Goal: Task Accomplishment & Management: Complete application form

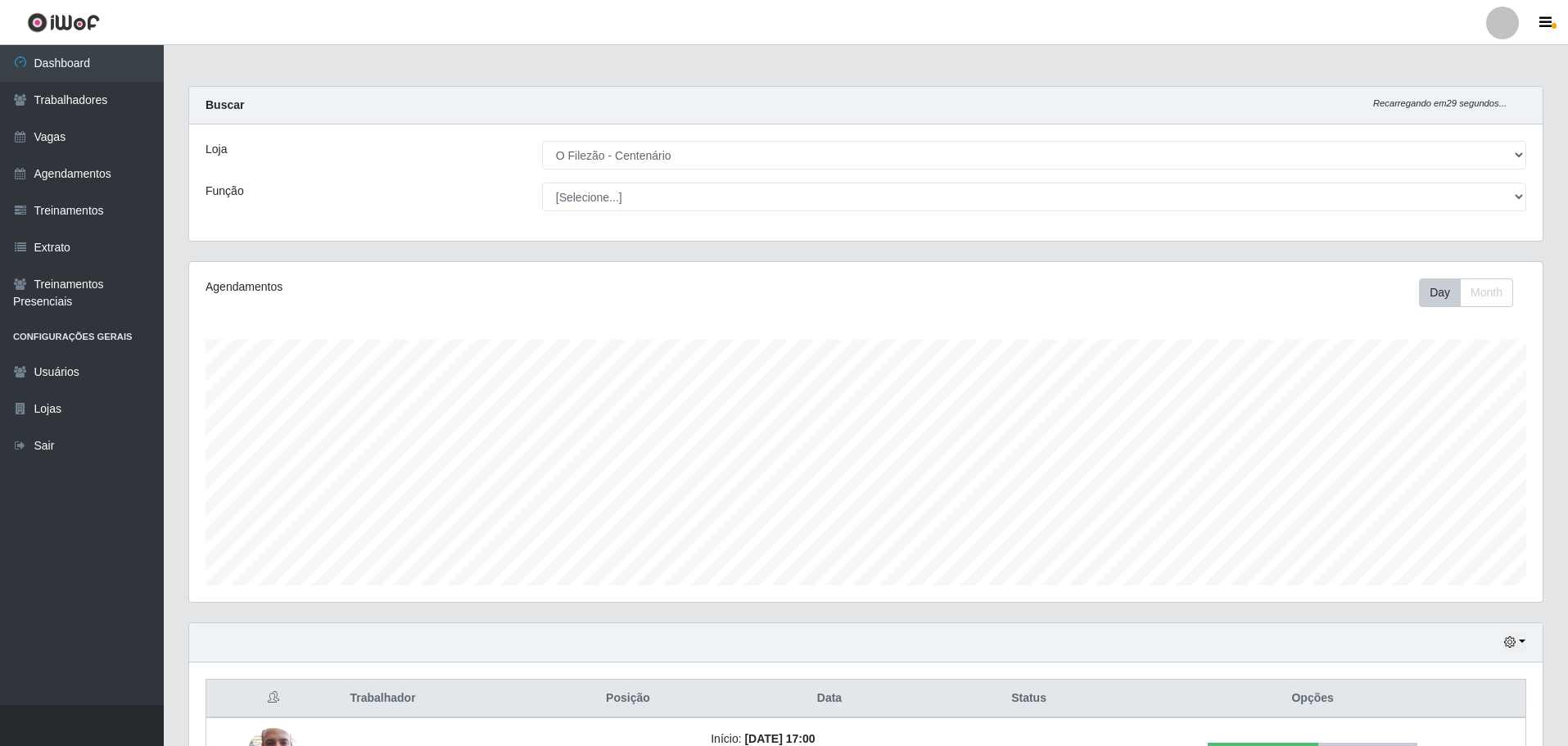
select select "203"
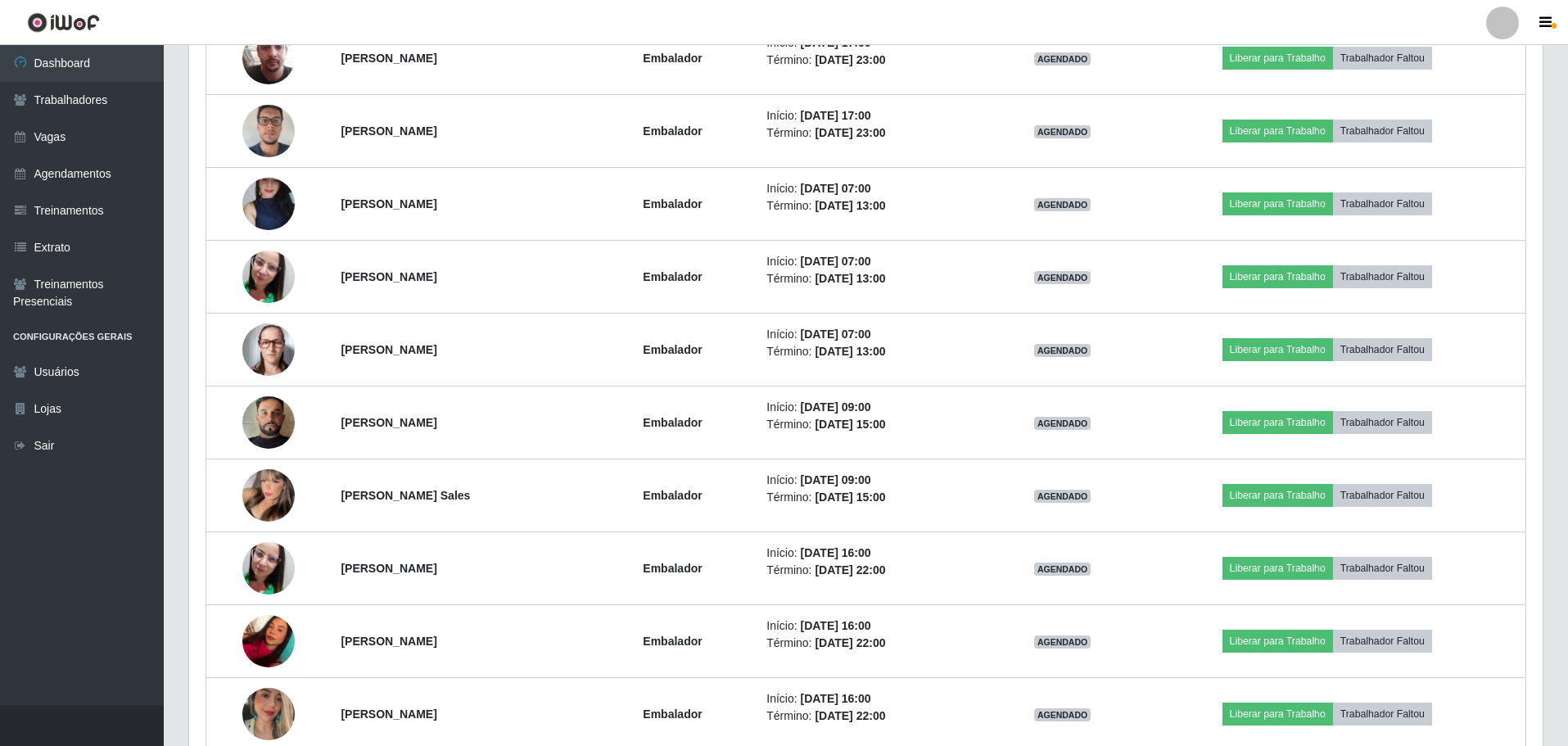
scroll to position [123, 0]
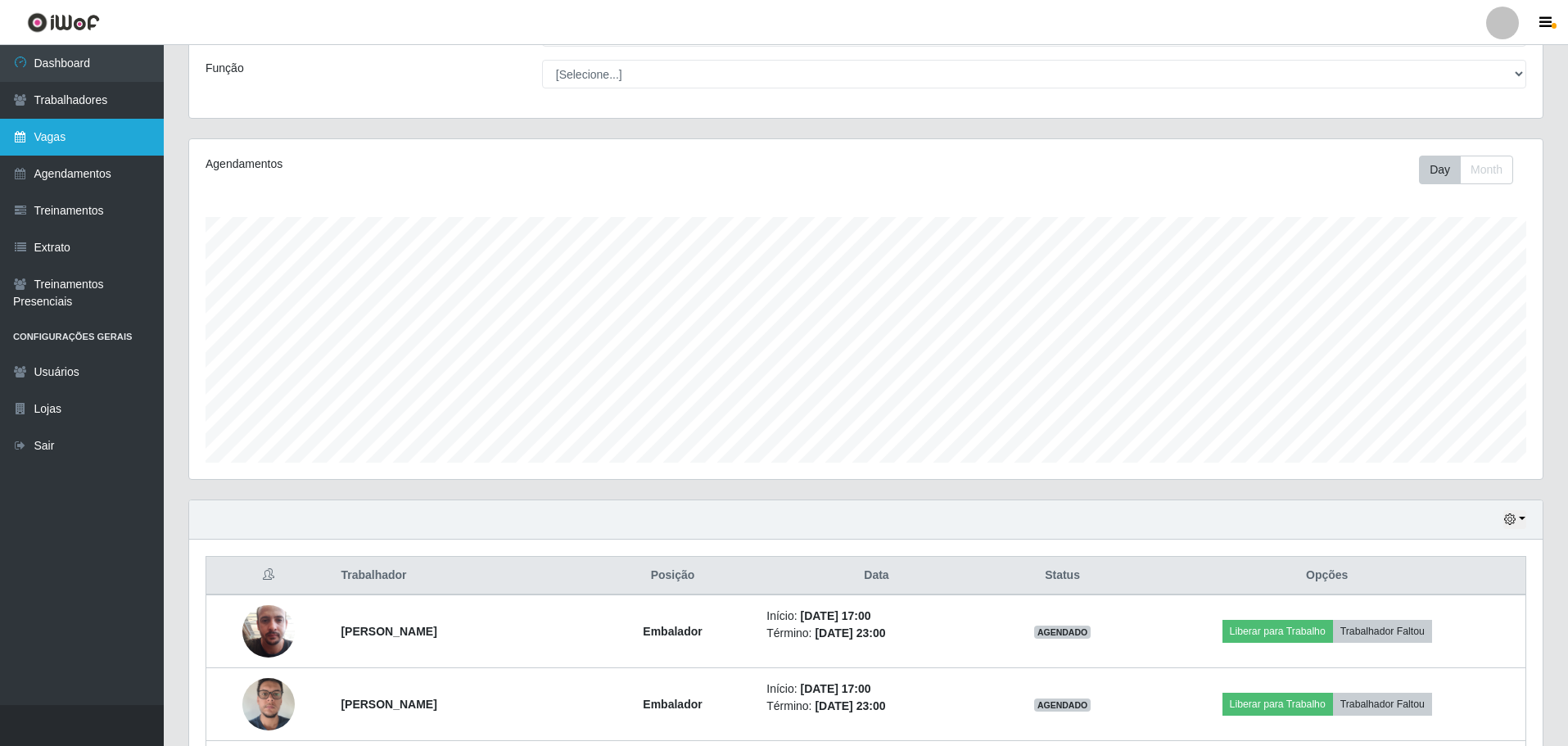
click at [35, 132] on link "Vagas" at bounding box center [82, 137] width 164 height 36
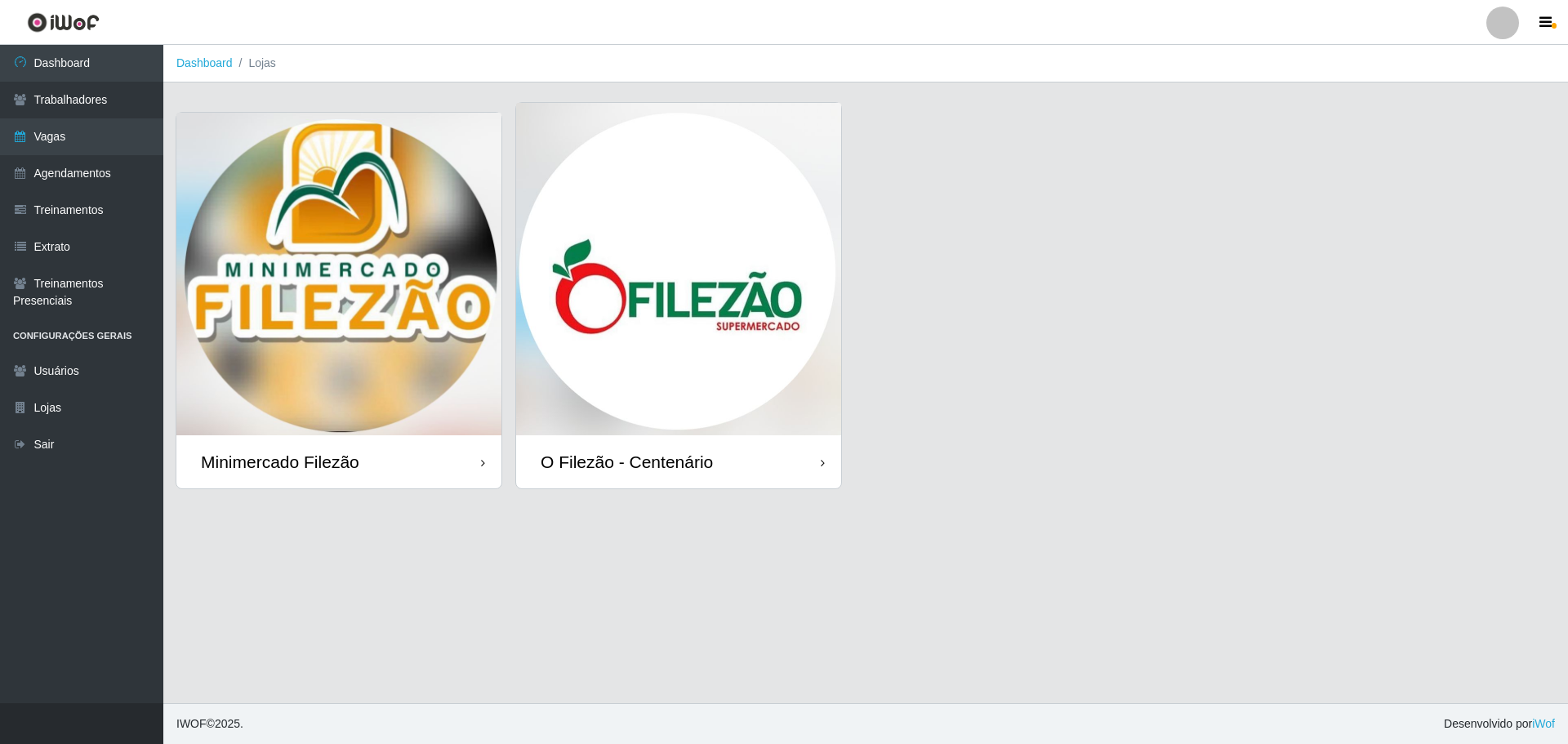
click at [743, 274] on img at bounding box center [678, 269] width 325 height 332
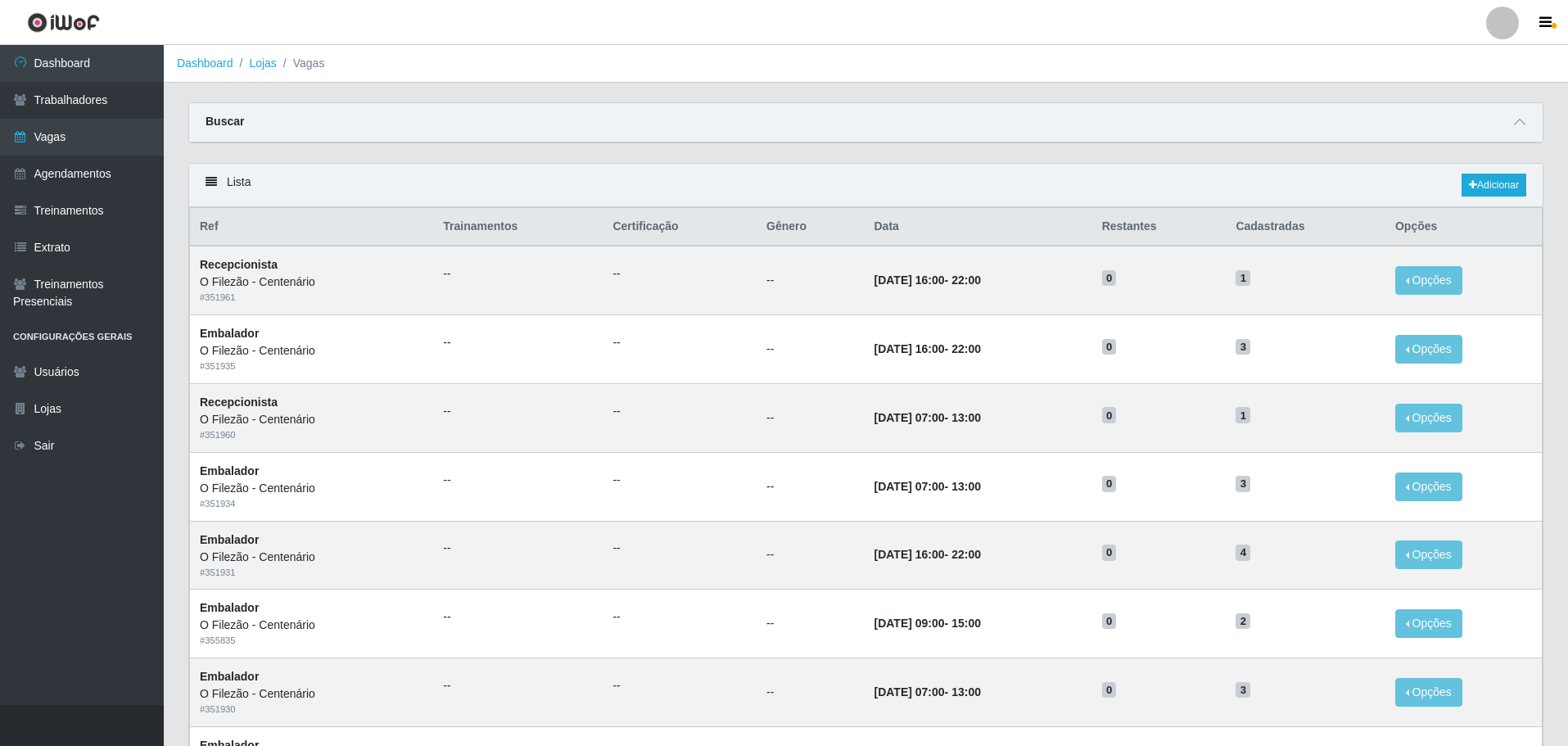
scroll to position [164, 0]
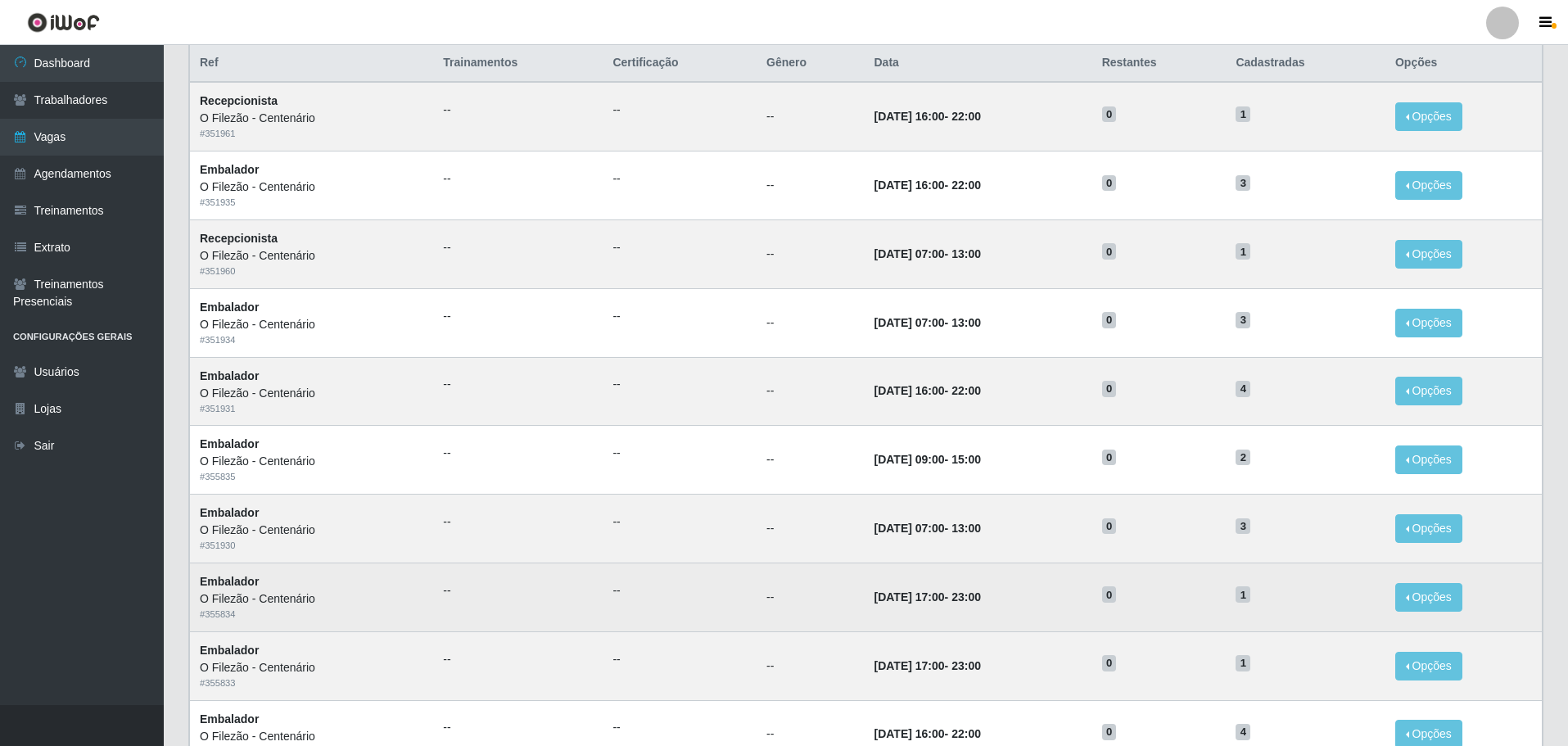
click at [675, 608] on td "--" at bounding box center [680, 597] width 154 height 69
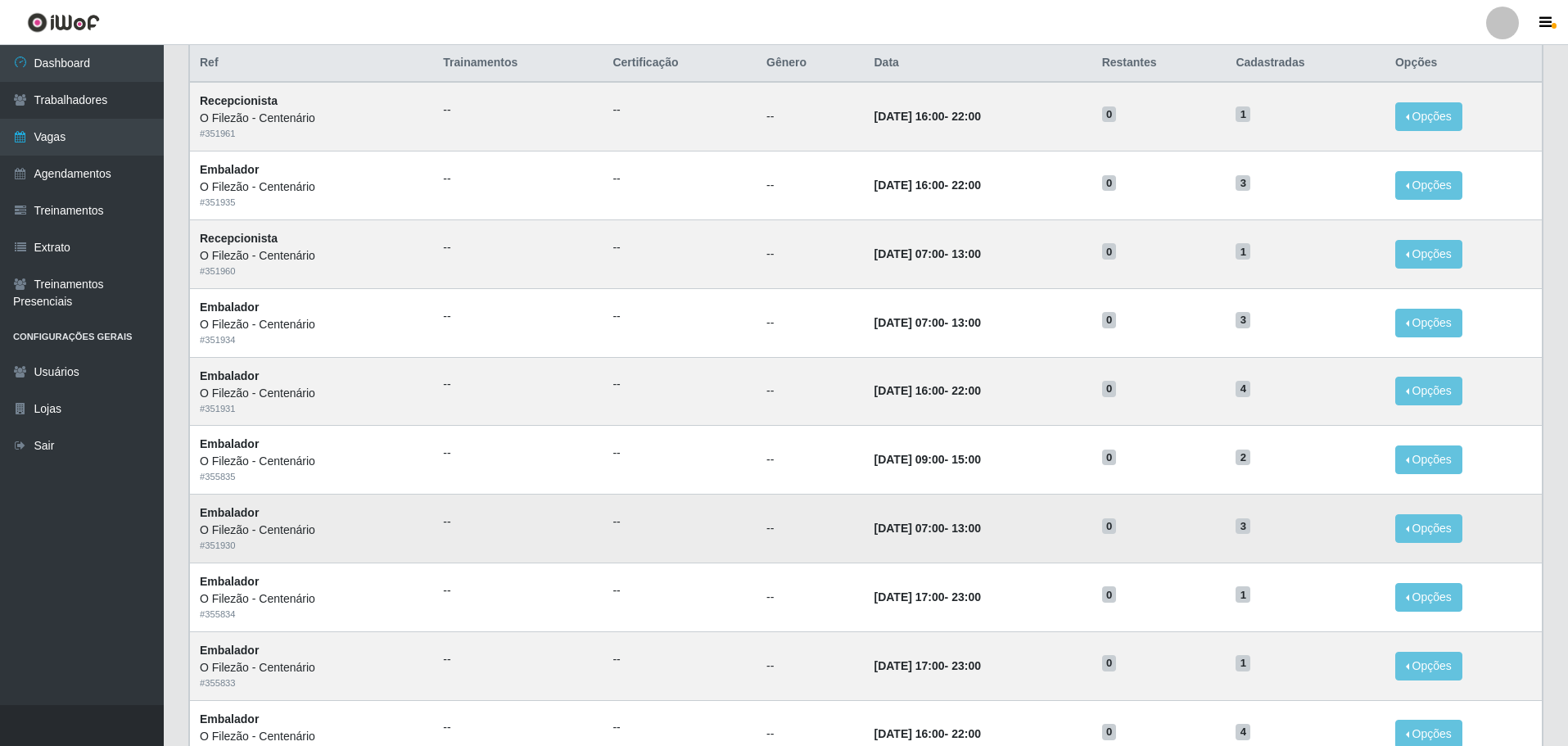
click at [477, 544] on td "--" at bounding box center [518, 529] width 170 height 69
click at [60, 54] on link "Dashboard" at bounding box center [82, 63] width 164 height 36
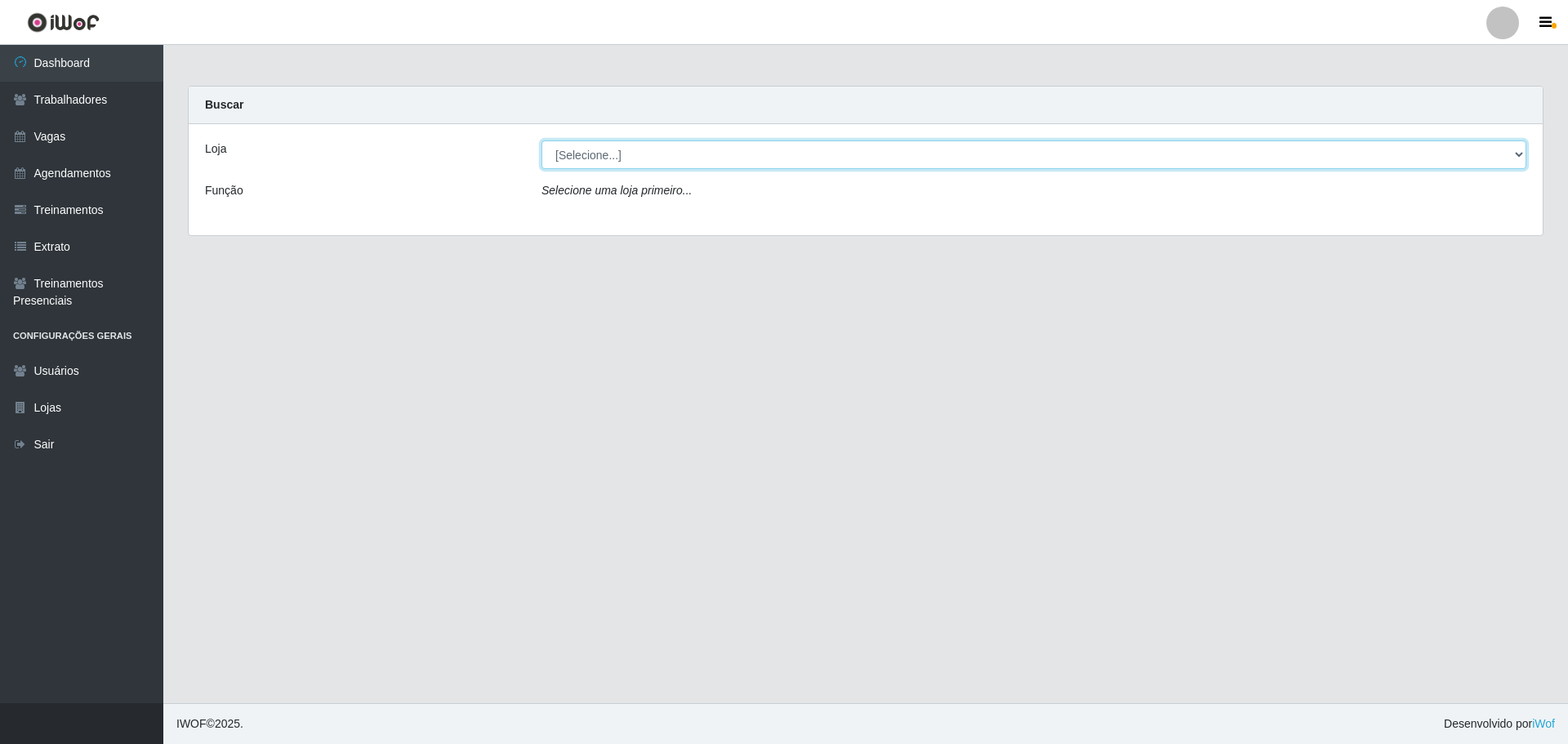
drag, startPoint x: 726, startPoint y: 157, endPoint x: 728, endPoint y: 166, distance: 9.2
click at [726, 157] on select "[Selecione...] Minimercado Filezão O Filezão - Centenário" at bounding box center [1033, 155] width 984 height 29
select select "203"
click at [541, 141] on select "[Selecione...] Minimercado Filezão O Filezão - Centenário" at bounding box center [1033, 155] width 984 height 29
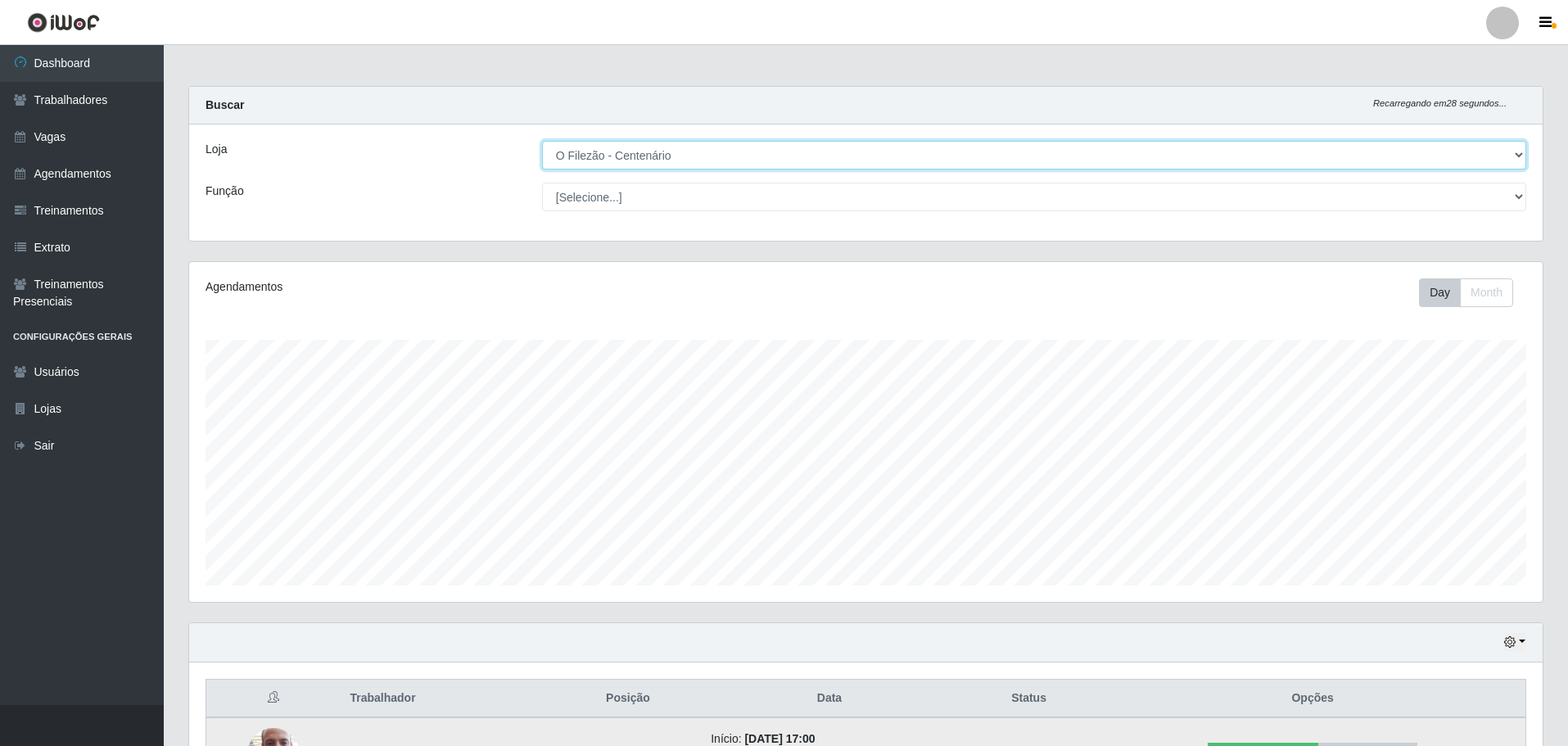
scroll to position [123, 0]
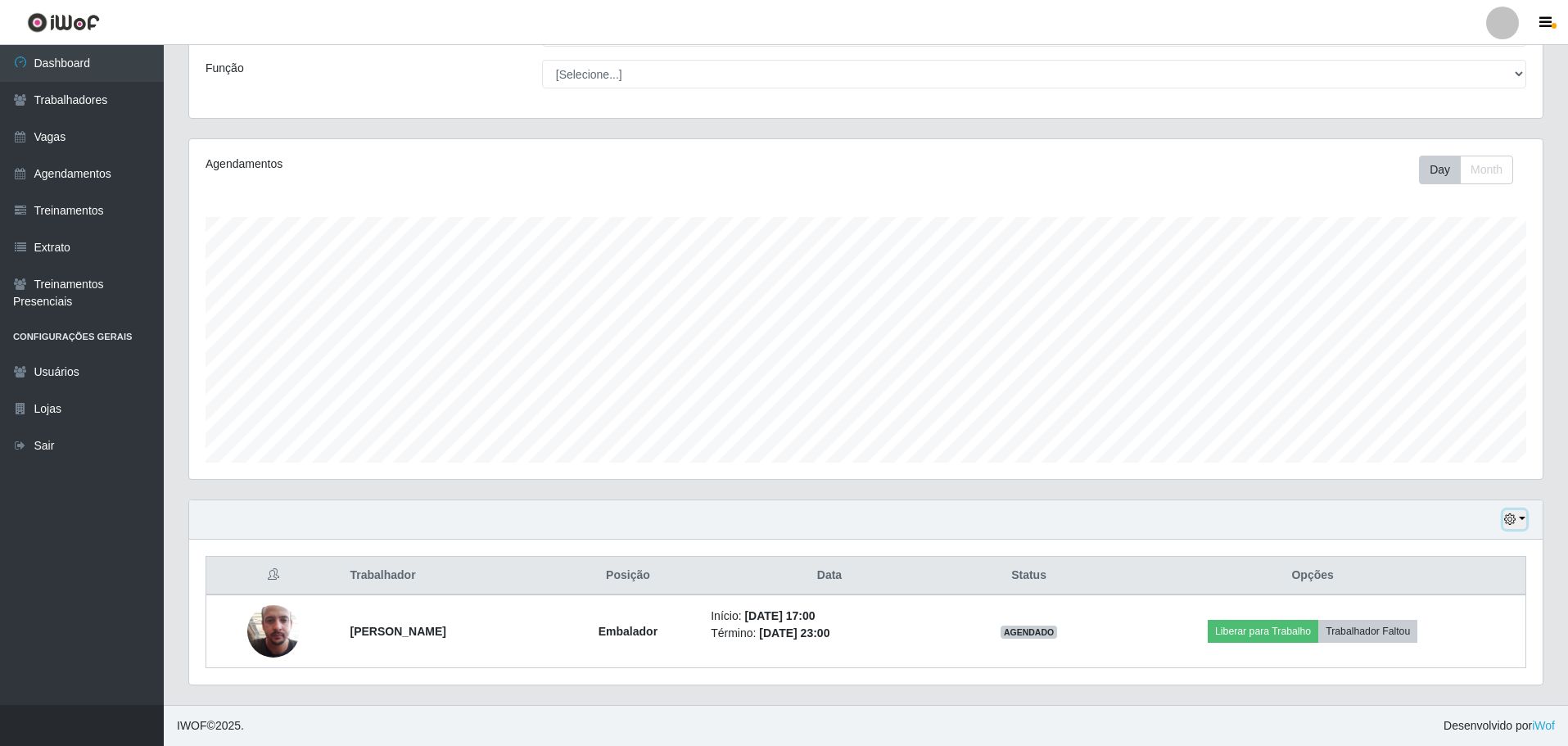
click at [1517, 522] on button "button" at bounding box center [1515, 520] width 23 height 19
click at [1460, 467] on button "1 Semana" at bounding box center [1460, 458] width 129 height 34
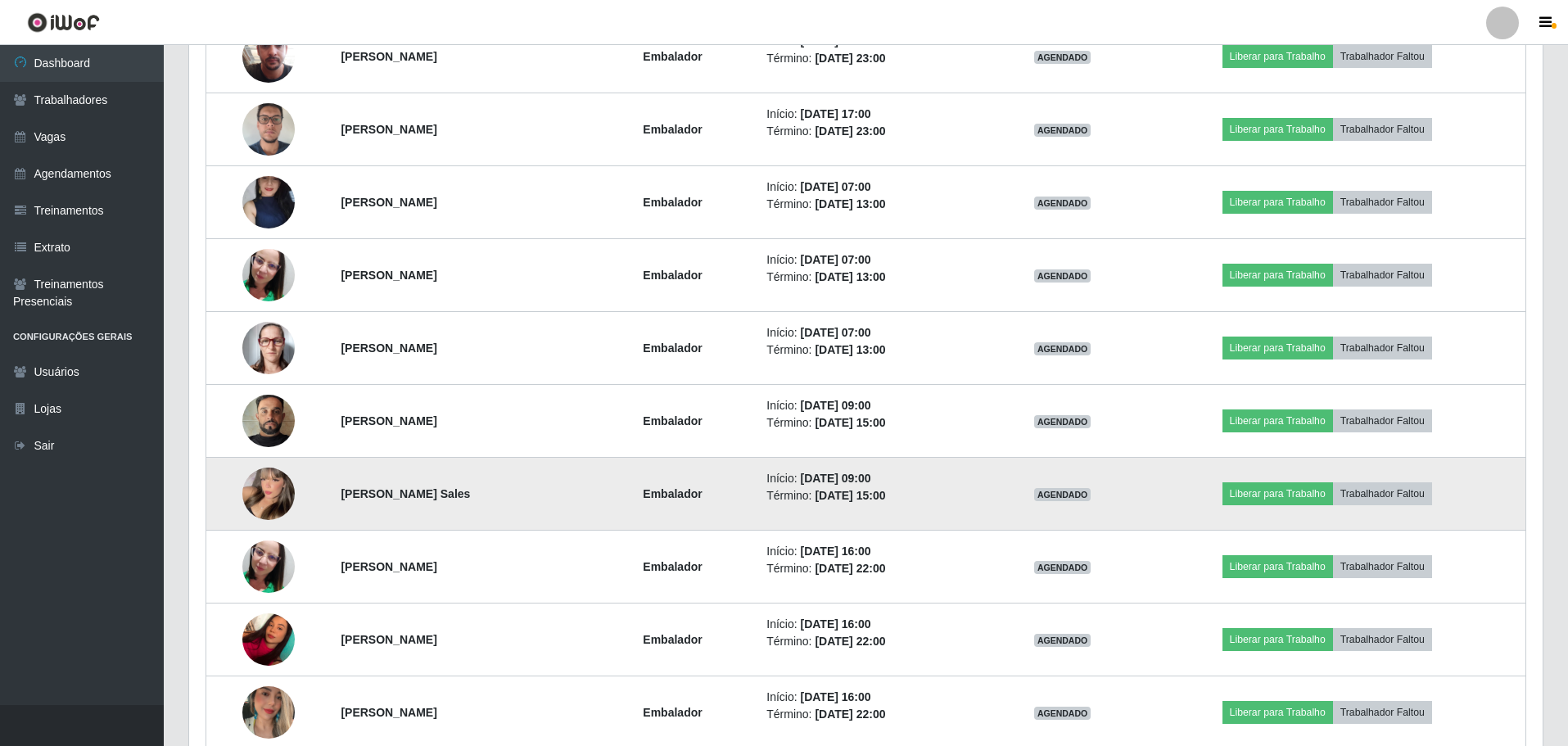
click at [730, 506] on td "Embalador" at bounding box center [673, 494] width 169 height 73
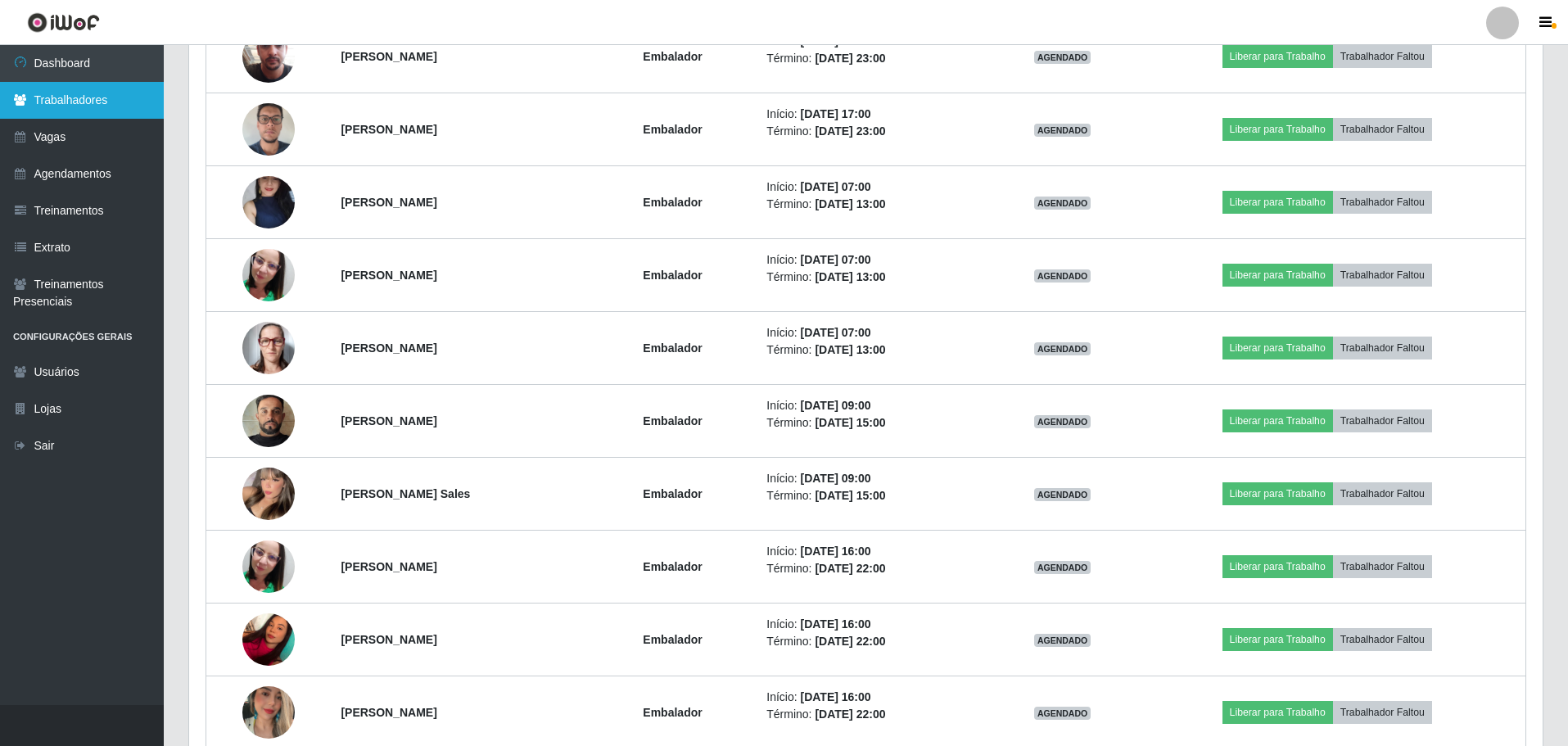
click at [64, 94] on link "Trabalhadores" at bounding box center [82, 100] width 164 height 36
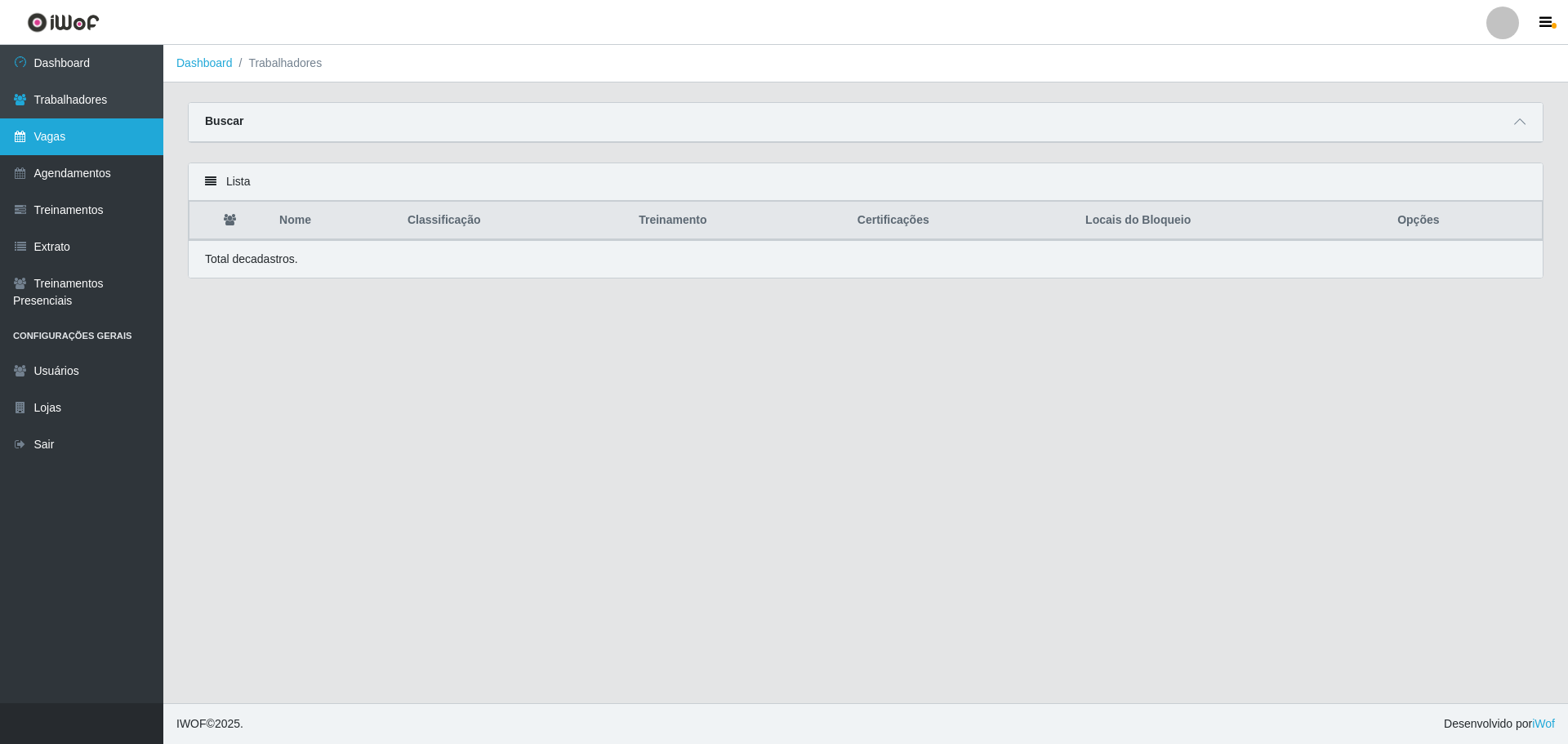
click at [90, 145] on link "Vagas" at bounding box center [82, 136] width 164 height 36
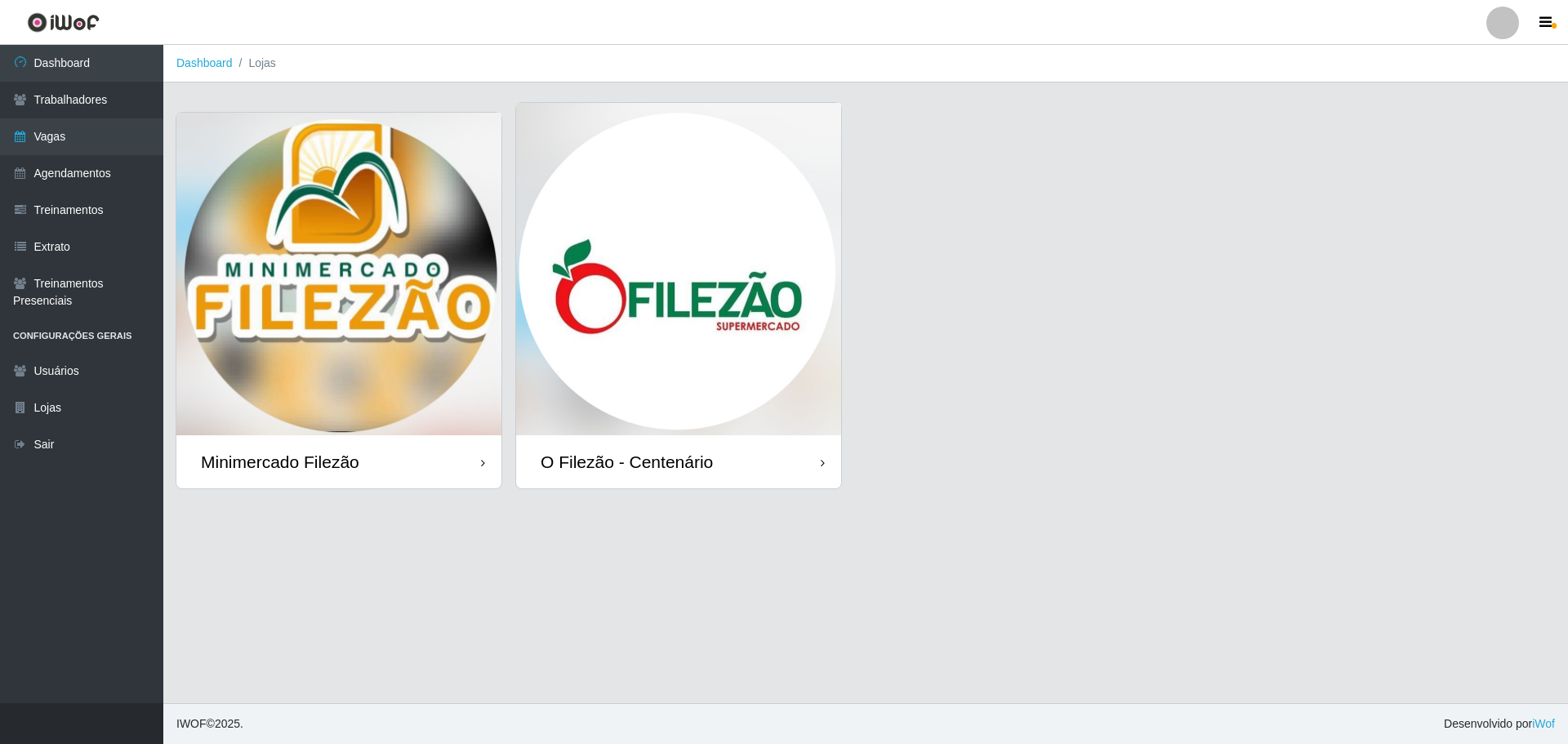
click at [660, 336] on img at bounding box center [678, 269] width 325 height 332
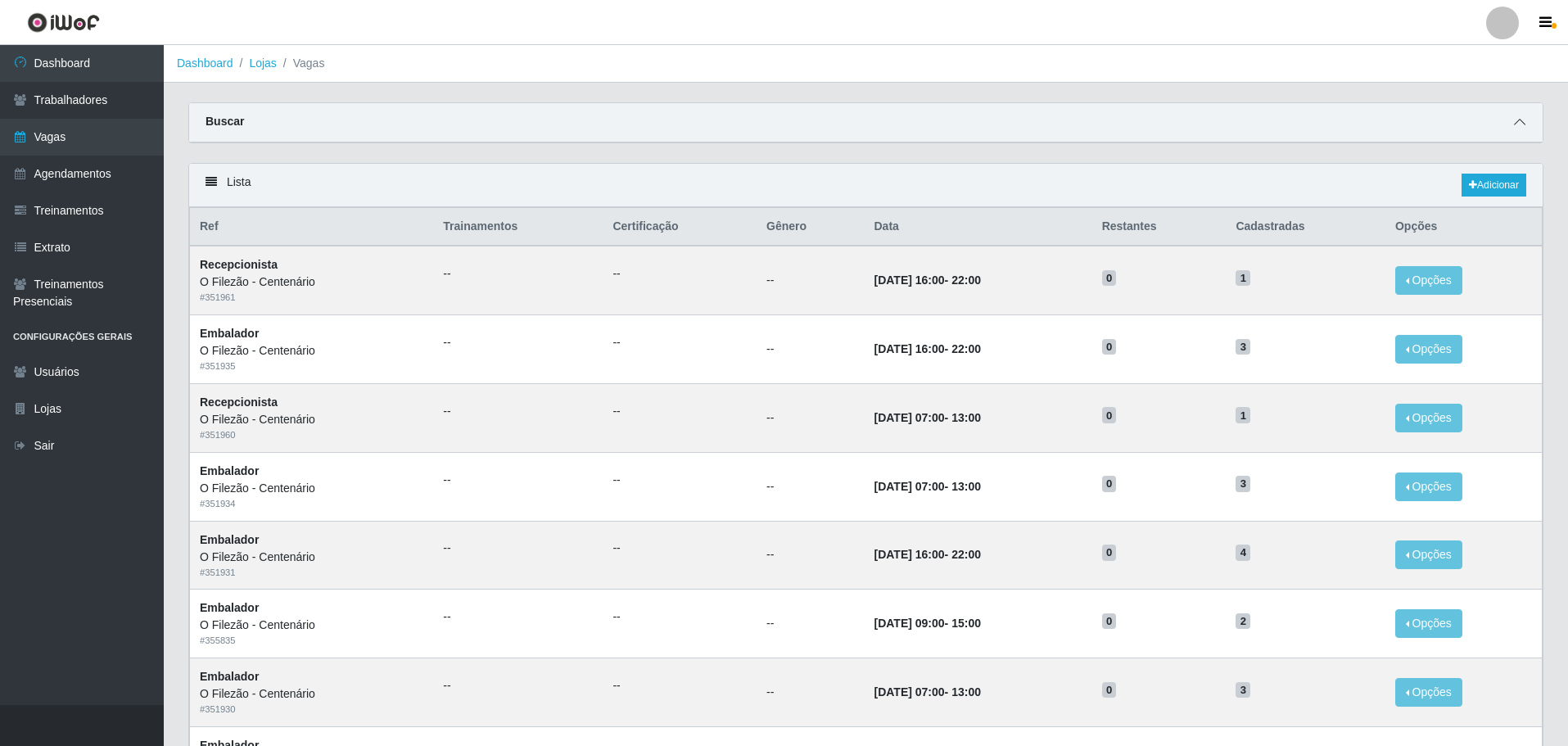
click at [1524, 122] on icon at bounding box center [1520, 122] width 12 height 12
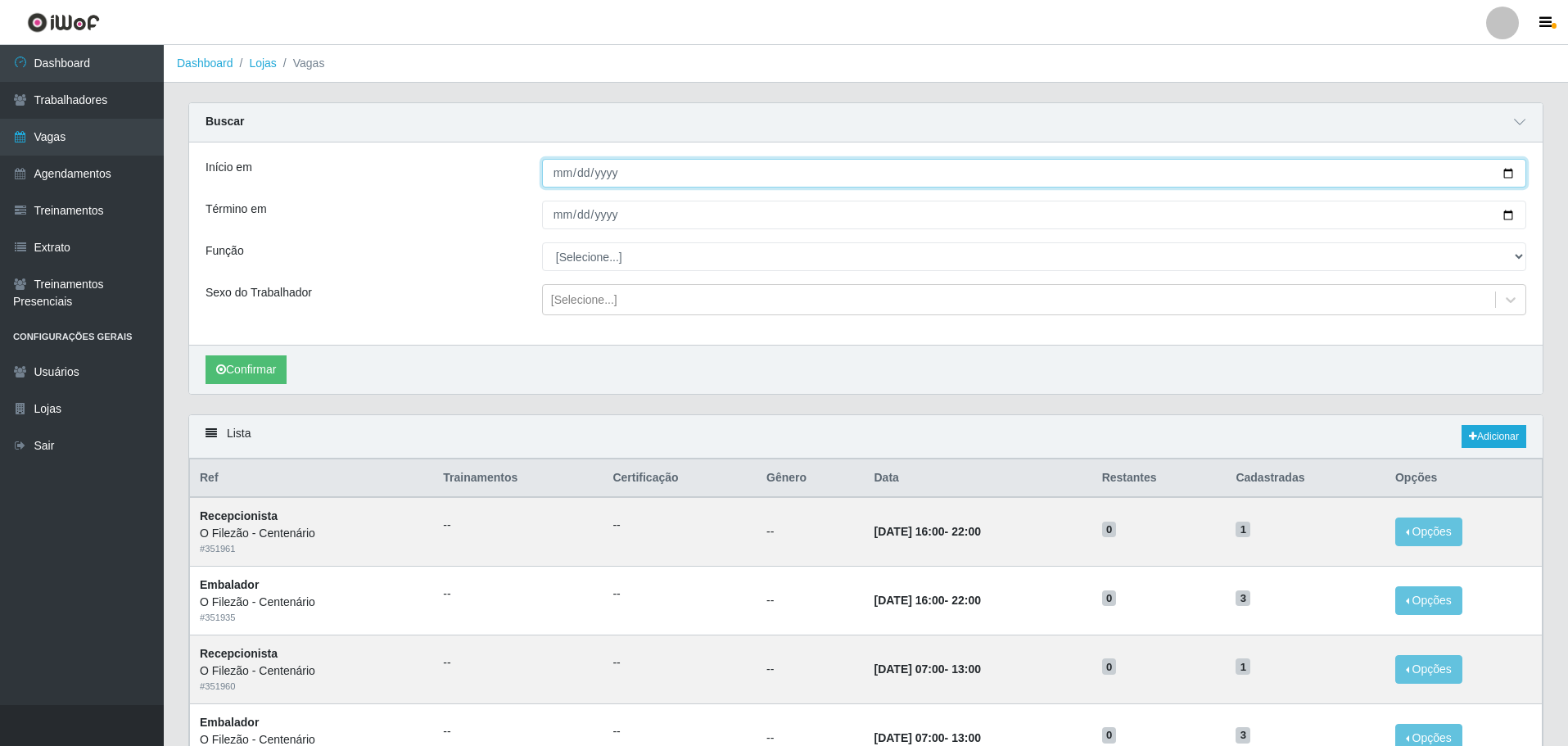
click at [1509, 174] on input "Início em" at bounding box center [1034, 173] width 985 height 29
type input "[DATE]"
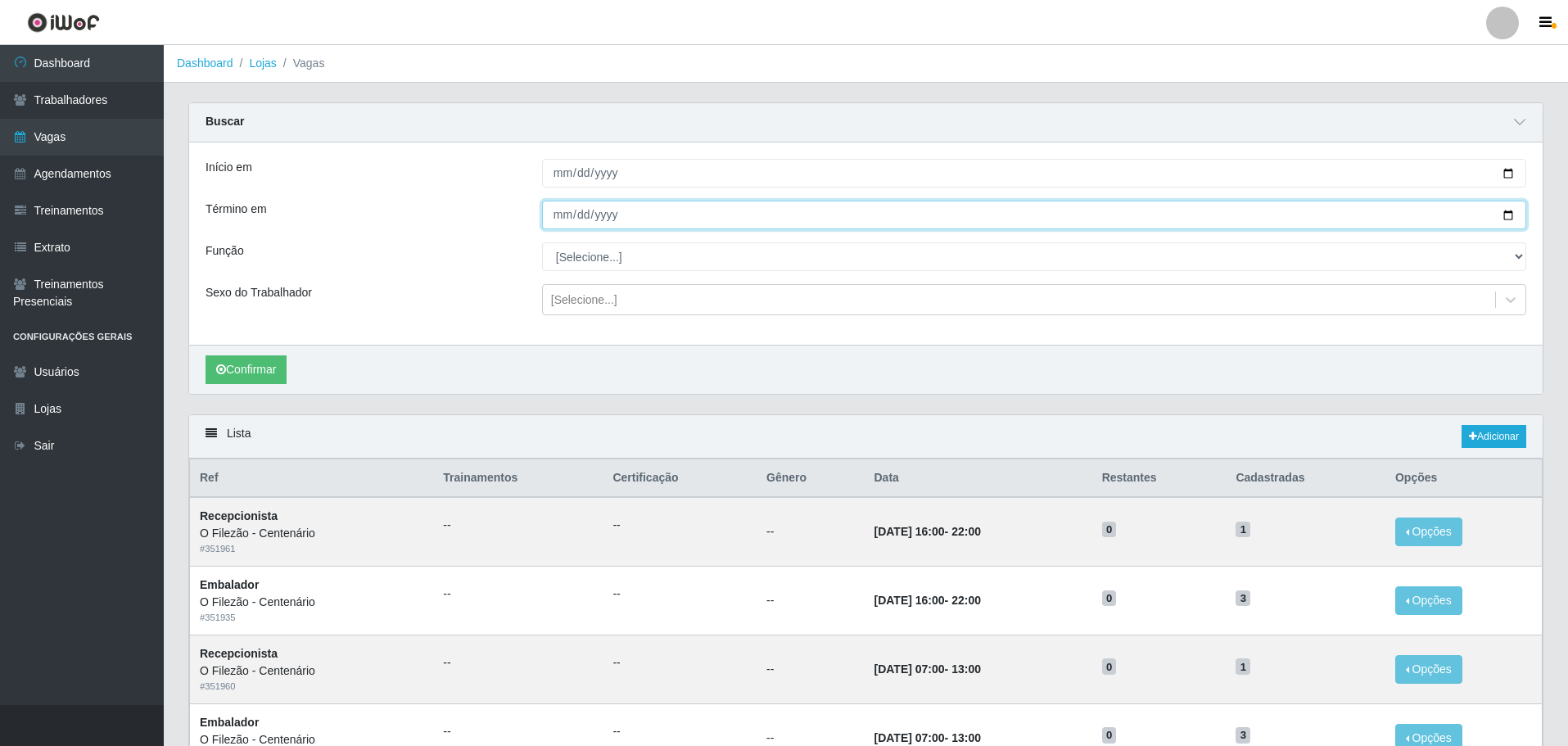
click at [1506, 216] on input "Término em" at bounding box center [1034, 215] width 985 height 29
type input "[DATE]"
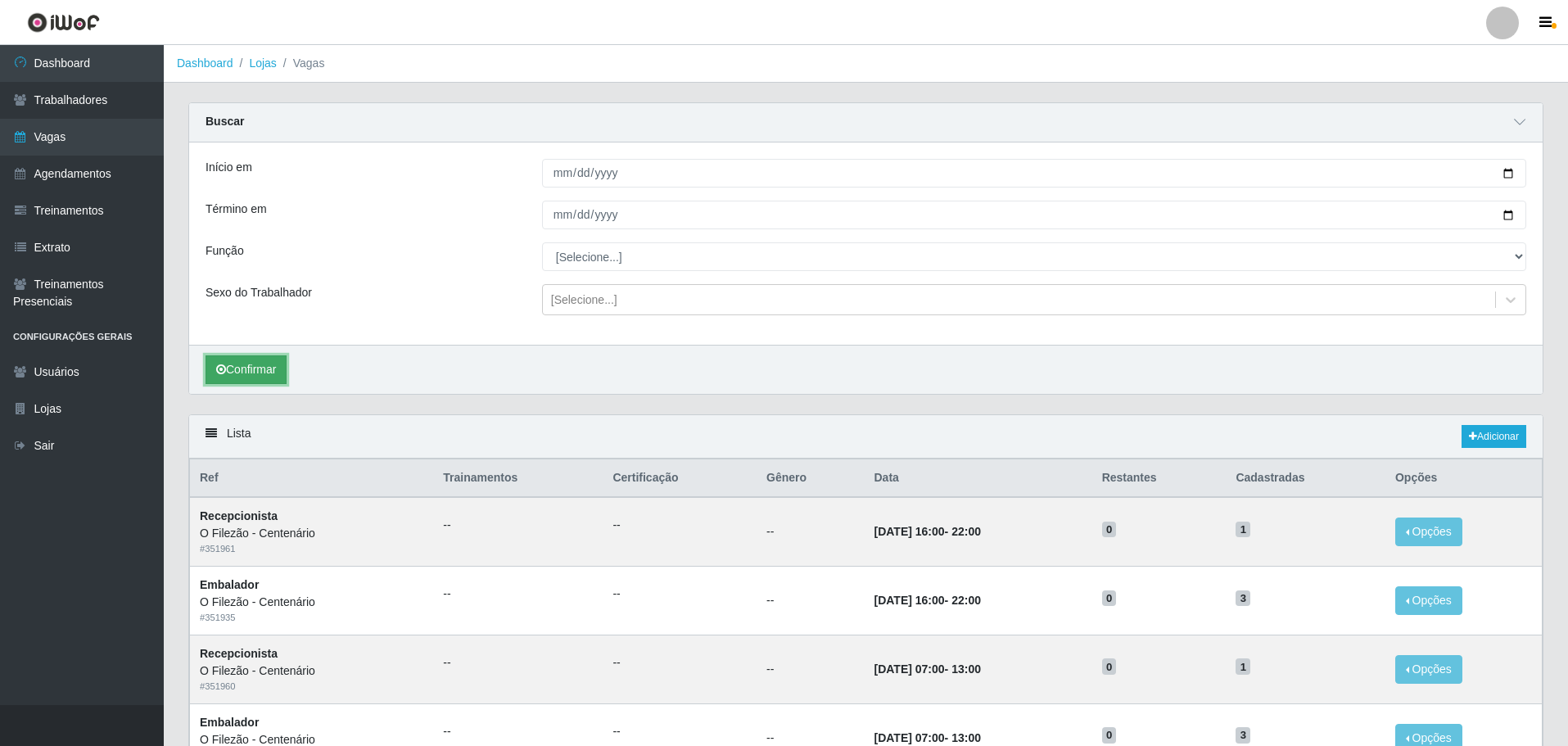
click at [249, 371] on button "Confirmar" at bounding box center [246, 370] width 81 height 29
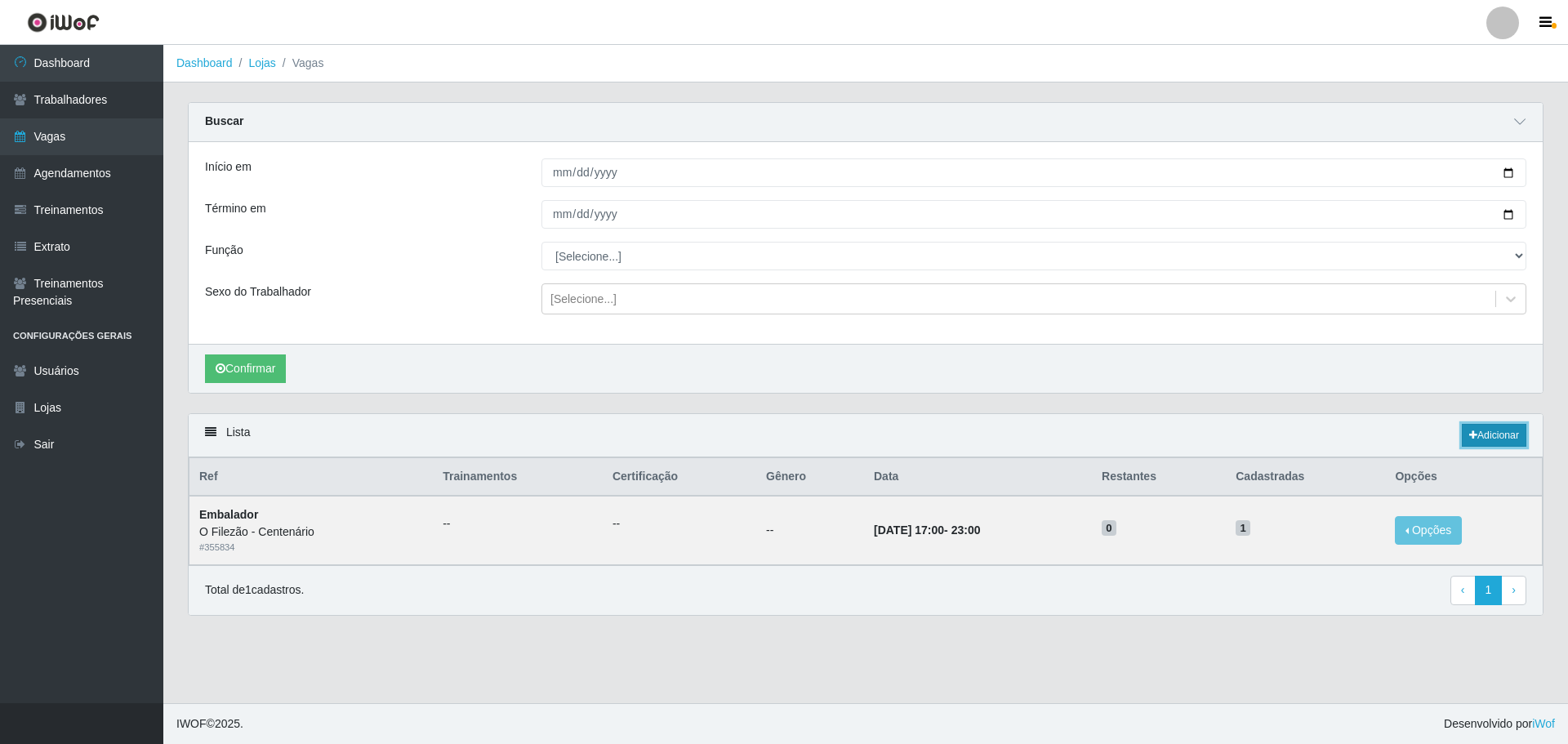
click at [1504, 440] on link "Adicionar" at bounding box center [1494, 436] width 64 height 23
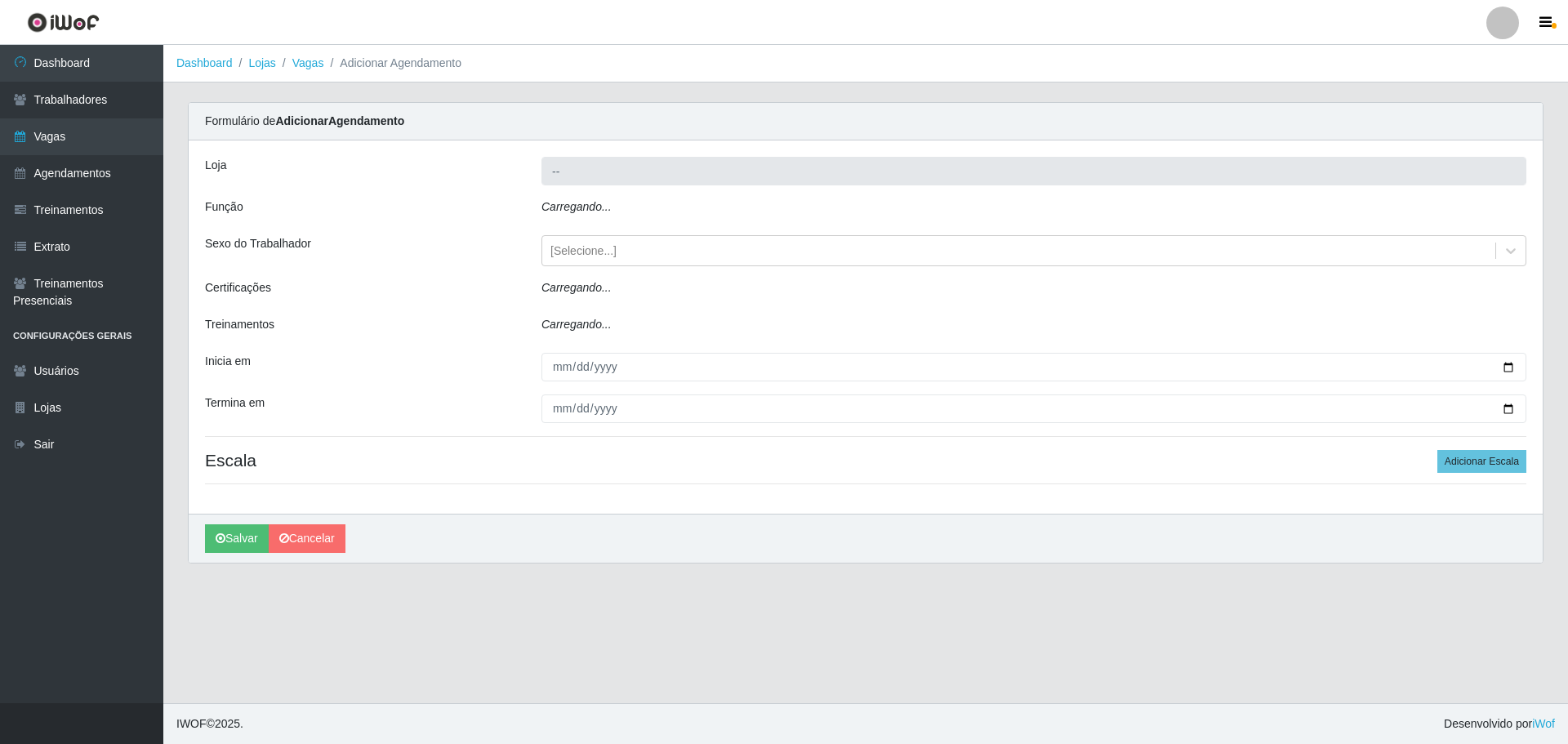
type input "O Filezão - Centenário"
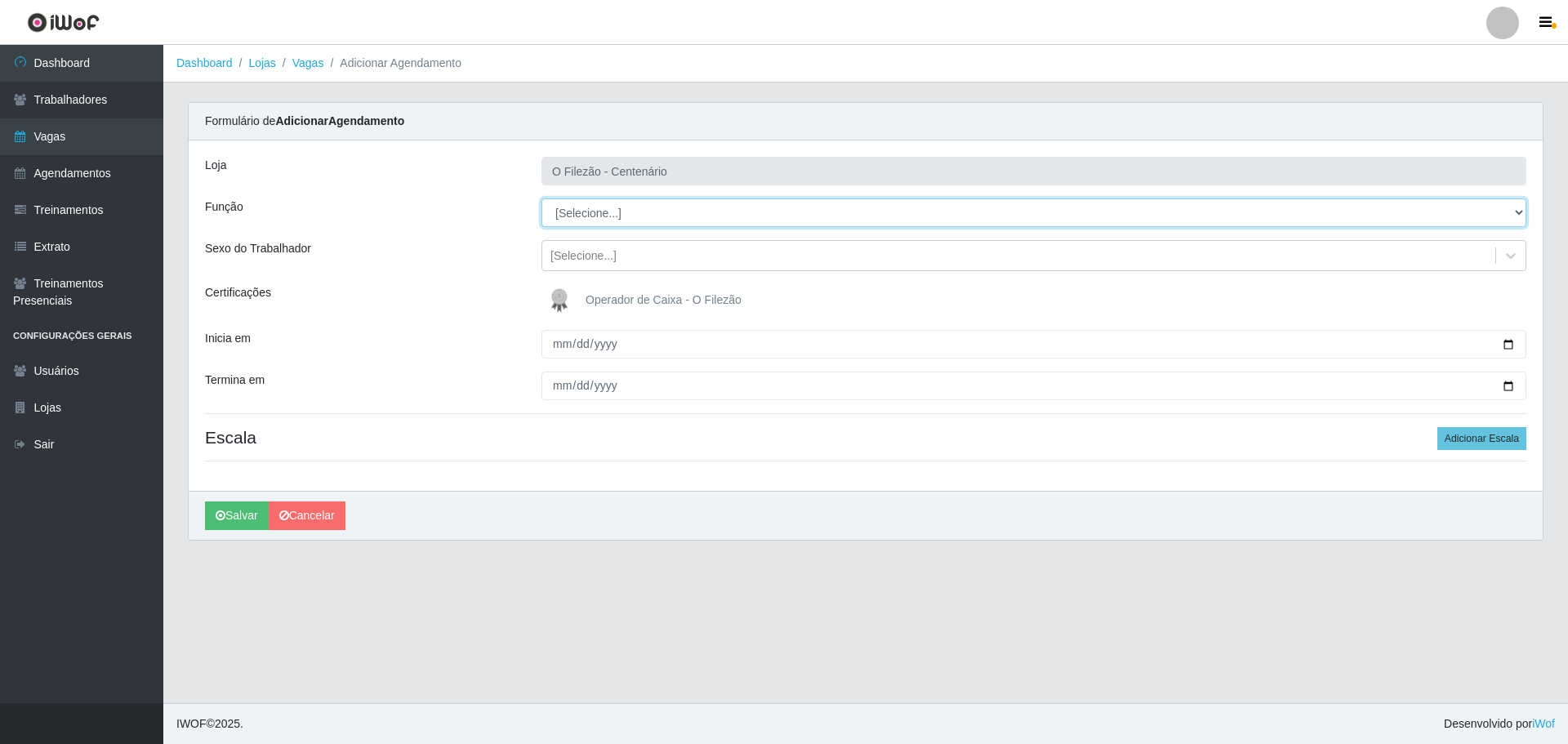
click at [615, 206] on select "[Selecione...] Auxiliar de Estacionamento Auxiliar de Estacionamento + Auxiliar…" at bounding box center [1033, 212] width 984 height 29
select select "1"
click at [541, 198] on select "[Selecione...] Auxiliar de Estacionamento Auxiliar de Estacionamento + Auxiliar…" at bounding box center [1033, 212] width 984 height 29
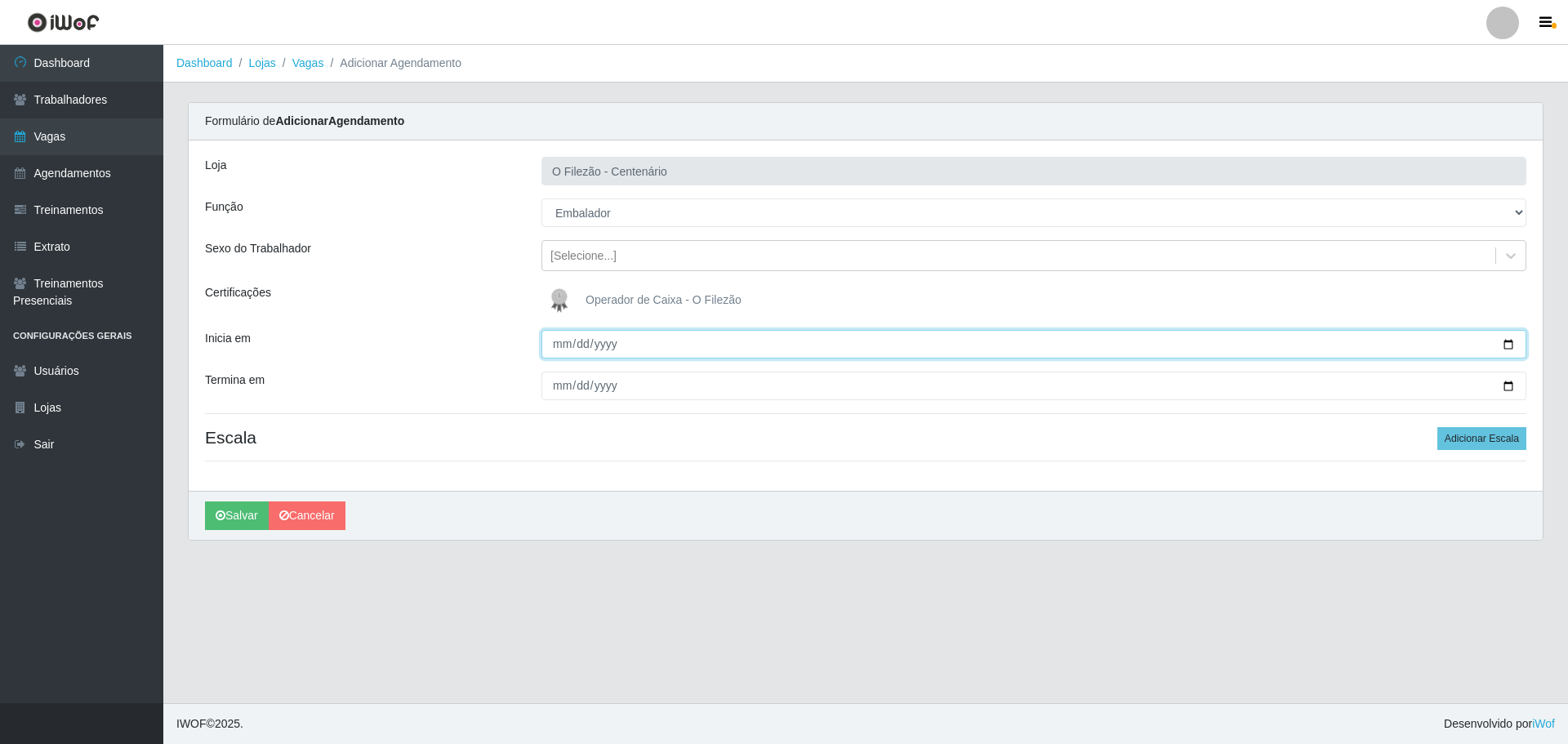
click at [1513, 344] on input "Inicia em" at bounding box center [1033, 344] width 984 height 29
type input "[DATE]"
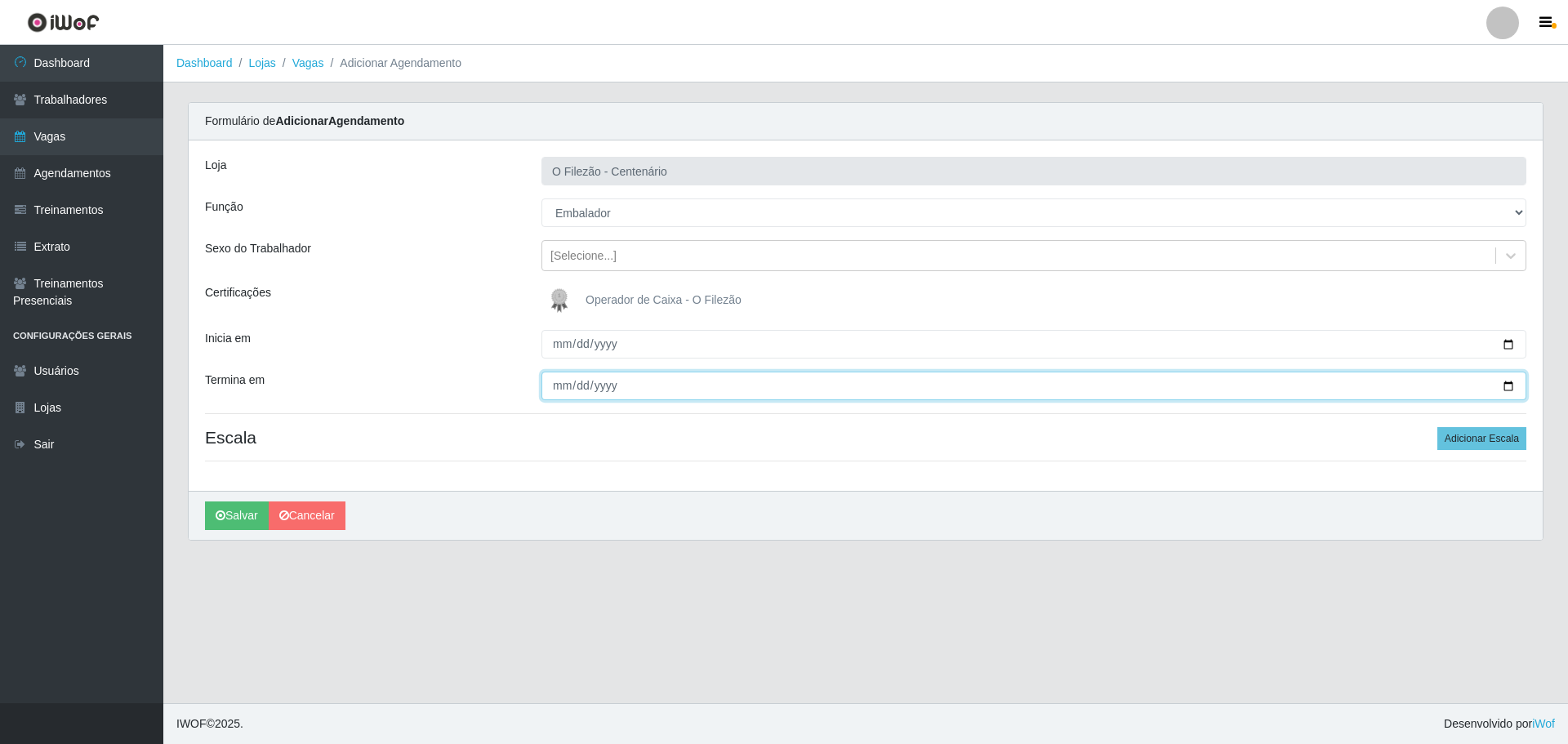
click at [1516, 386] on input "Termina em" at bounding box center [1033, 386] width 984 height 29
click at [1511, 378] on input "Termina em" at bounding box center [1033, 386] width 984 height 29
click at [1496, 384] on input "Termina em" at bounding box center [1033, 386] width 984 height 29
click at [1511, 381] on input "Termina em" at bounding box center [1033, 386] width 984 height 29
type input "[DATE]"
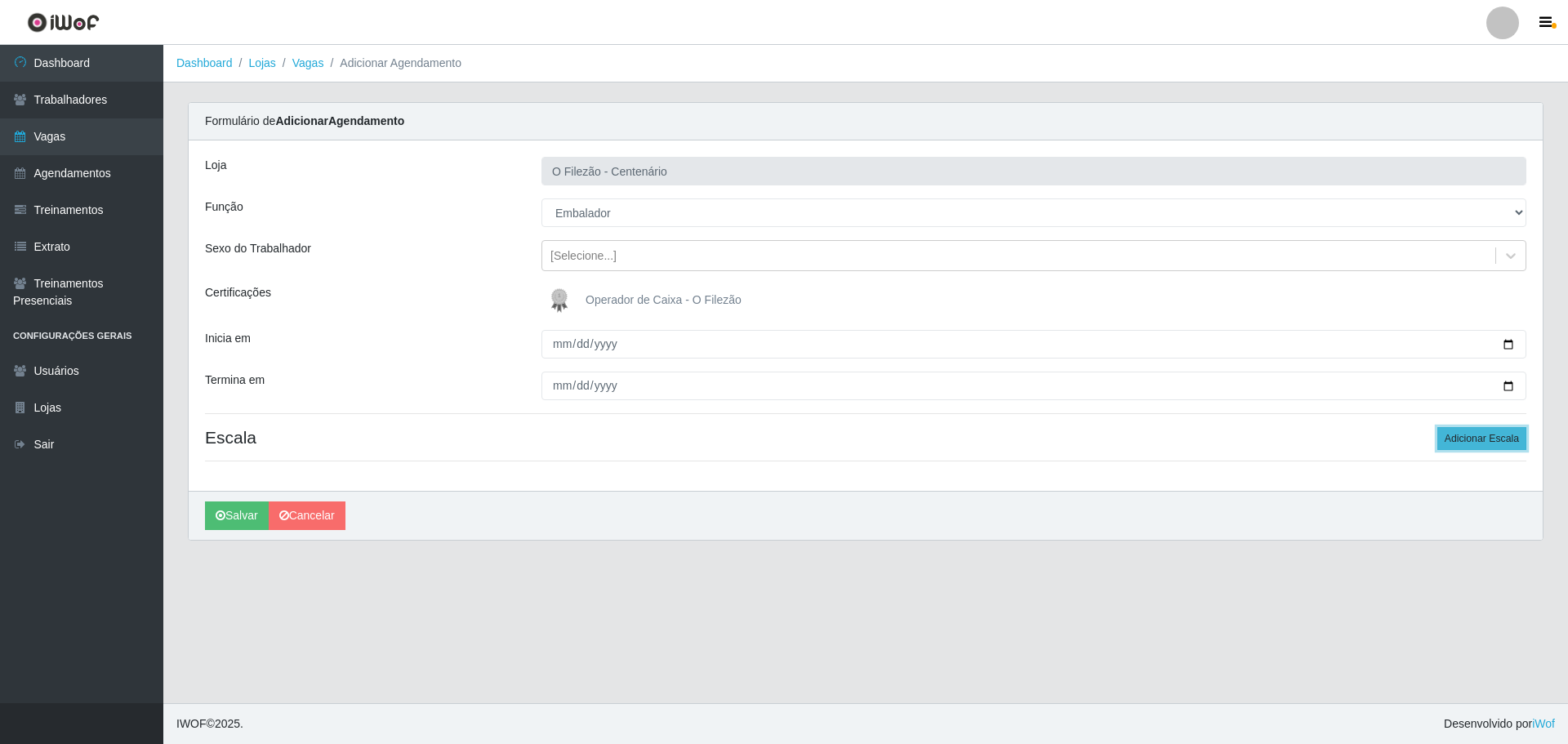
click at [1495, 441] on button "Adicionar Escala" at bounding box center [1482, 439] width 89 height 23
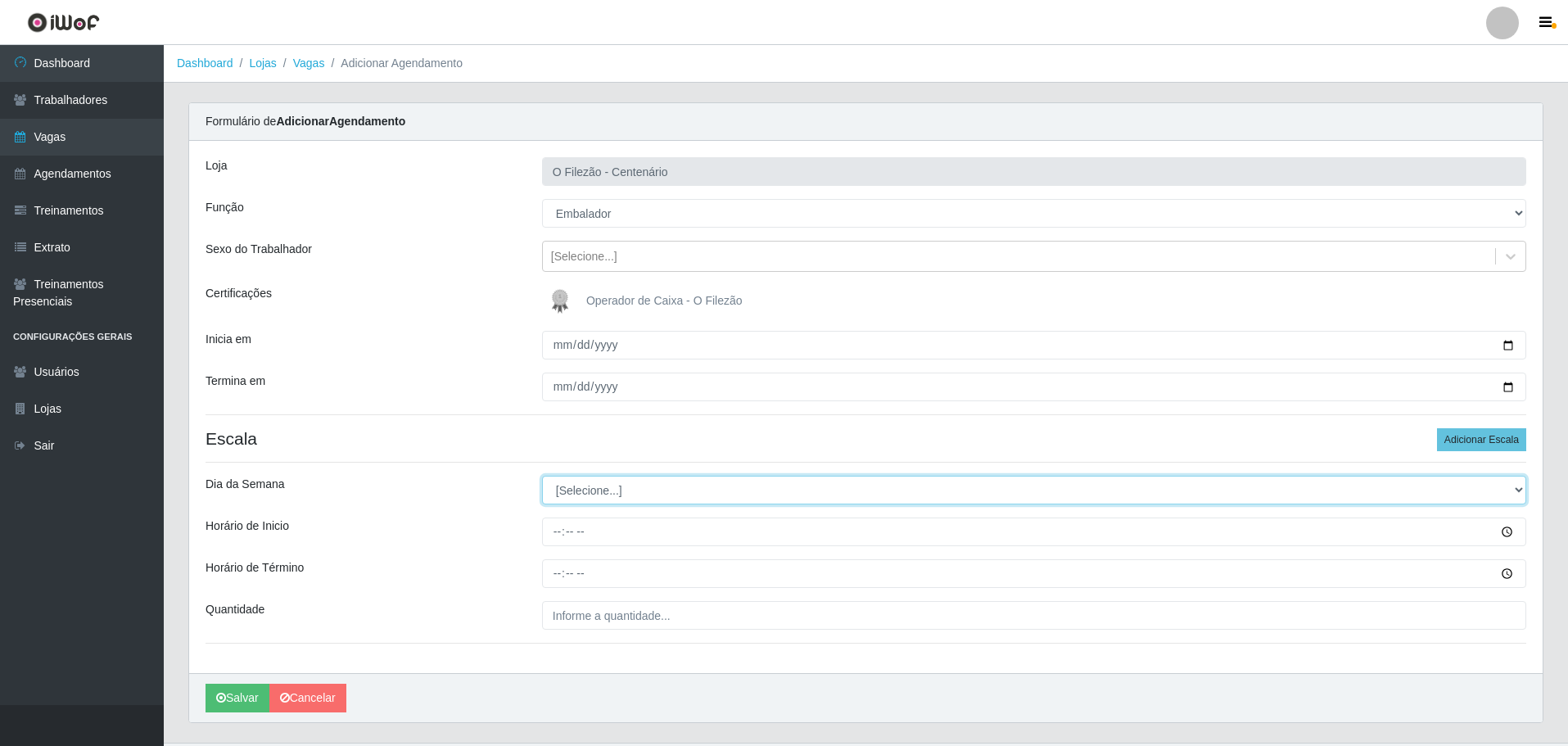
click at [597, 488] on select "[Selecione...] Segunda Terça Quarta Quinta Sexta Sábado Domingo" at bounding box center [1034, 490] width 985 height 29
select select "2"
click at [542, 476] on select "[Selecione...] Segunda Terça Quarta Quinta Sexta Sábado Domingo" at bounding box center [1034, 490] width 985 height 29
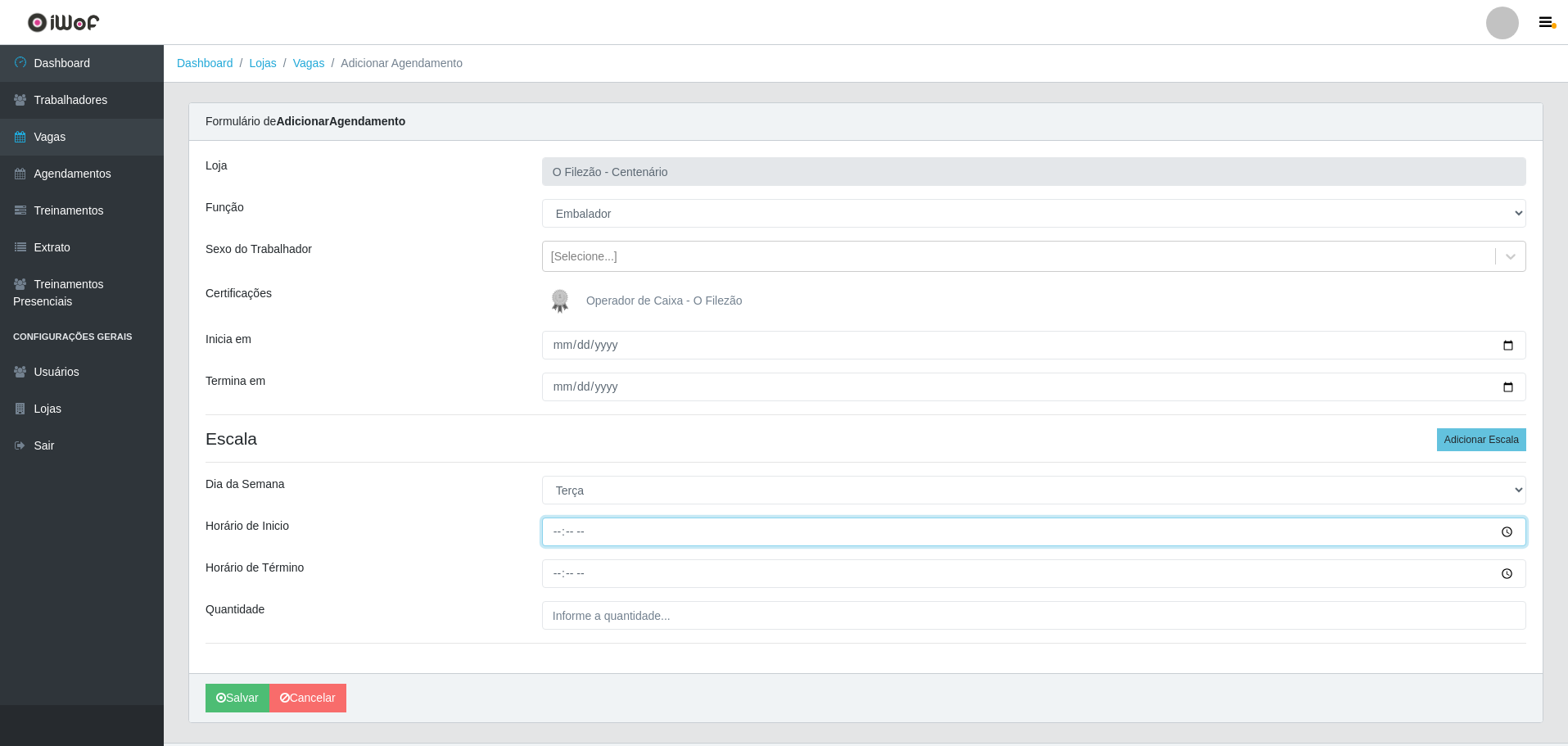
click at [544, 526] on input "Horário de Inicio" at bounding box center [1034, 531] width 985 height 29
type input "17:00"
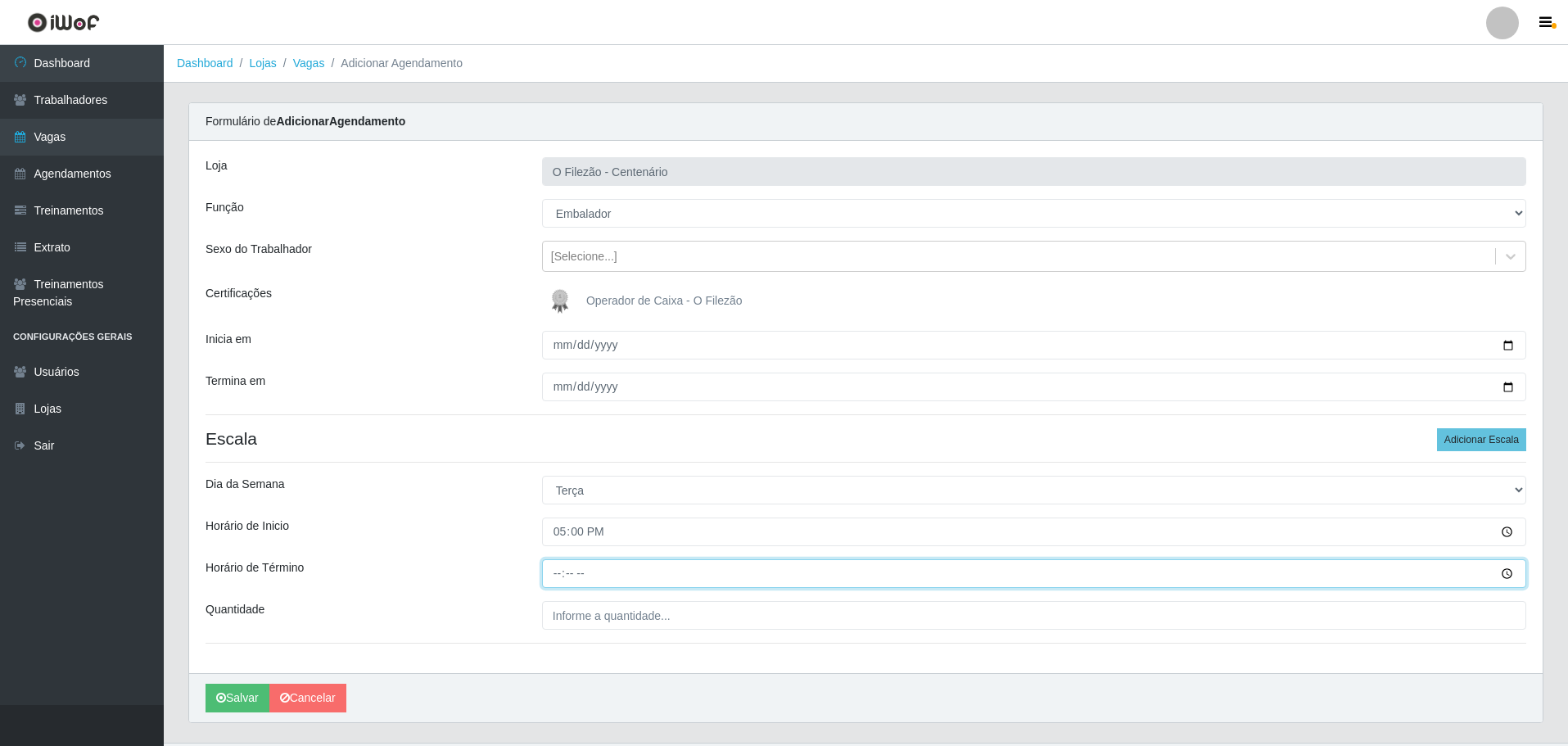
click at [564, 578] on input "Horário de Término" at bounding box center [1034, 574] width 985 height 29
type input "23:00"
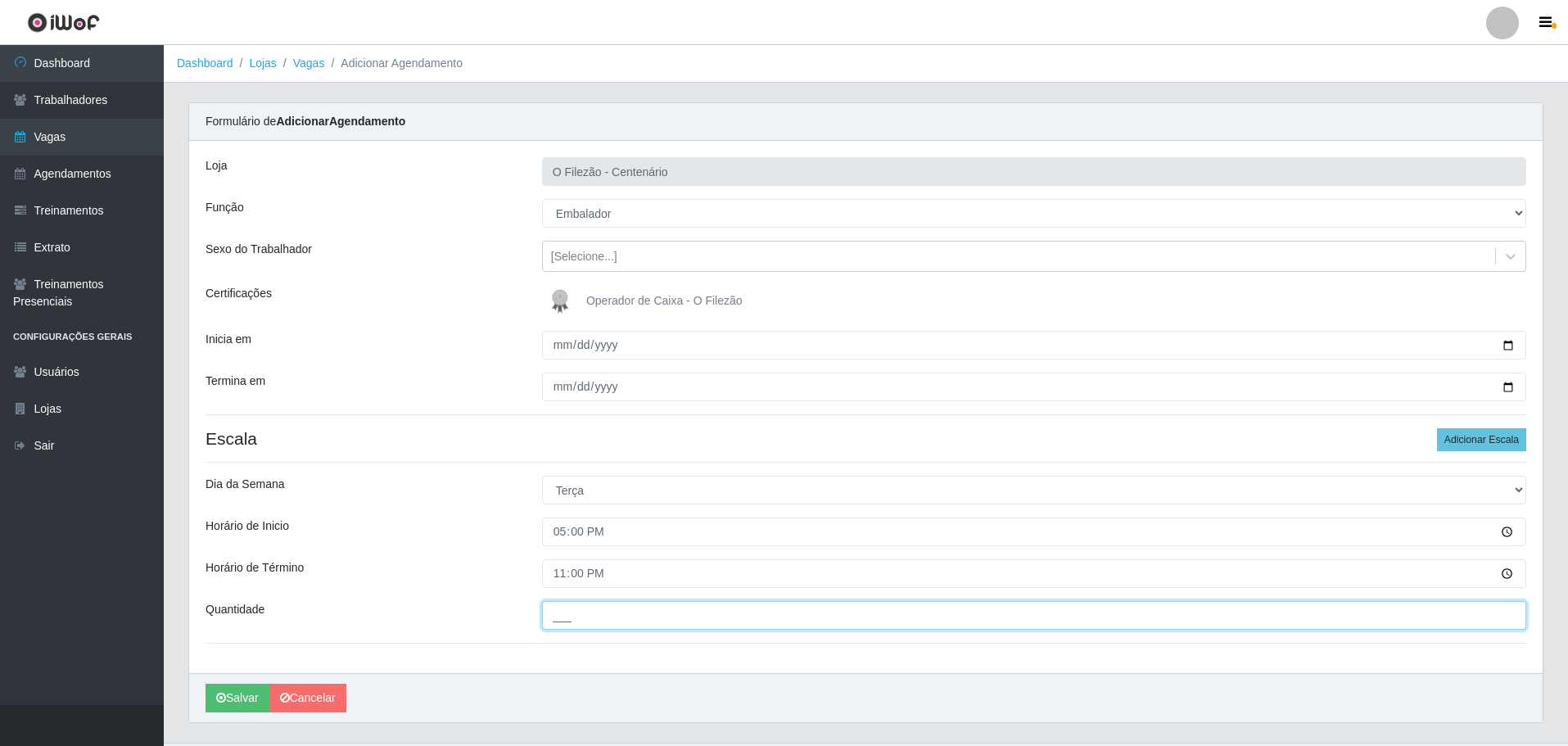
click at [599, 608] on input "___" at bounding box center [1034, 615] width 985 height 29
type input "01_"
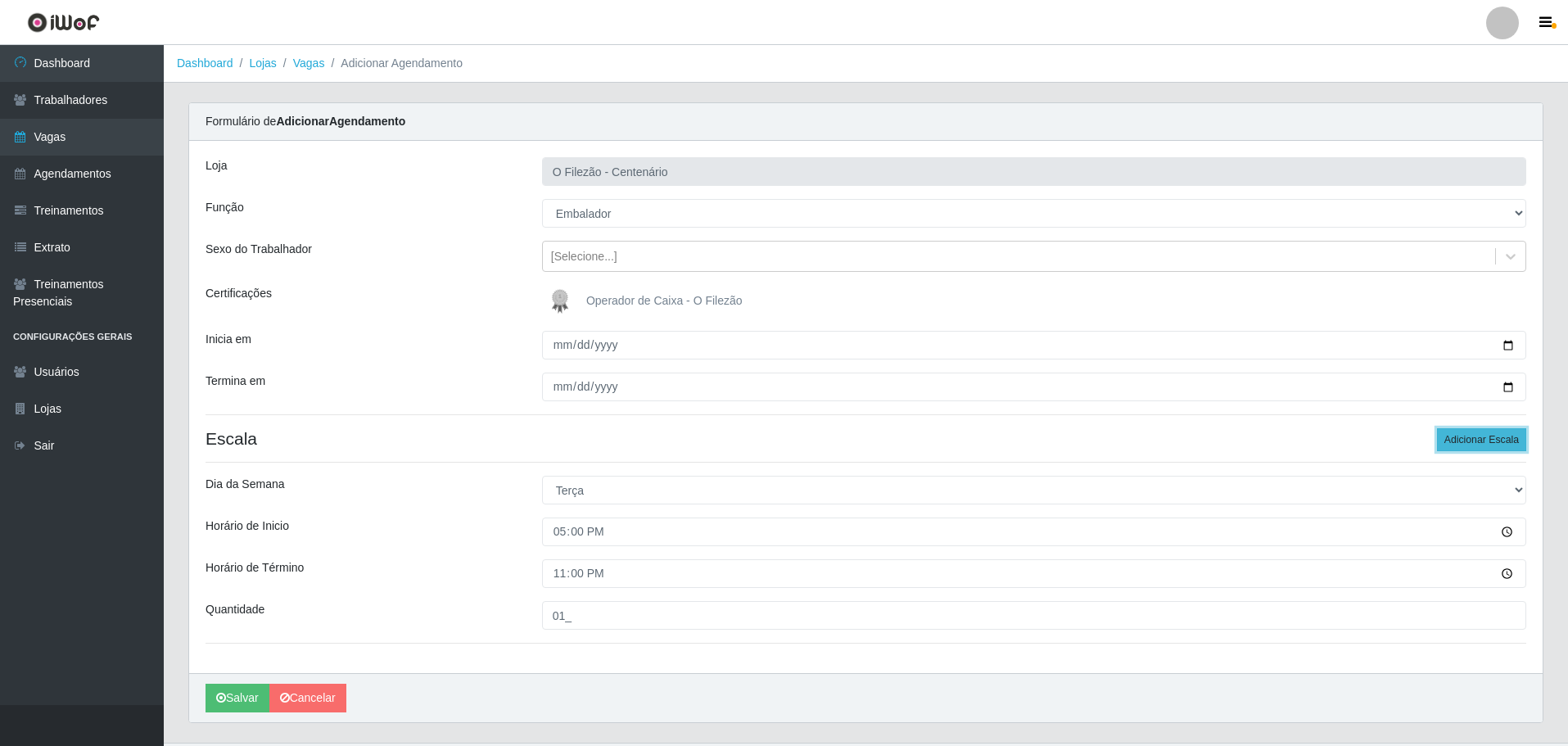
click at [1471, 451] on button "Adicionar Escala" at bounding box center [1482, 440] width 90 height 23
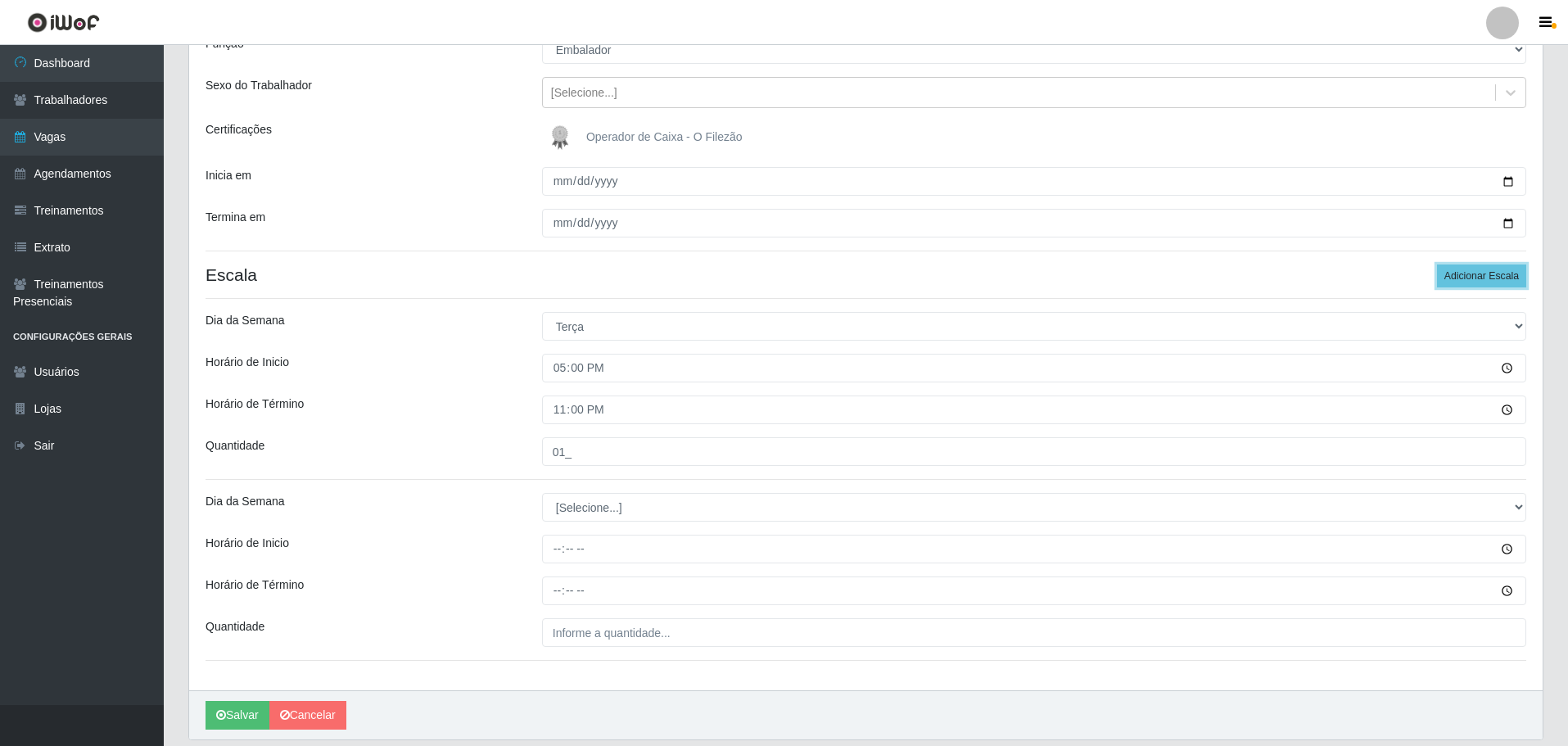
scroll to position [219, 0]
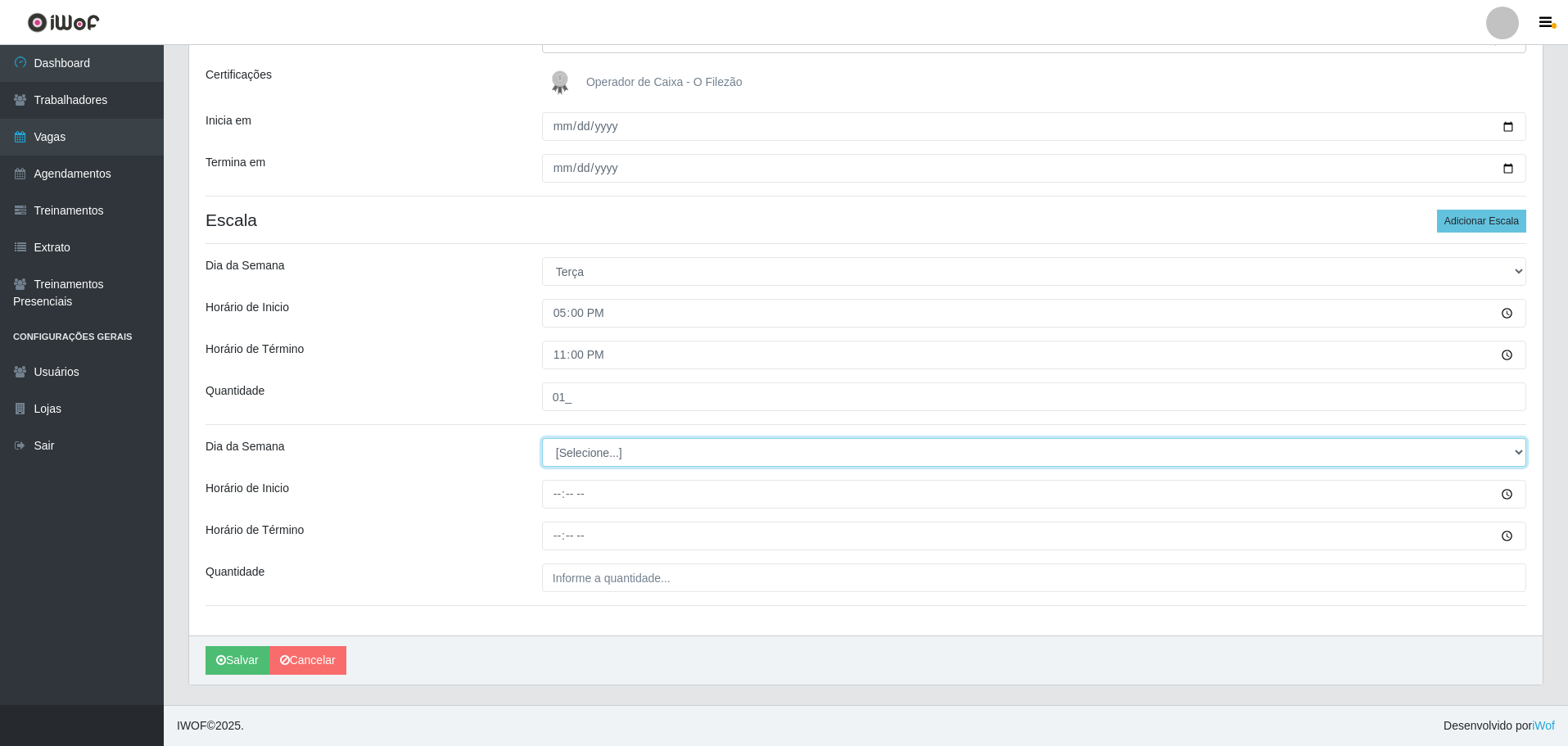
click at [585, 461] on select "[Selecione...] Segunda Terça Quarta Quinta Sexta Sábado Domingo" at bounding box center [1034, 453] width 985 height 29
select select "3"
click at [542, 438] on select "[Selecione...] Segunda Terça Quarta Quinta Sexta Sábado Domingo" at bounding box center [1034, 453] width 985 height 29
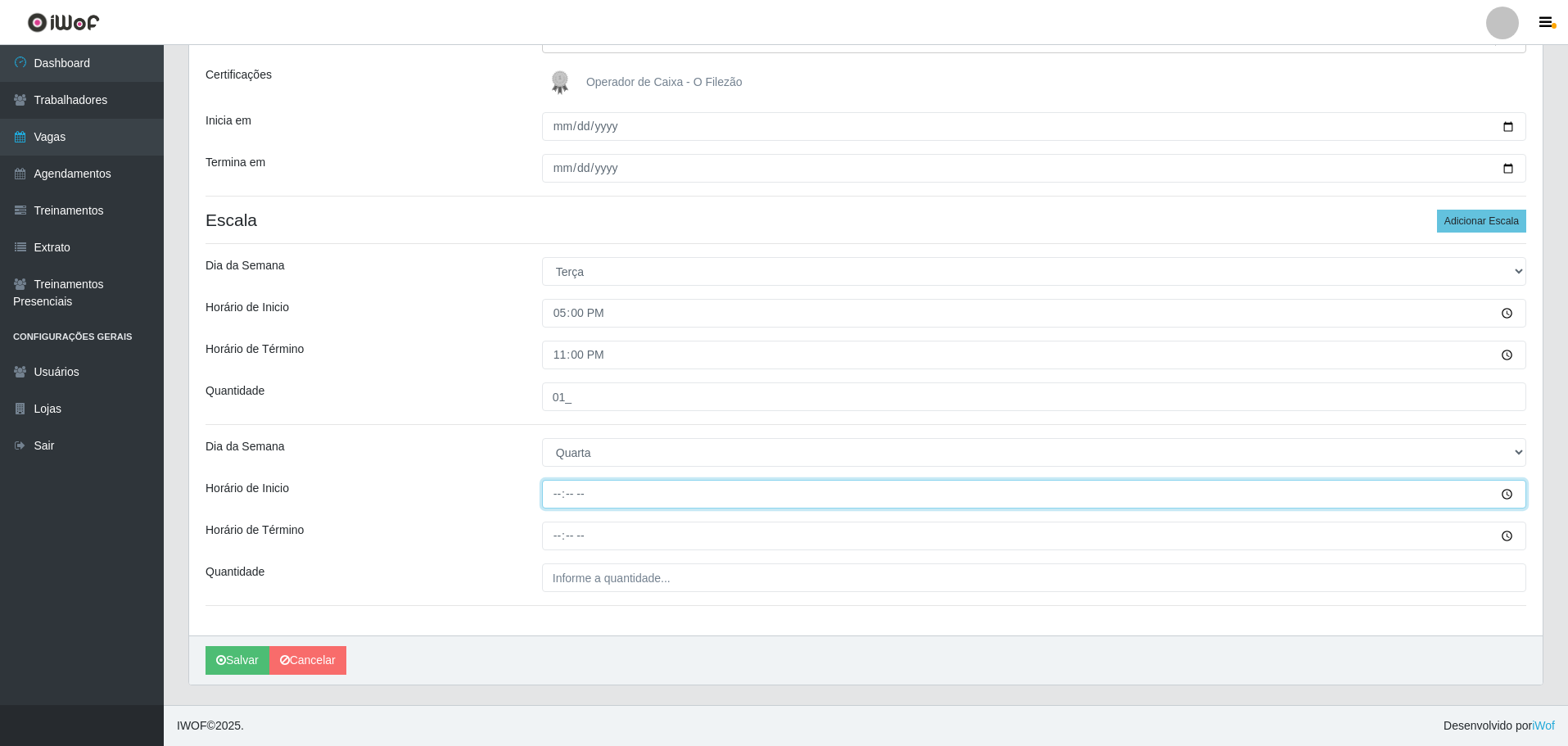
click at [556, 503] on input "Horário de Inicio" at bounding box center [1034, 494] width 985 height 29
type input "17:00"
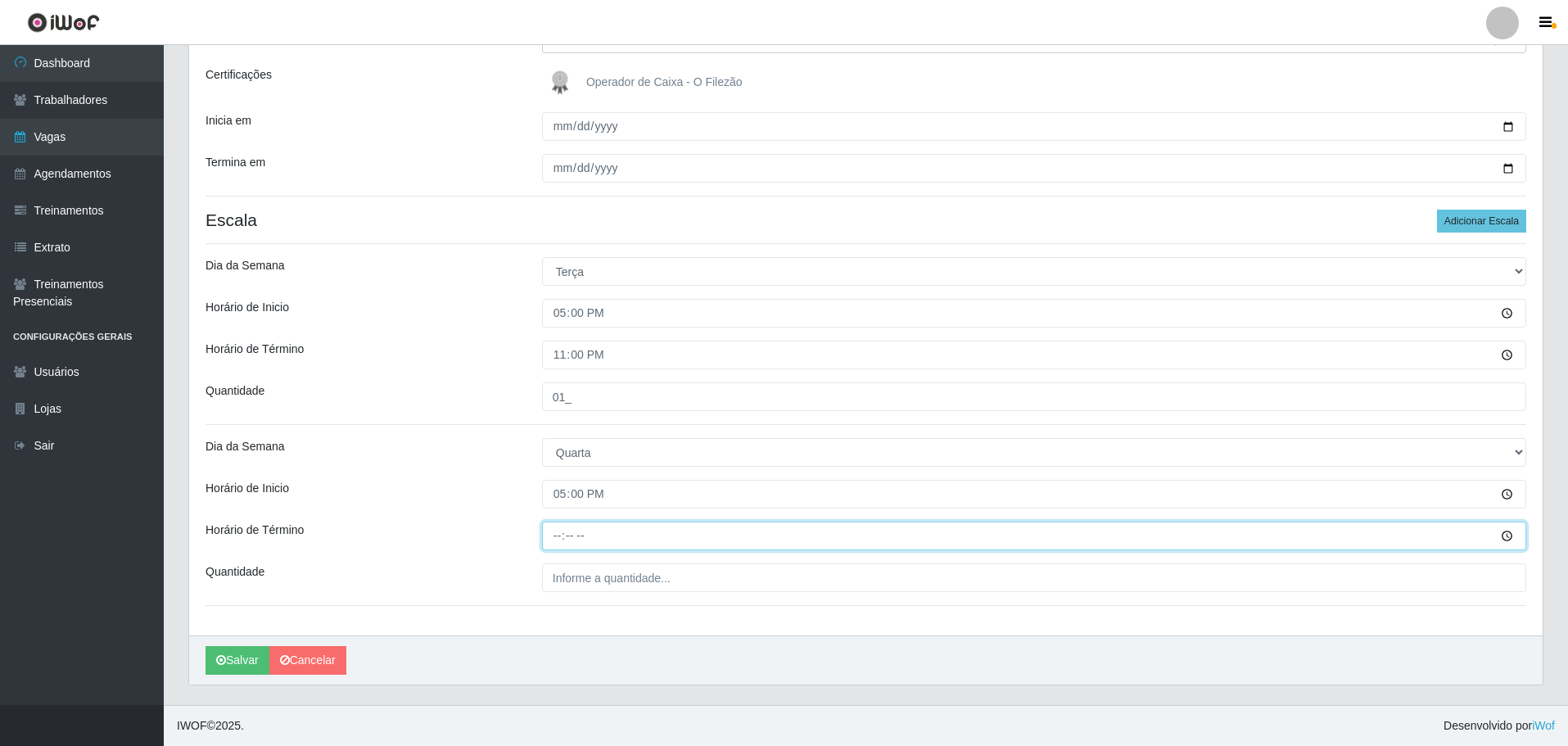
click at [556, 544] on input "Horário de Término" at bounding box center [1034, 535] width 985 height 29
type input "23:00"
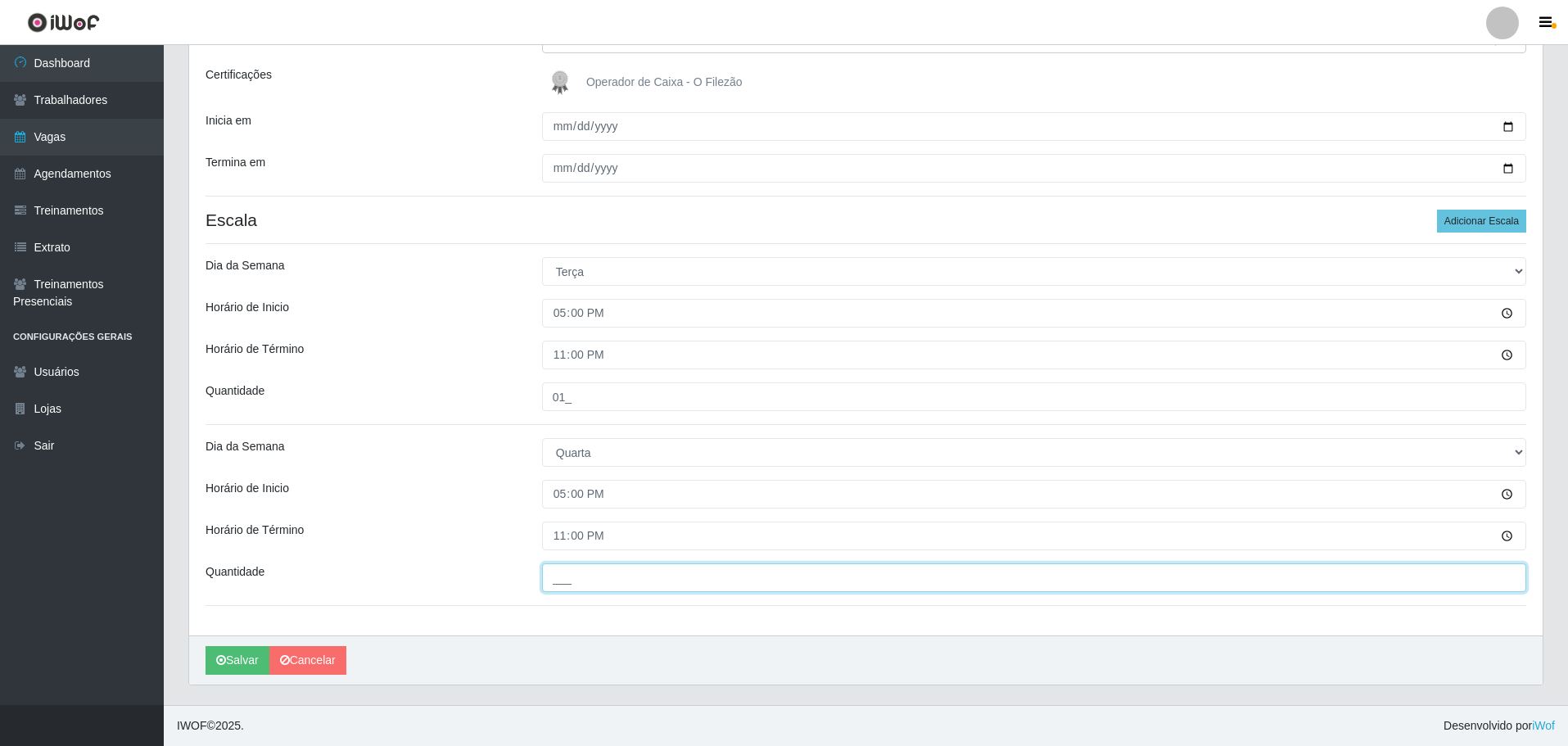
click at [576, 591] on input "___" at bounding box center [1034, 578] width 985 height 29
type input "01_"
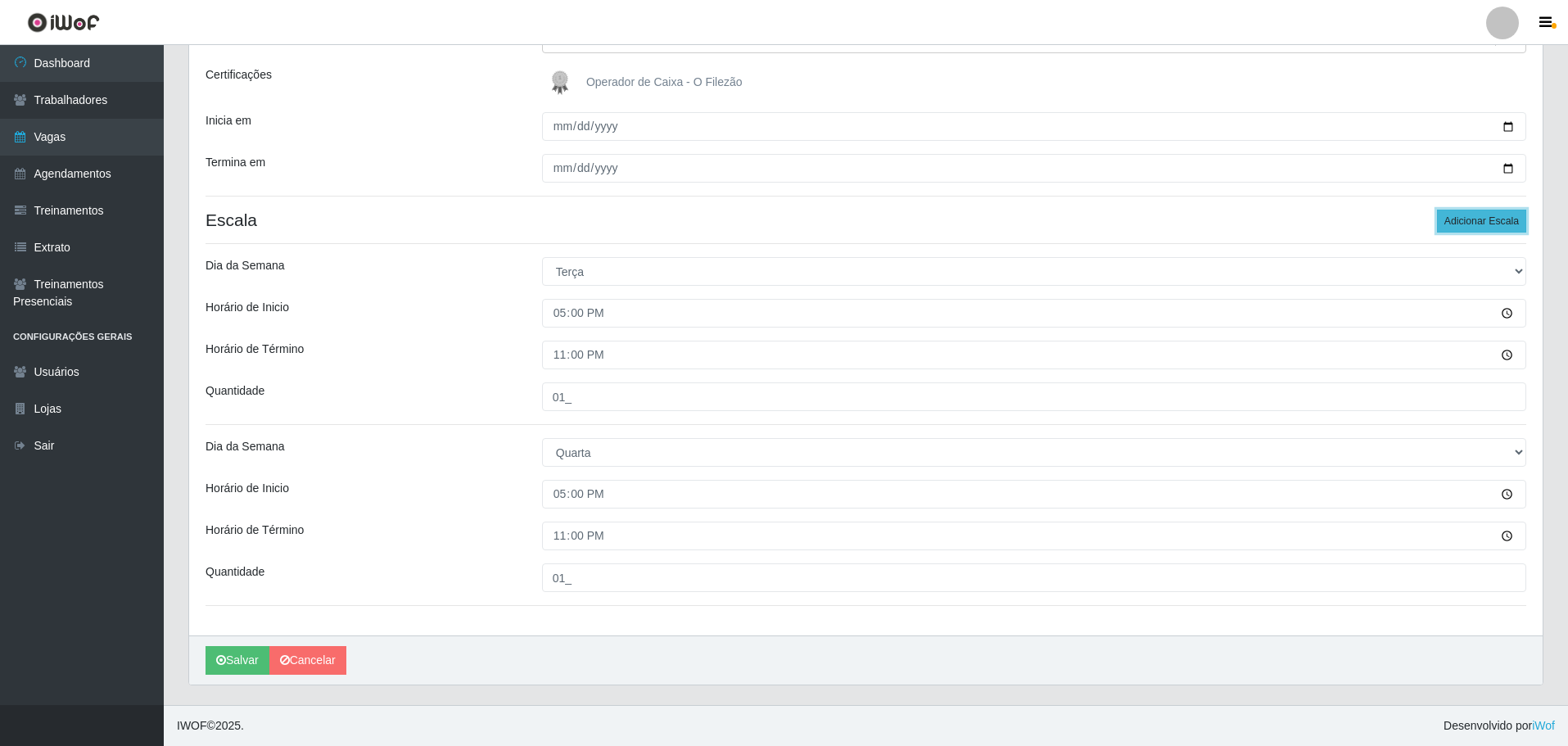
click at [1486, 213] on button "Adicionar Escala" at bounding box center [1482, 221] width 90 height 23
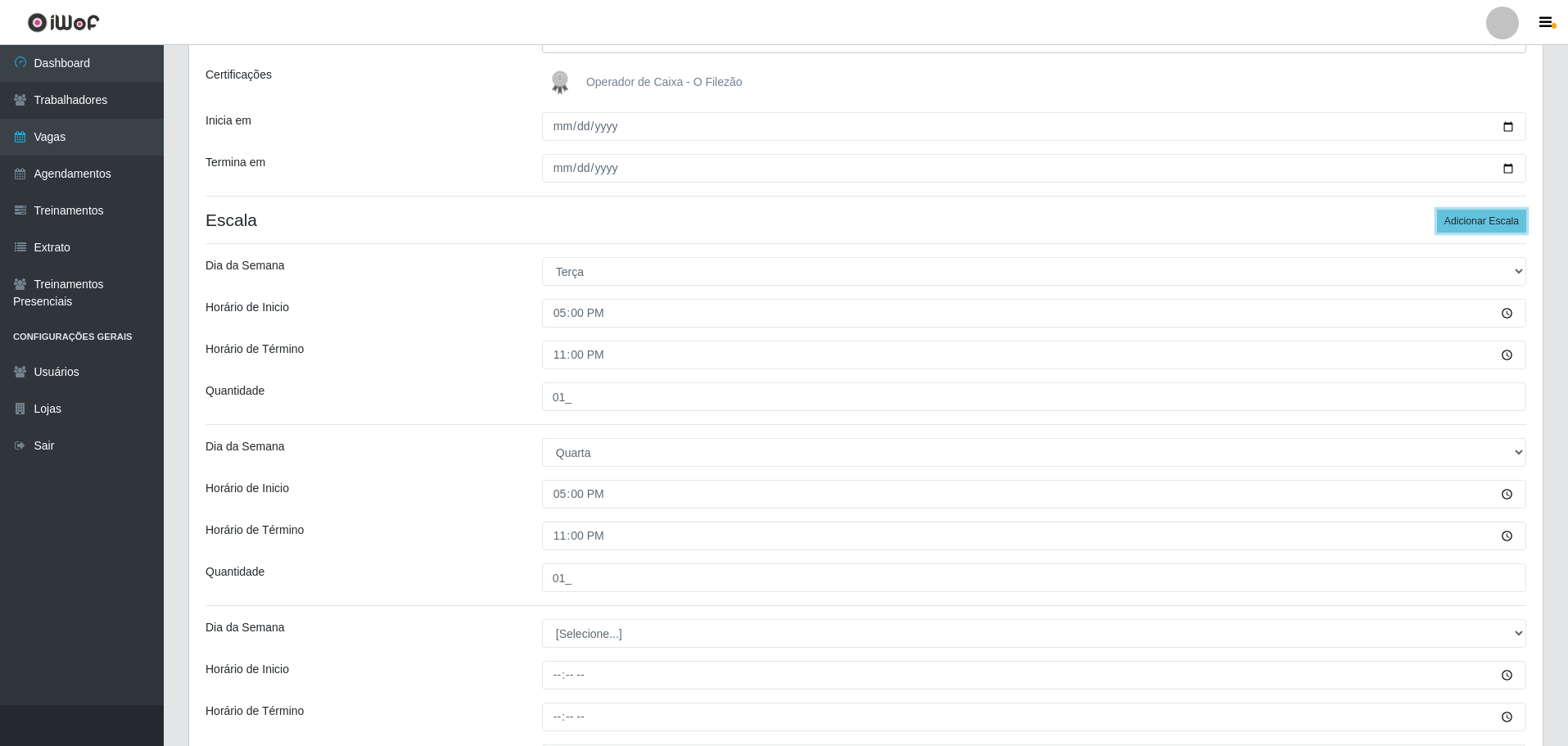
scroll to position [400, 0]
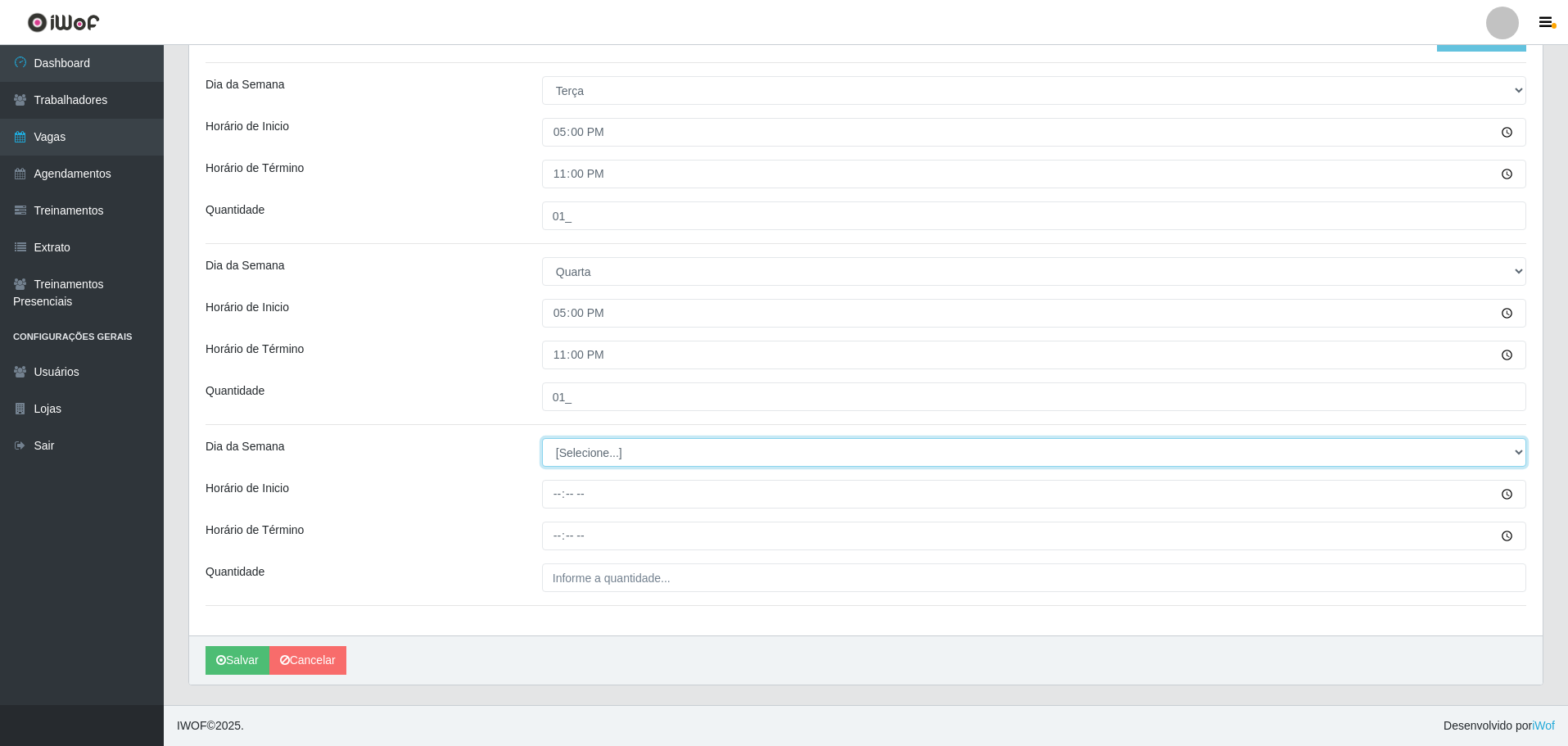
click at [596, 456] on select "[Selecione...] Segunda Terça Quarta Quinta Sexta Sábado Domingo" at bounding box center [1034, 453] width 985 height 29
select select "4"
click at [542, 438] on select "[Selecione...] Segunda Terça Quarta Quinta Sexta Sábado Domingo" at bounding box center [1034, 453] width 985 height 29
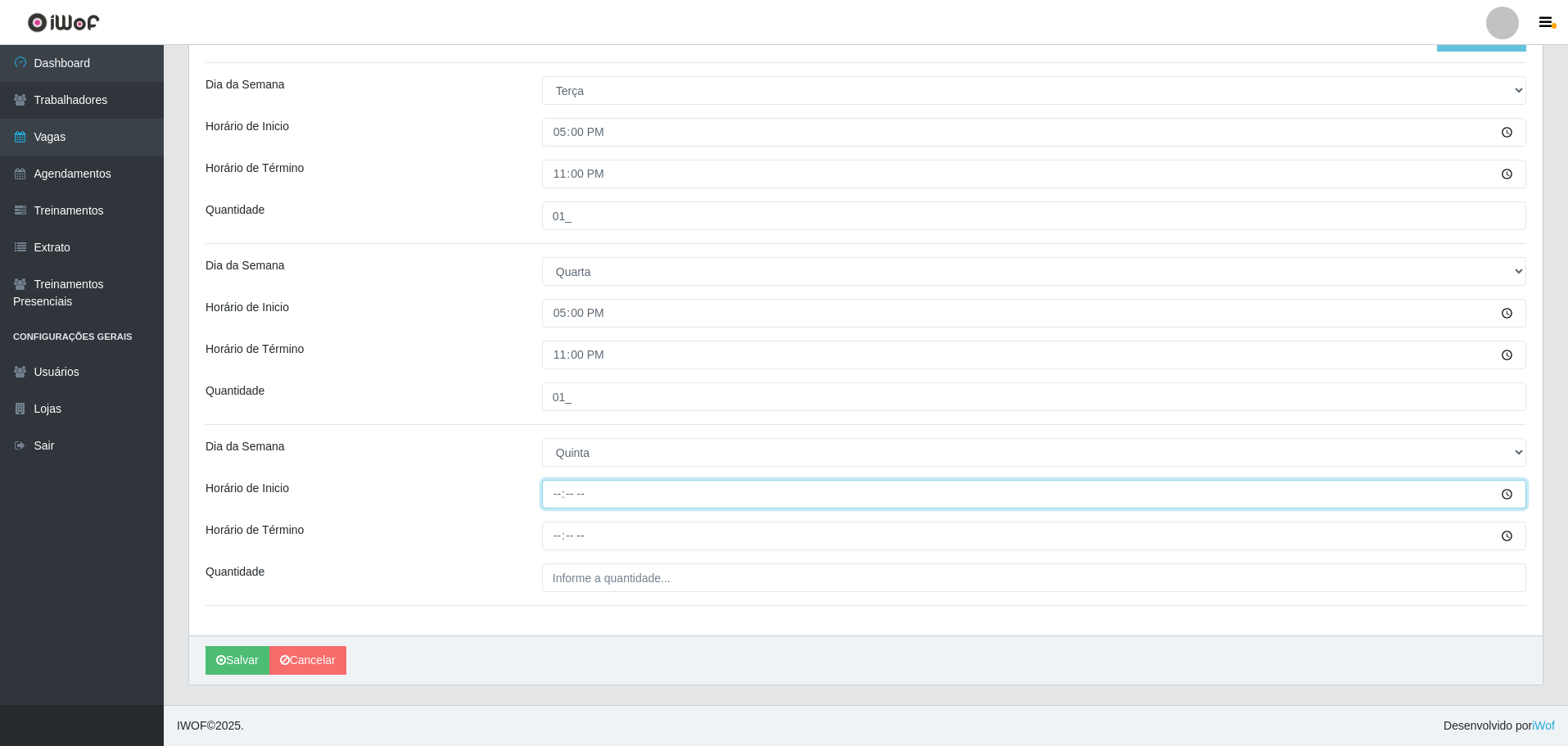
click at [556, 508] on input "Horário de Inicio" at bounding box center [1034, 494] width 985 height 29
type input "17:00"
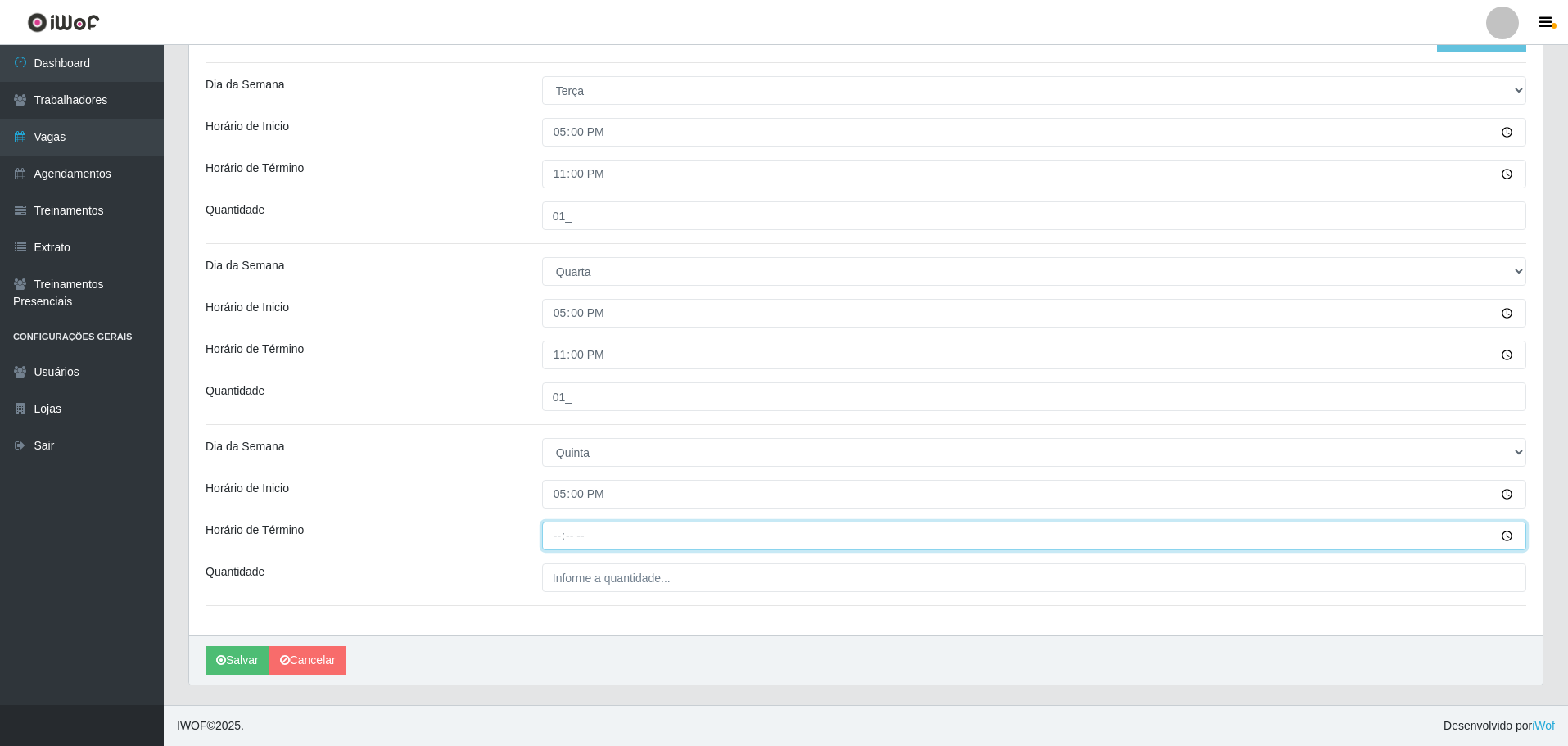
click at [549, 543] on input "Horário de Término" at bounding box center [1034, 535] width 985 height 29
type input "23:00"
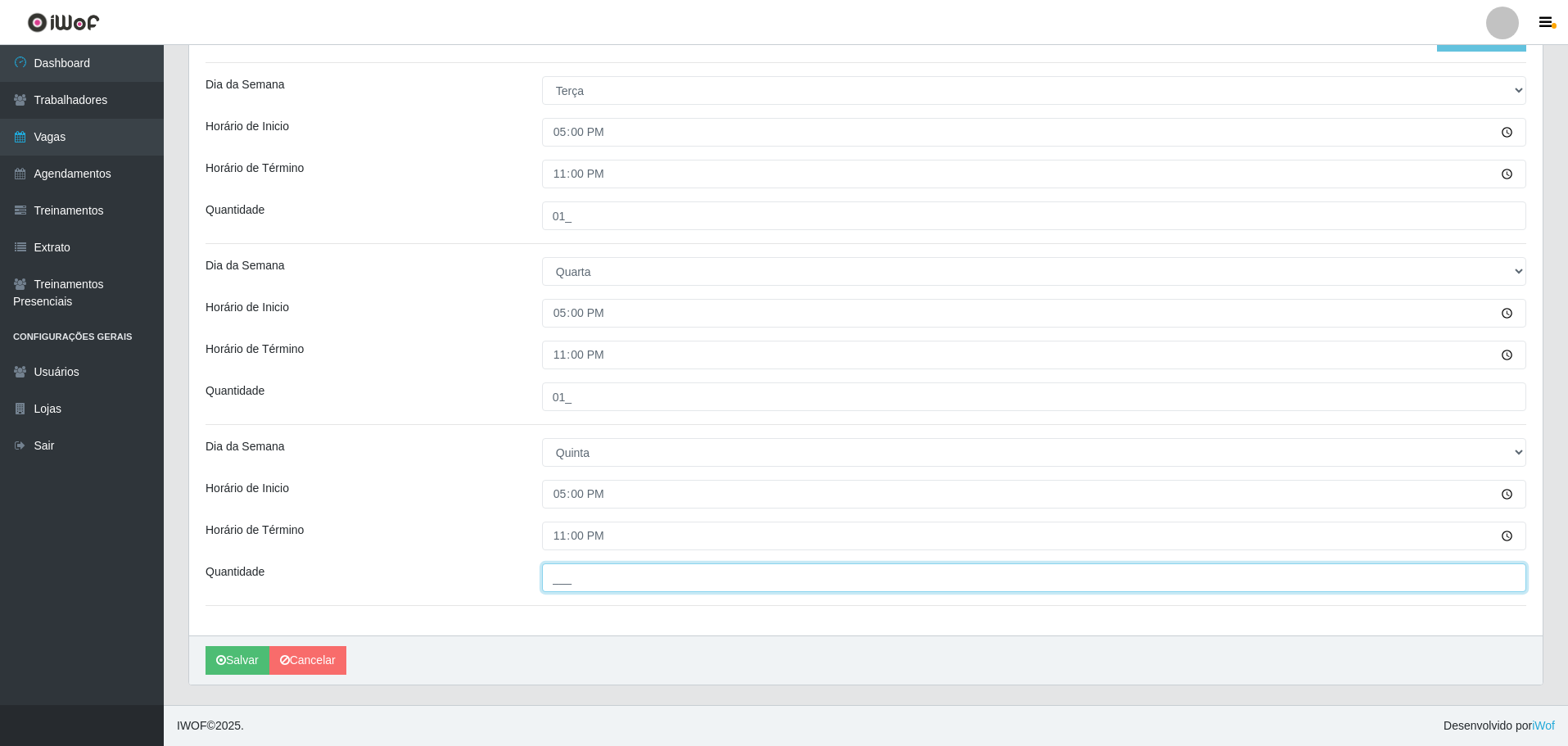
click at [589, 582] on input "___" at bounding box center [1034, 578] width 985 height 29
type input "01_"
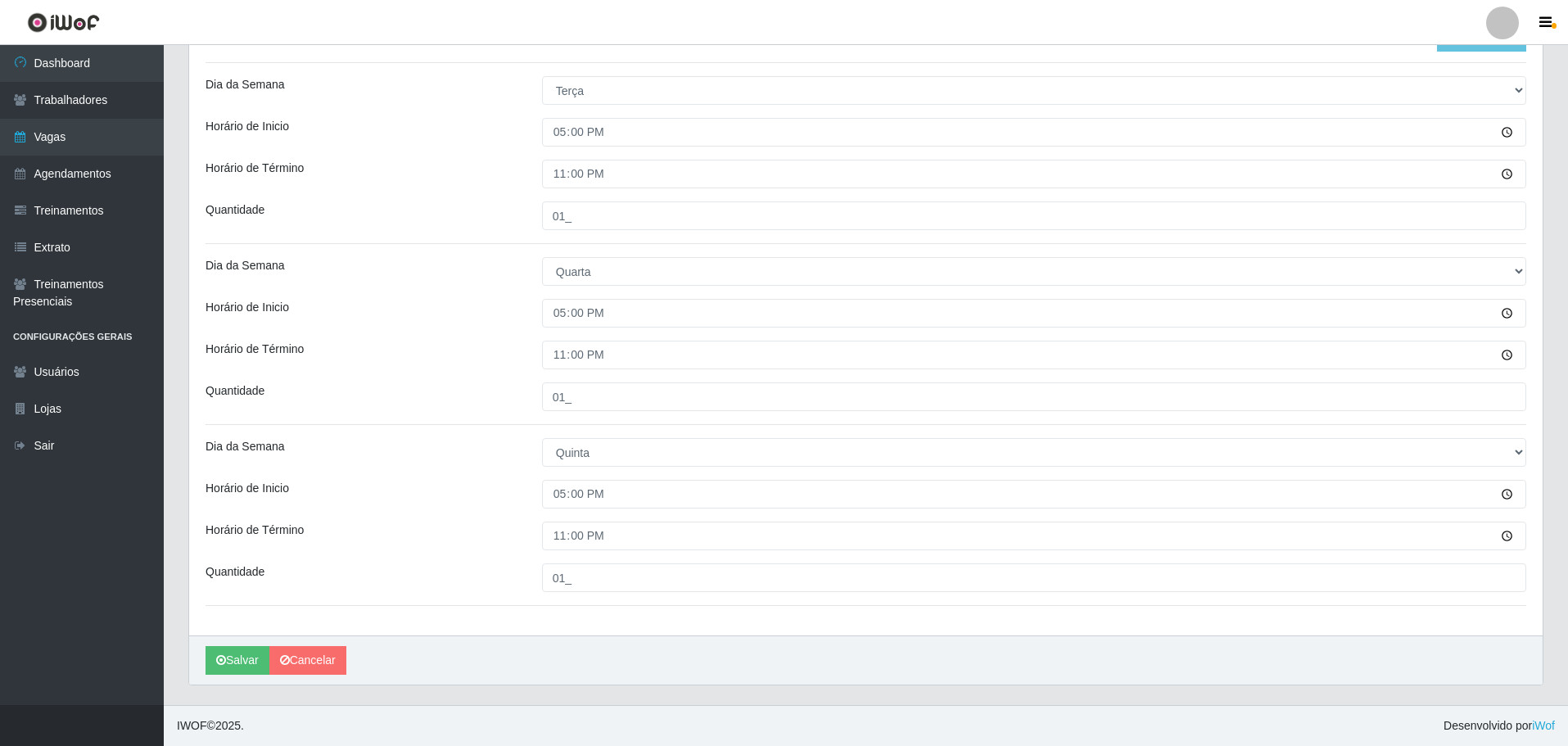
click at [445, 473] on div "Loja O Filezão - Centenário Função [Selecione...] Auxiliar de Estacionamento Au…" at bounding box center [865, 188] width 1353 height 894
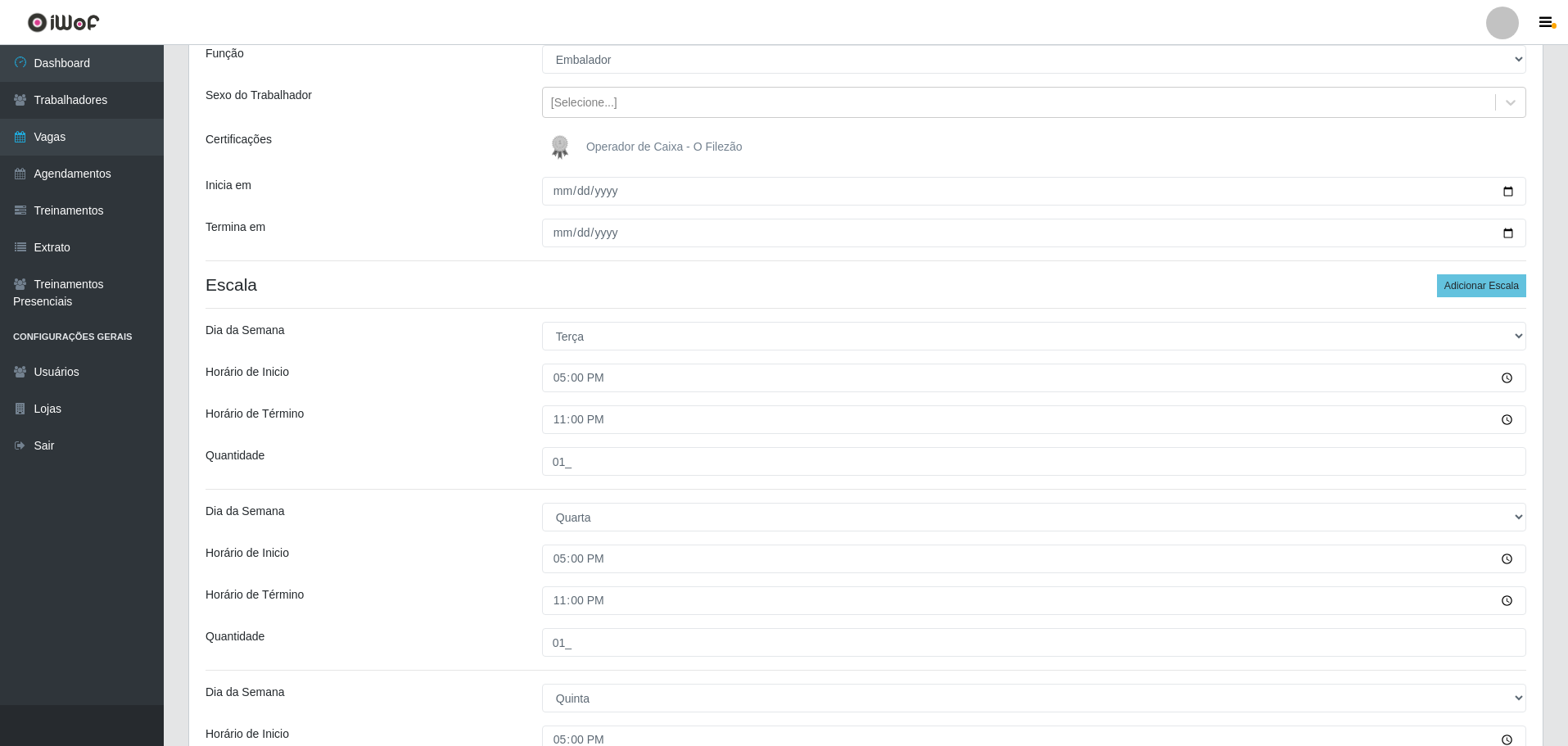
scroll to position [0, 0]
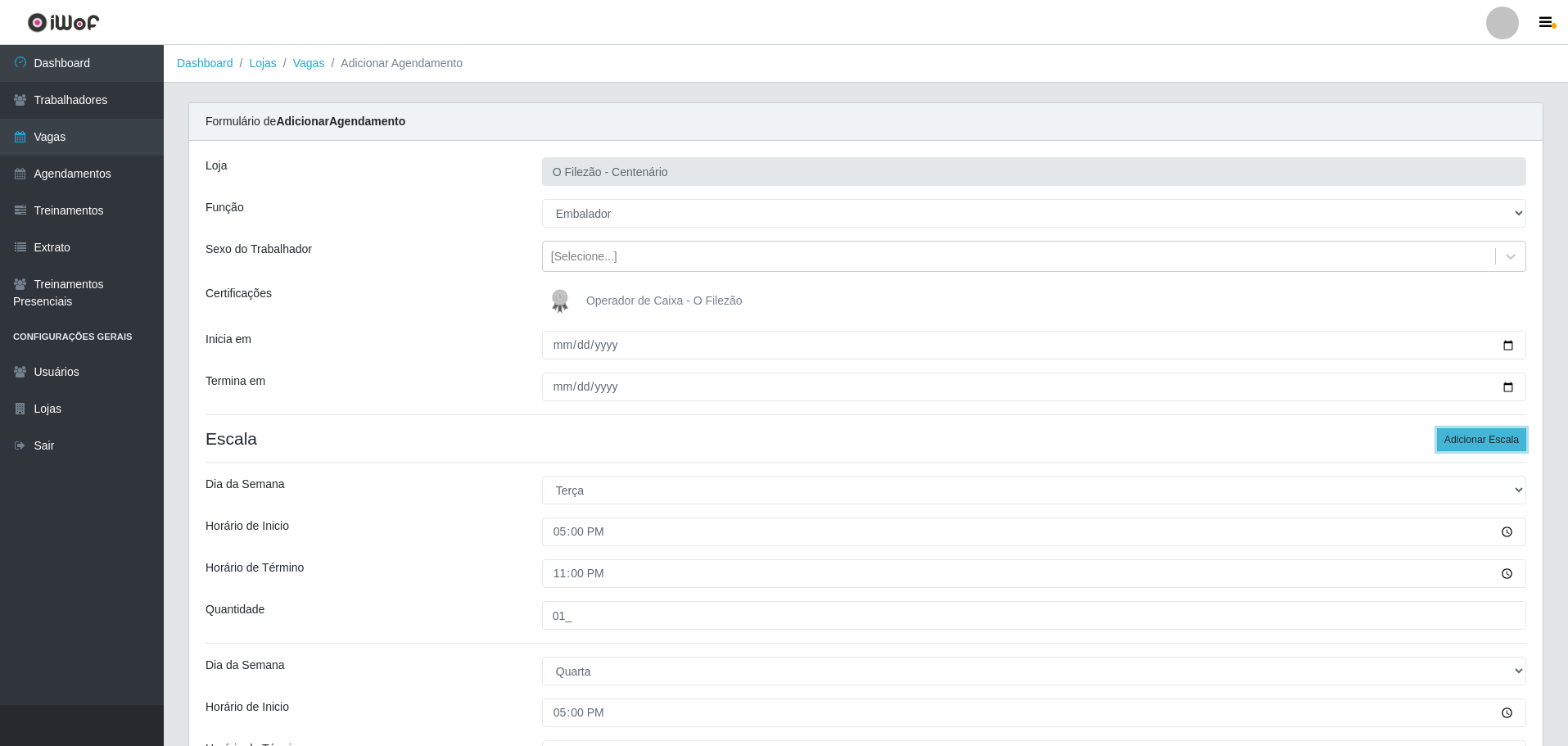
click at [1483, 444] on button "Adicionar Escala" at bounding box center [1482, 440] width 90 height 23
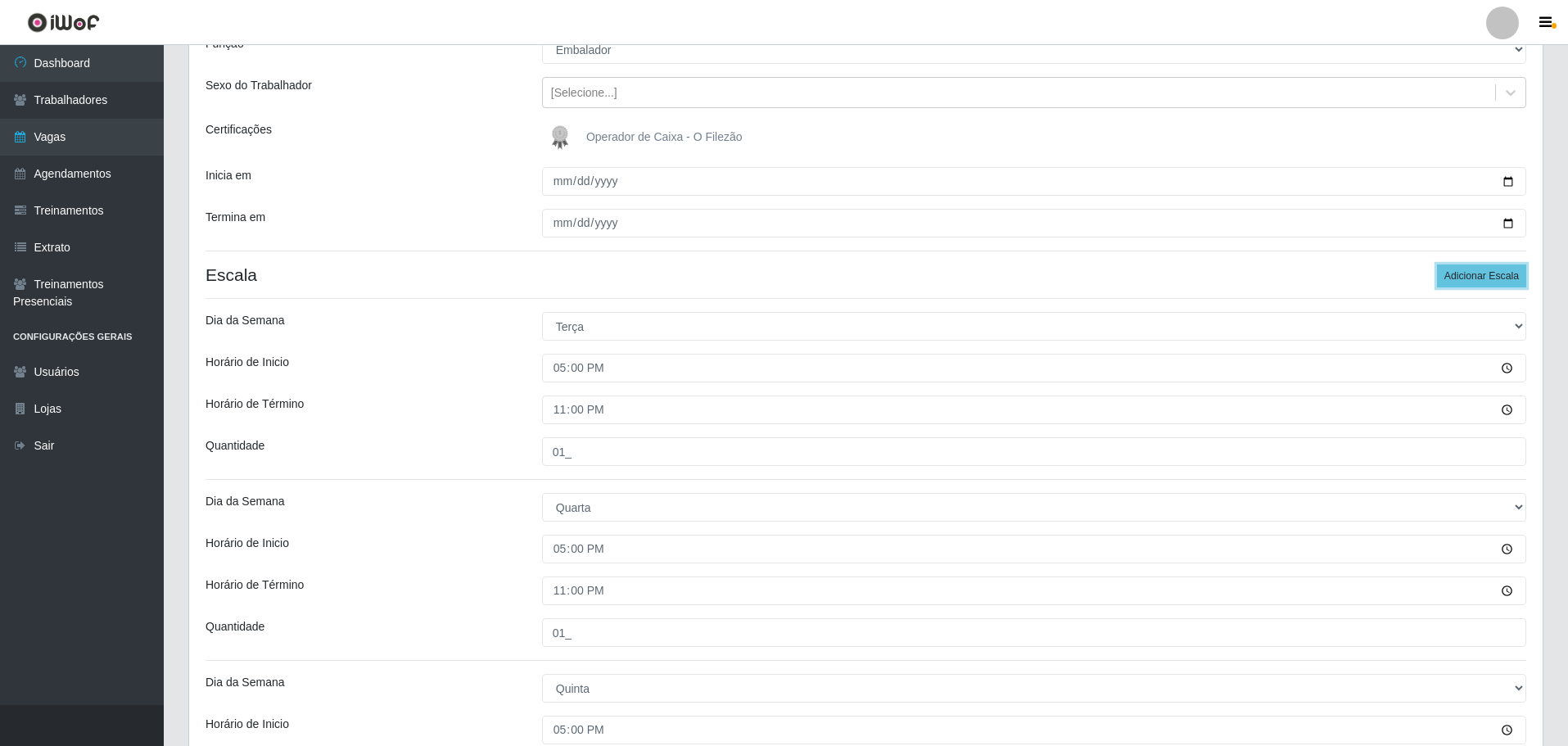
scroll to position [492, 0]
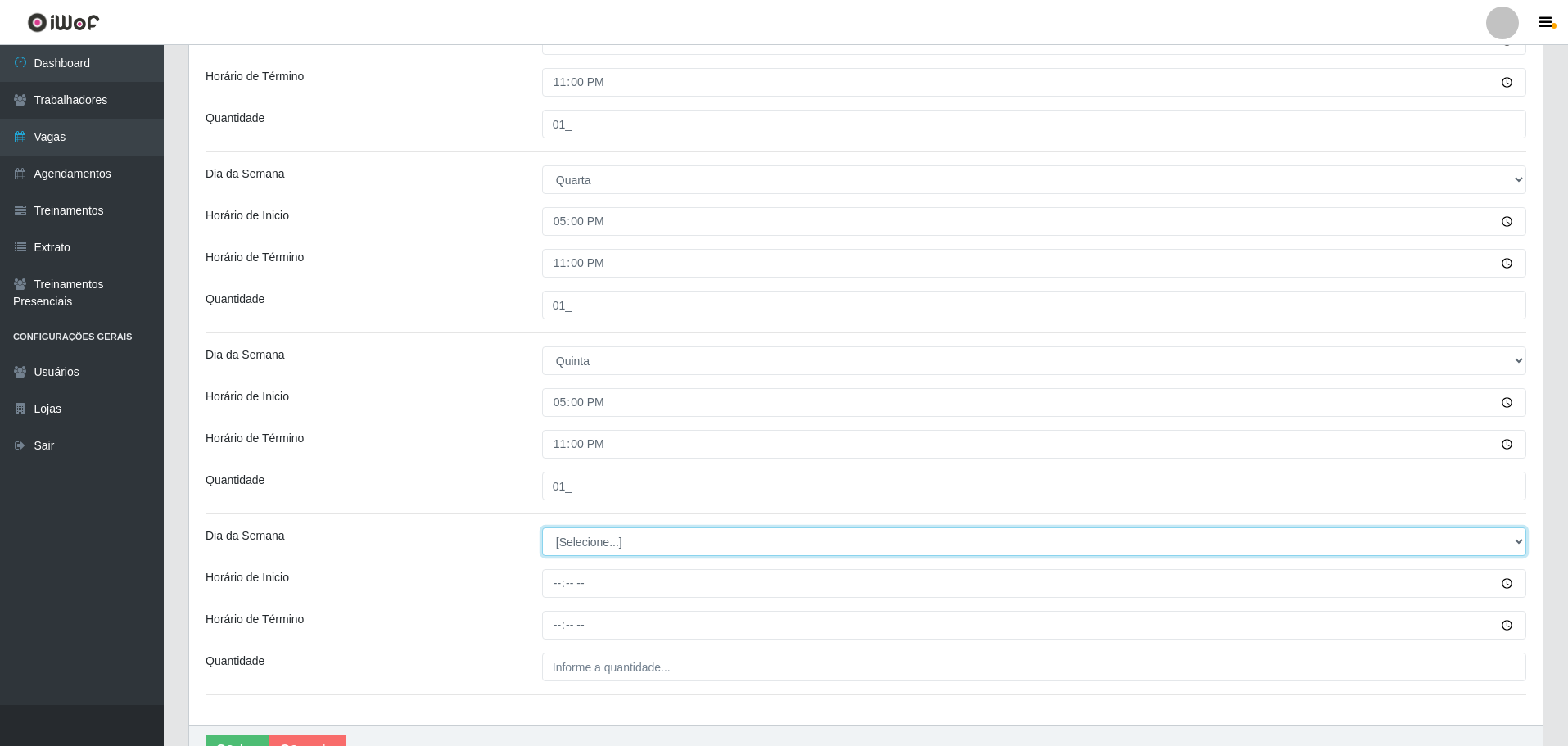
click at [637, 537] on select "[Selecione...] Segunda Terça Quarta Quinta Sexta Sábado Domingo" at bounding box center [1034, 541] width 985 height 29
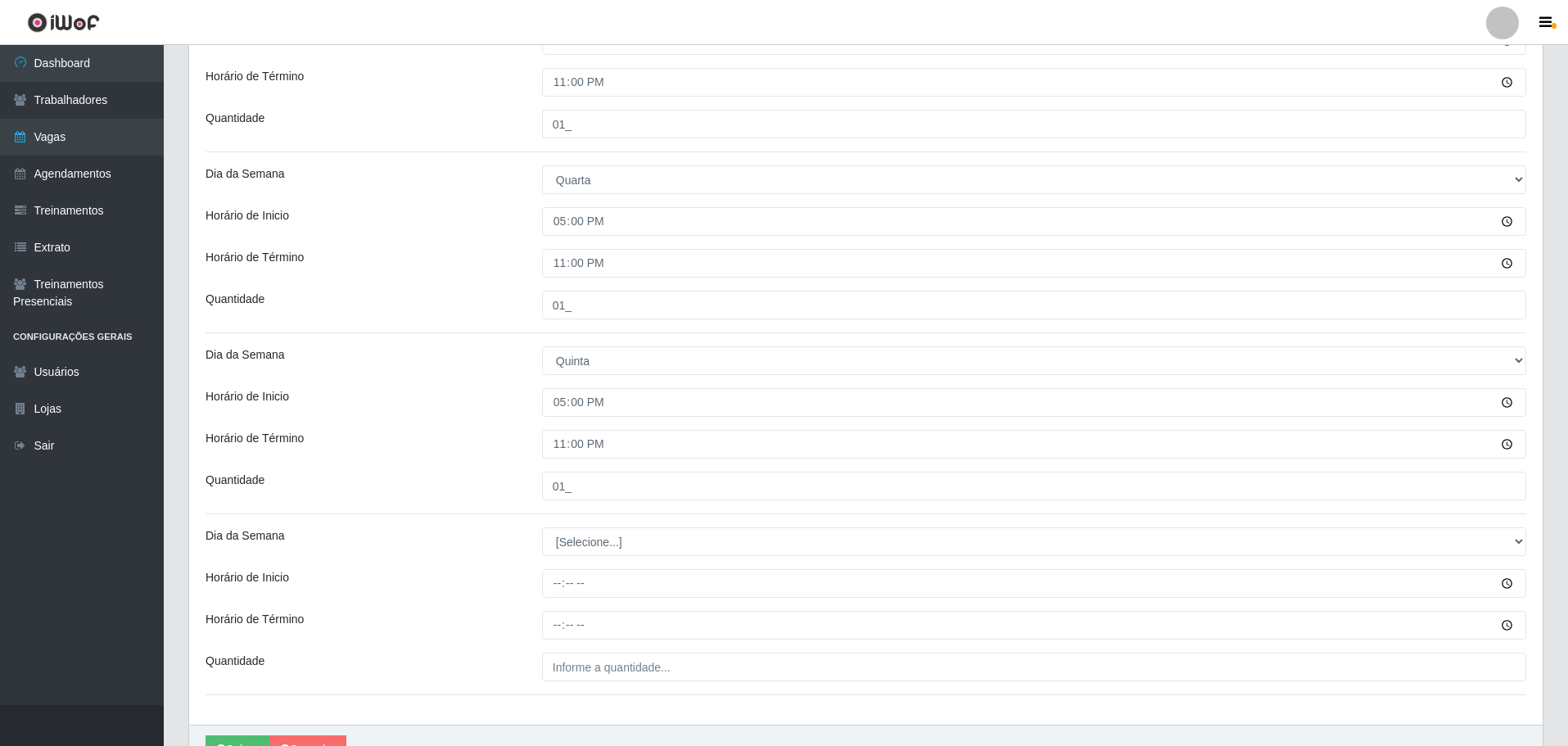
click at [472, 589] on div "Horário de Inicio" at bounding box center [361, 584] width 336 height 29
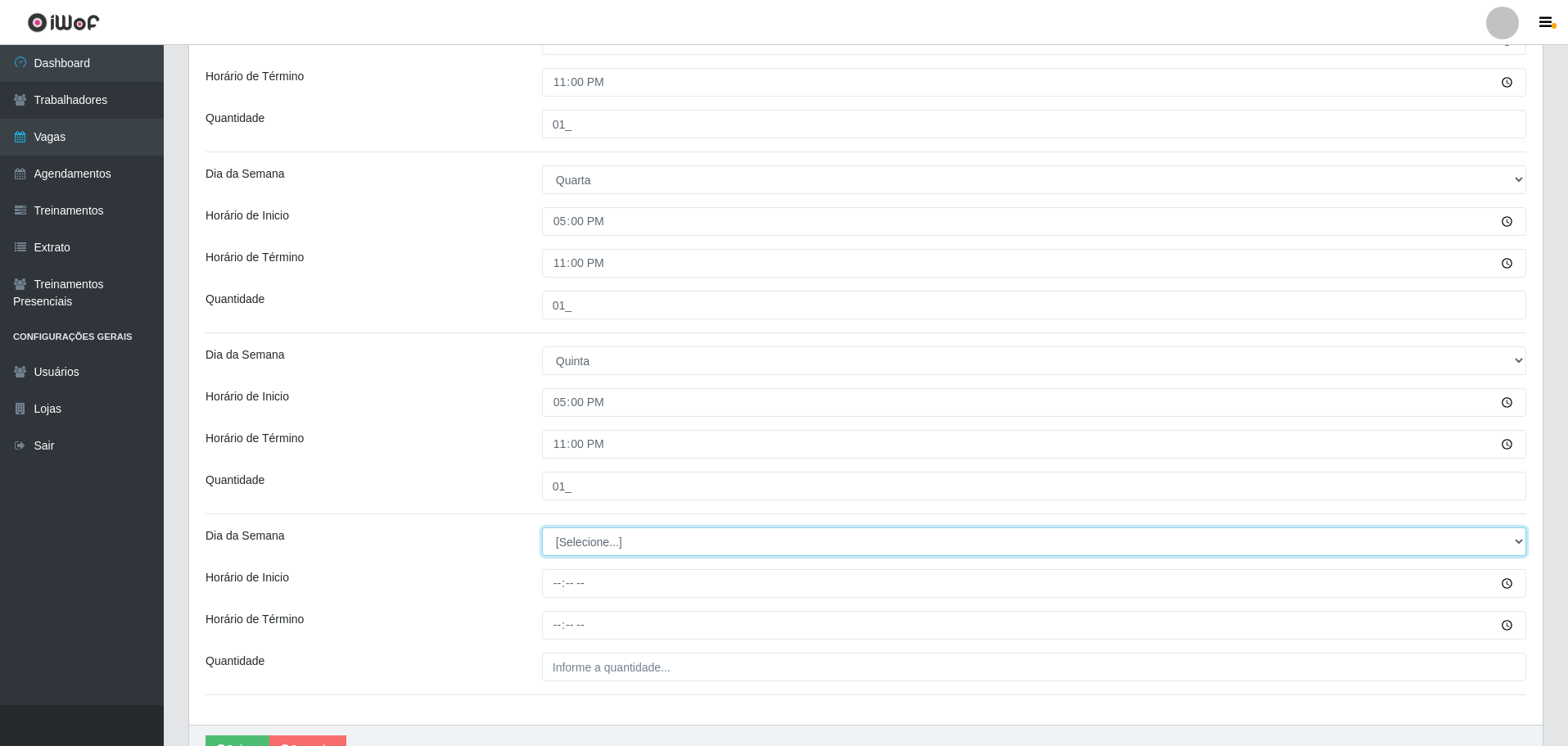
click at [590, 545] on select "[Selecione...] Segunda Terça Quarta Quinta Sexta Sábado Domingo" at bounding box center [1034, 541] width 985 height 29
select select "4"
click at [542, 527] on select "[Selecione...] Segunda Terça Quarta Quinta Sexta Sábado Domingo" at bounding box center [1034, 541] width 985 height 29
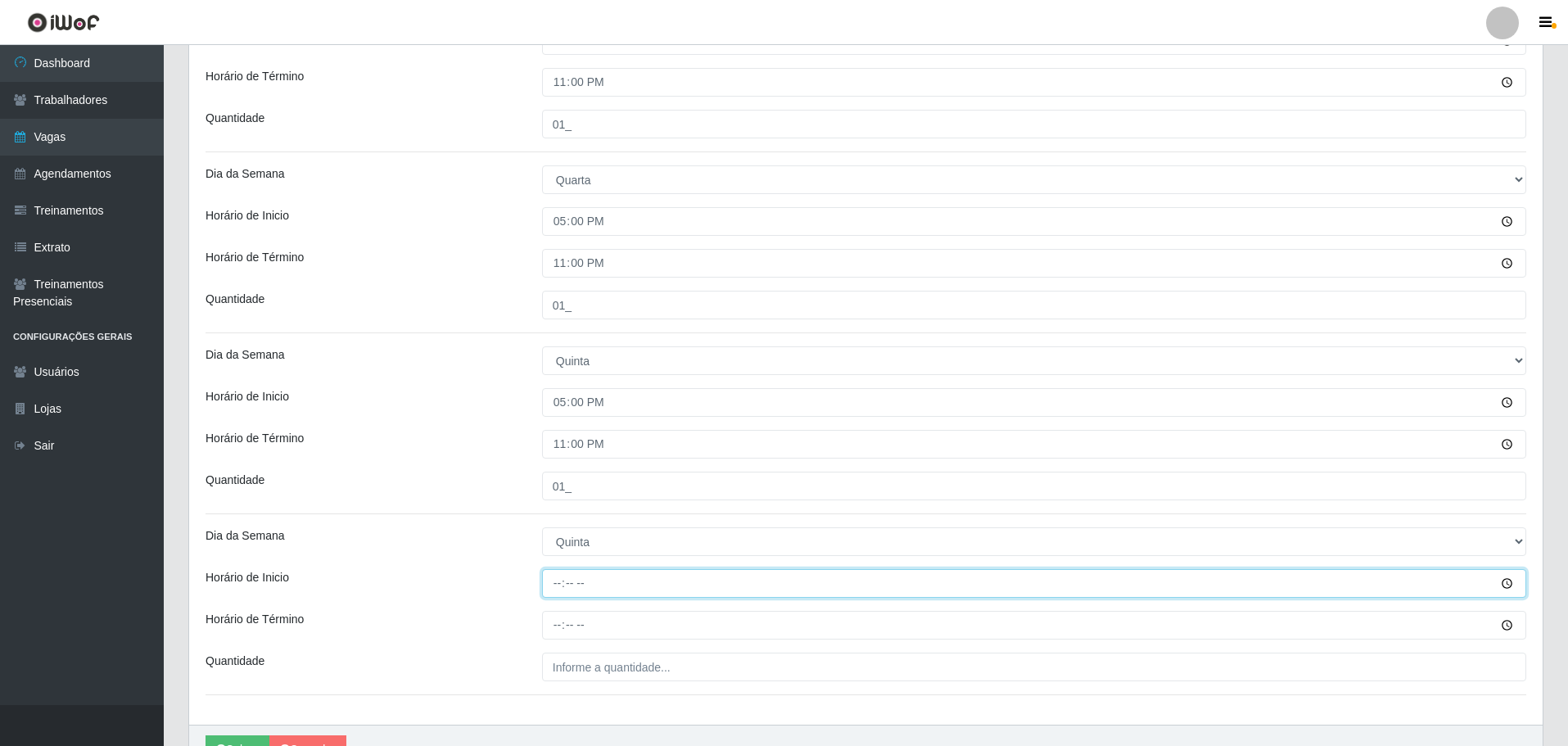
click at [545, 590] on input "Horário de Inicio" at bounding box center [1034, 584] width 985 height 29
type input "09:00"
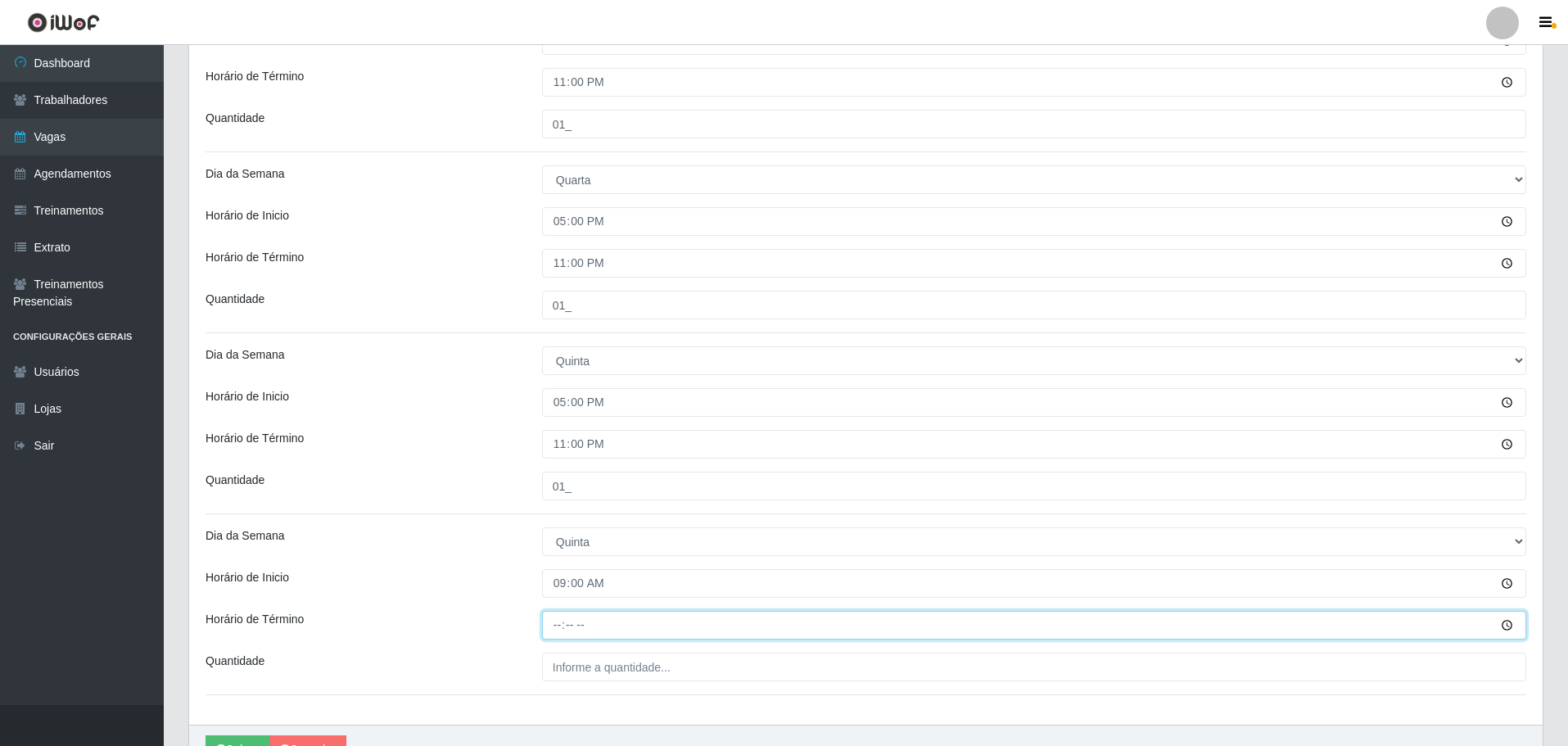
click at [554, 619] on input "Horário de Término" at bounding box center [1034, 625] width 985 height 29
type input "15:00"
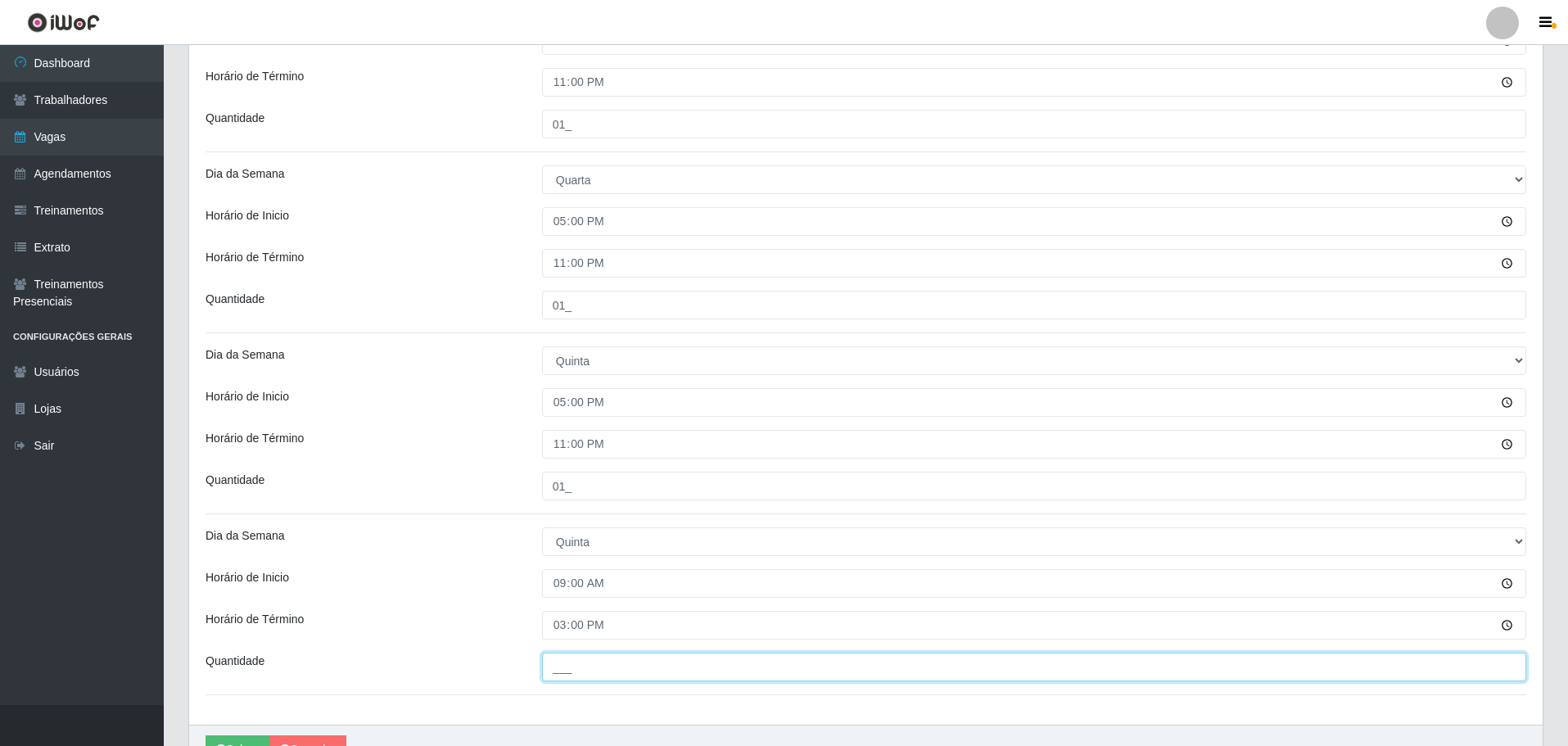
click at [570, 672] on input "___" at bounding box center [1034, 666] width 985 height 29
type input "01_"
click at [416, 583] on div "Horário de Inicio" at bounding box center [361, 584] width 336 height 29
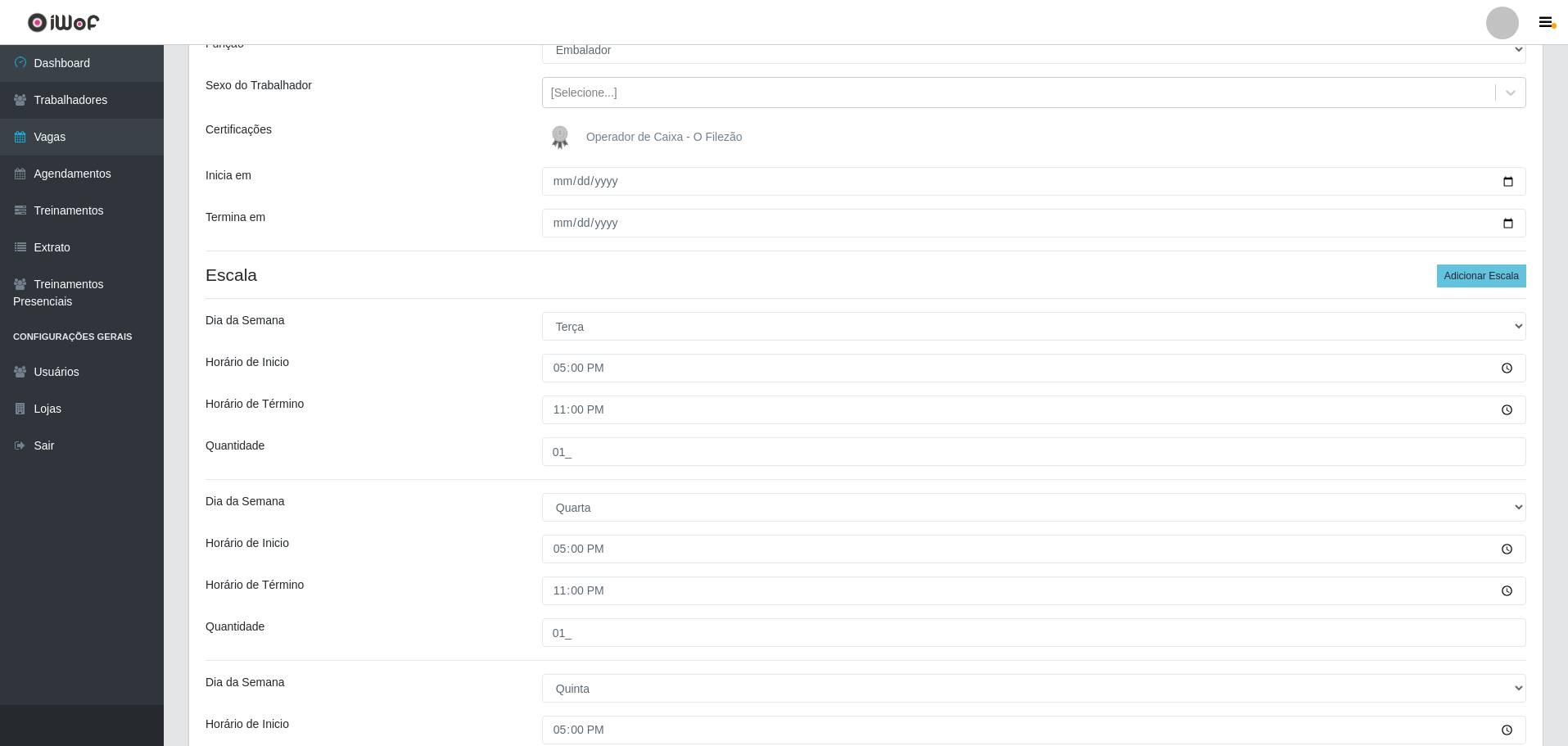
scroll to position [82, 0]
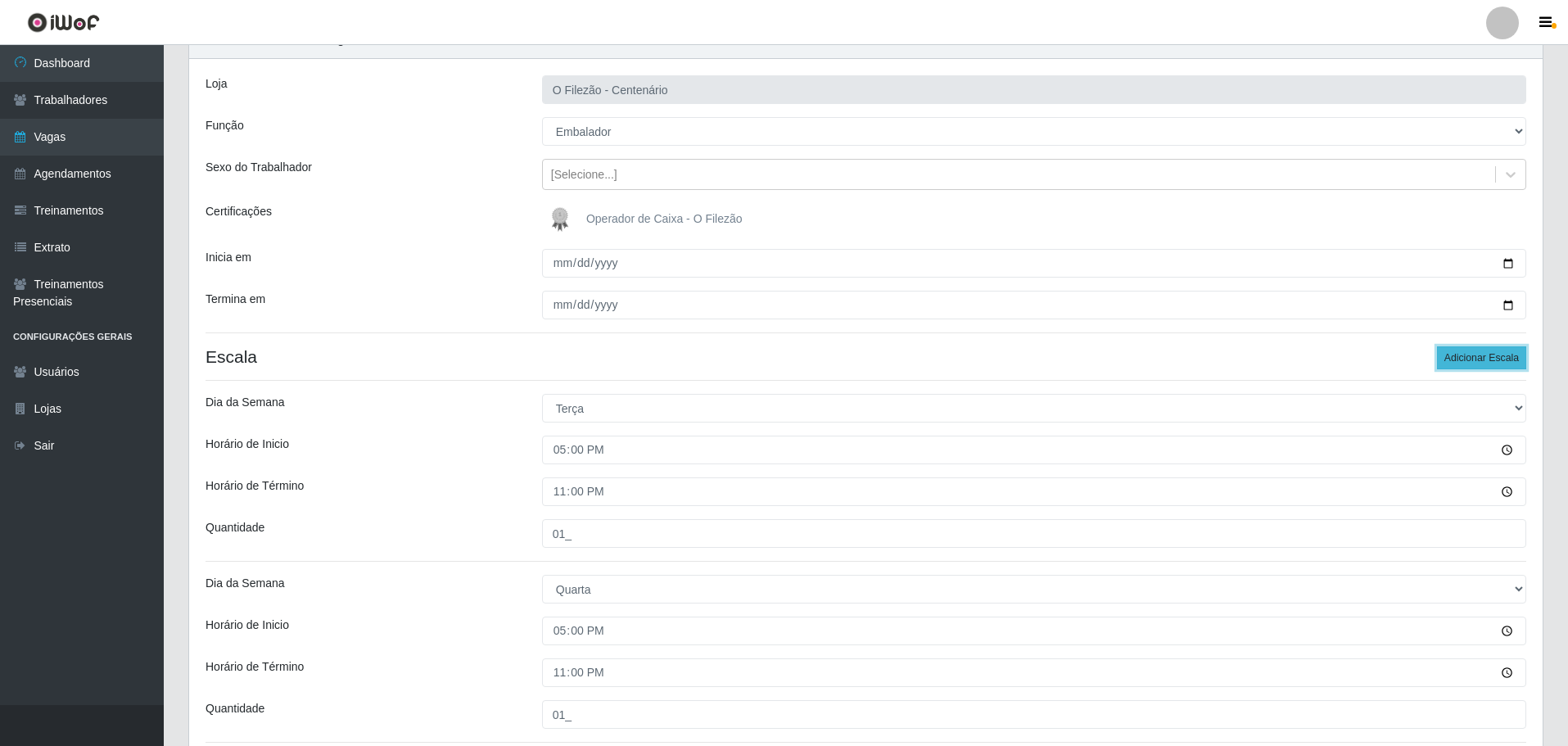
click at [1476, 348] on button "Adicionar Escala" at bounding box center [1482, 358] width 90 height 23
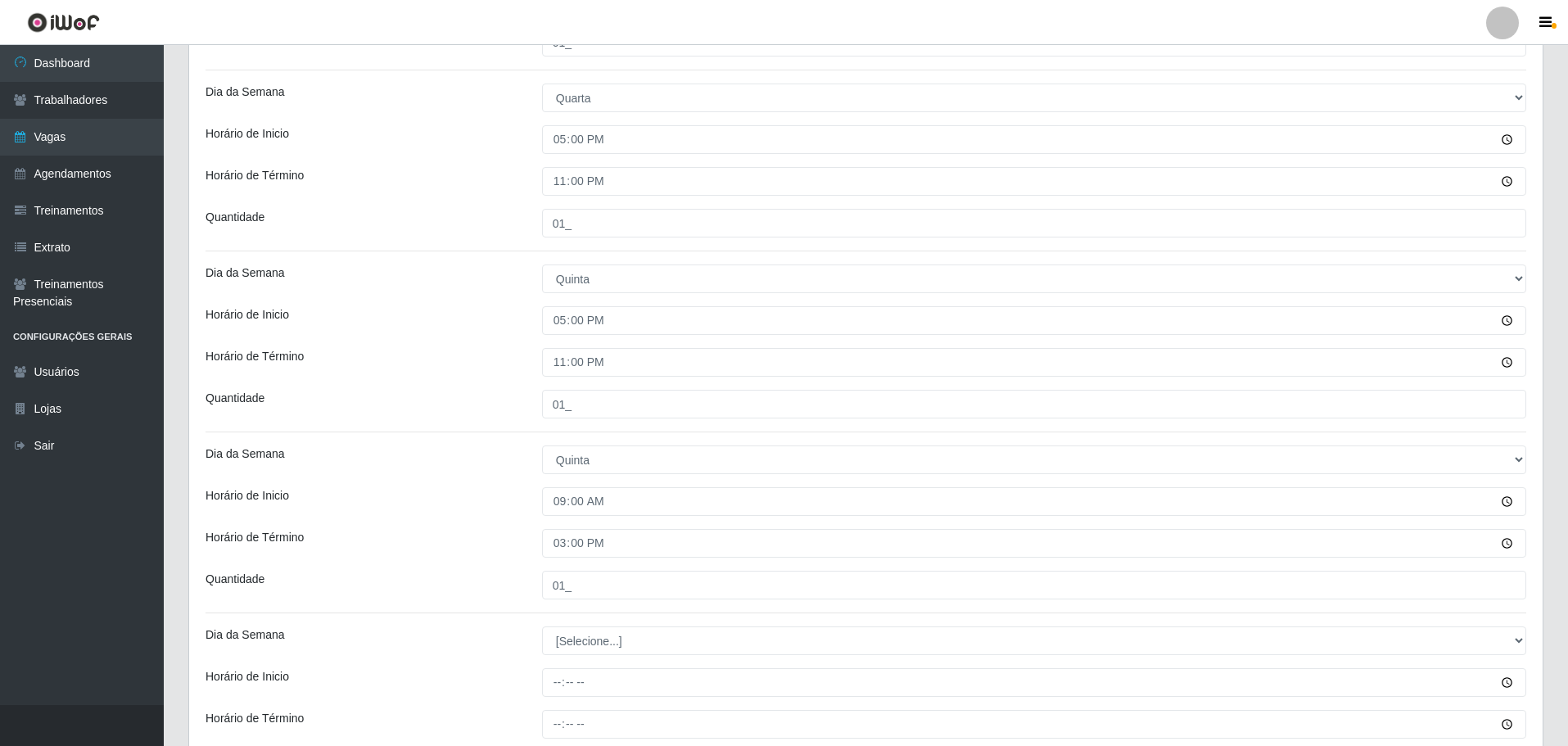
scroll to position [762, 0]
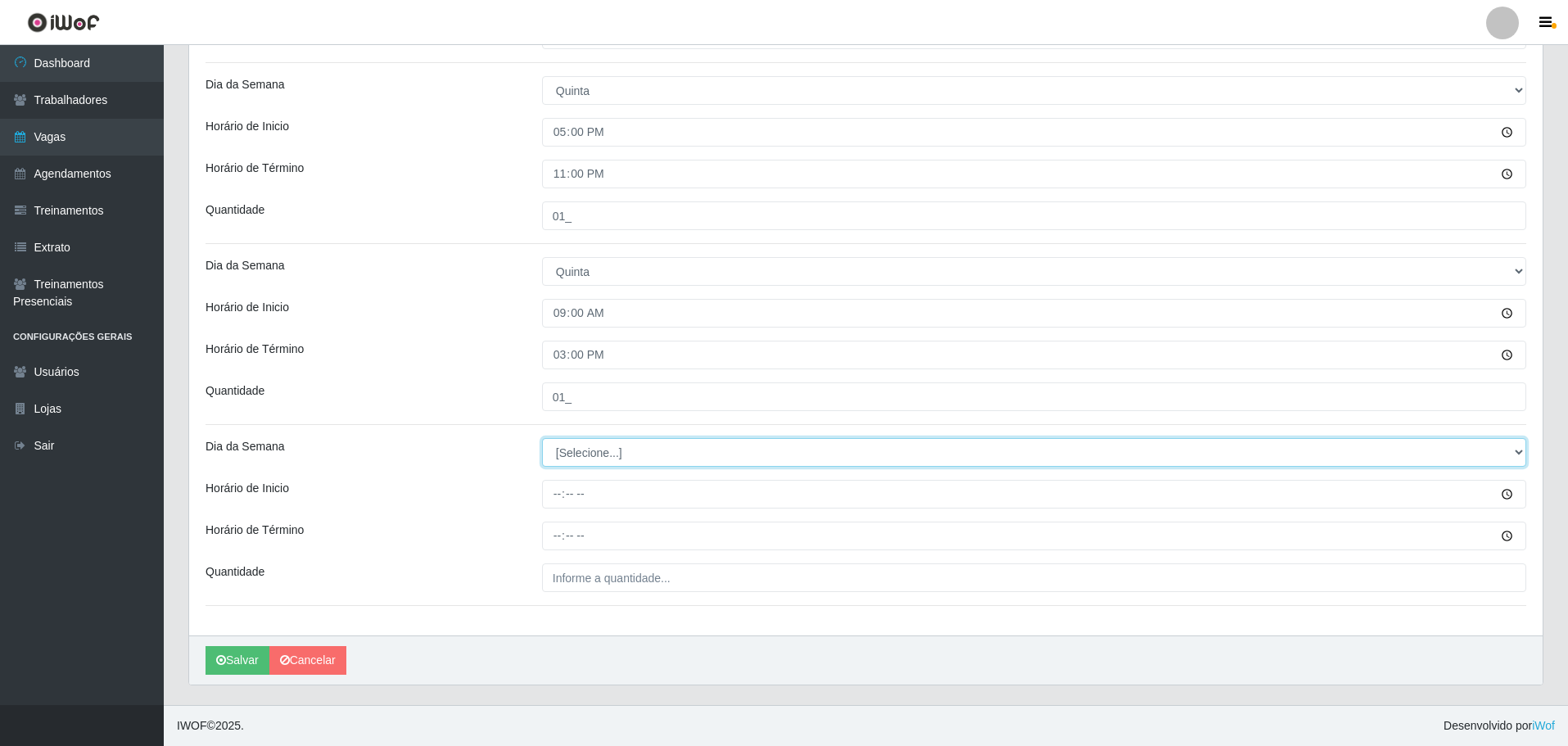
click at [573, 455] on select "[Selecione...] Segunda Terça Quarta Quinta Sexta Sábado Domingo" at bounding box center [1034, 453] width 985 height 29
select select "5"
click at [542, 438] on select "[Selecione...] Segunda Terça Quarta Quinta Sexta Sábado Domingo" at bounding box center [1034, 453] width 985 height 29
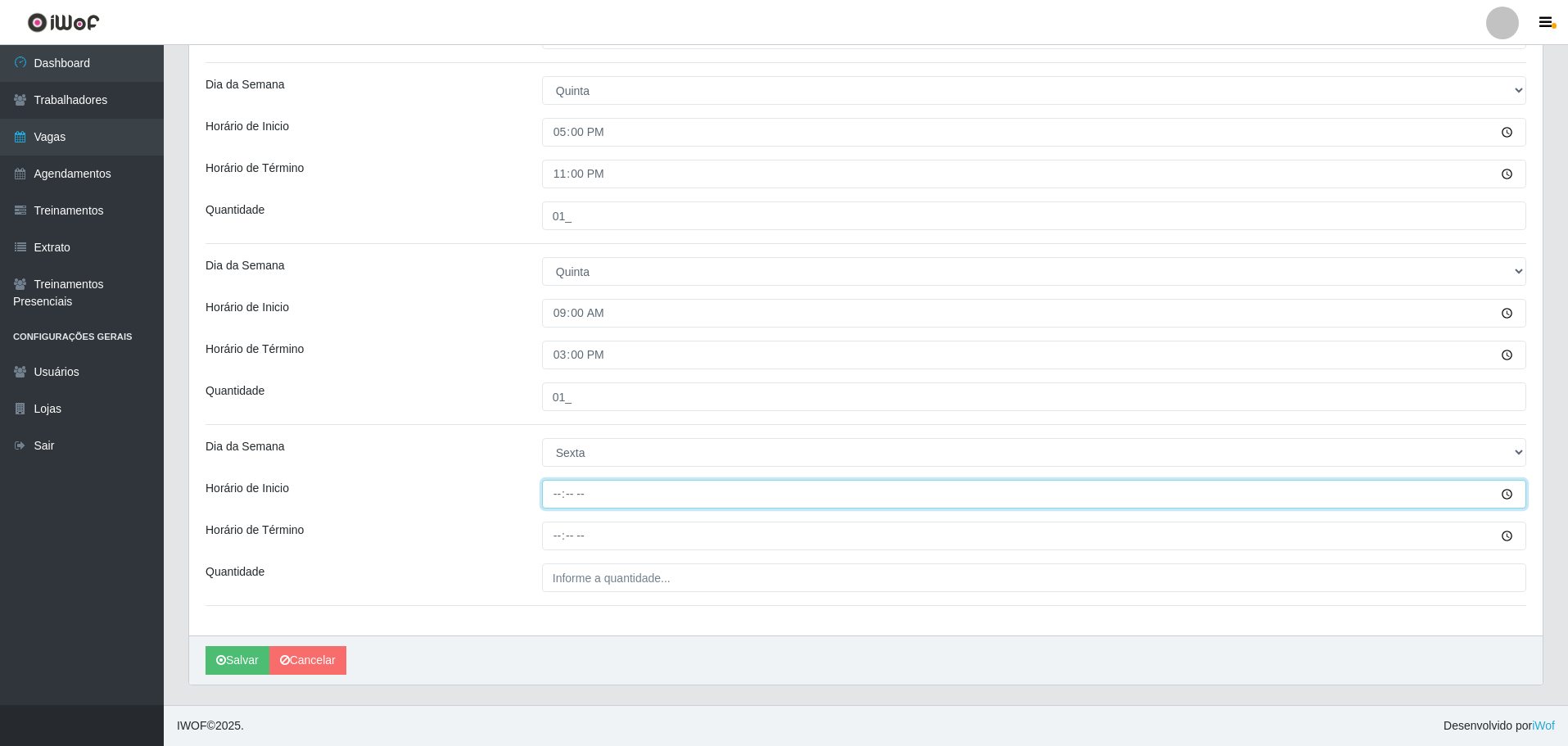
click at [553, 503] on input "Horário de Inicio" at bounding box center [1034, 494] width 985 height 29
click at [555, 492] on input "Horário de Inicio" at bounding box center [1034, 494] width 985 height 29
type input "17:00"
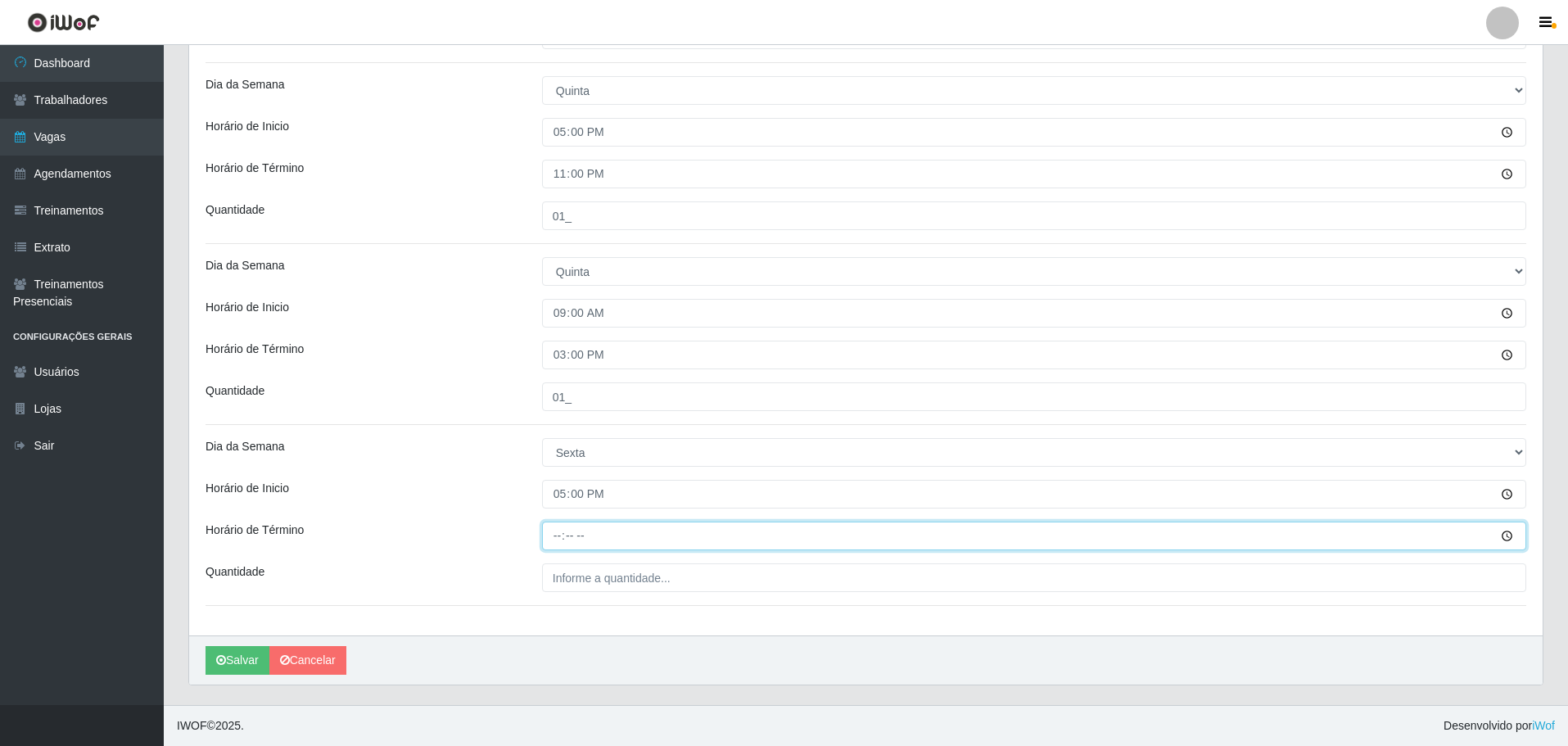
click at [554, 538] on input "Horário de Término" at bounding box center [1034, 535] width 985 height 29
type input "23:00"
click at [574, 597] on div "Loja O Filezão - Centenário Função [Selecione...] Auxiliar de Estacionamento Au…" at bounding box center [865, 7] width 1353 height 1257
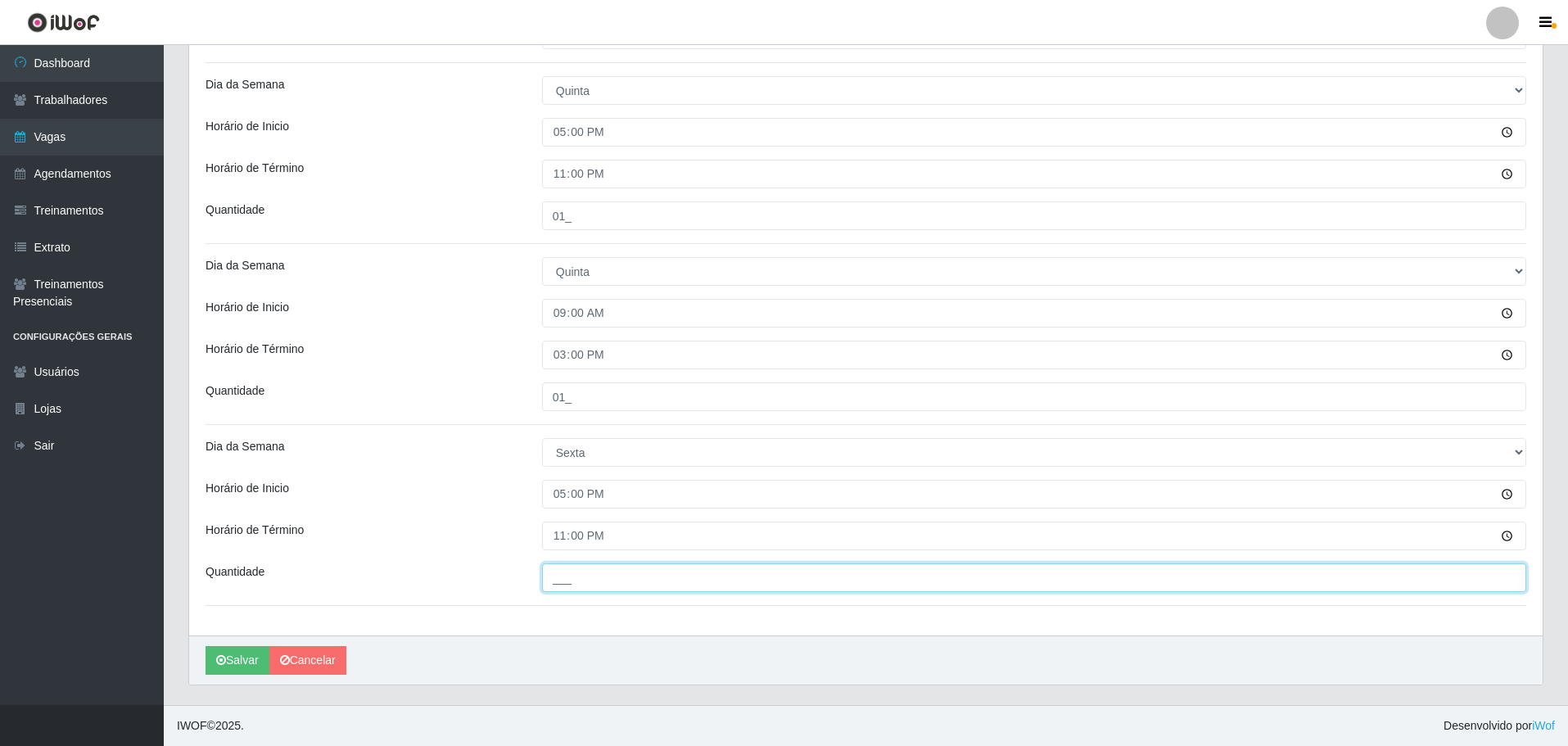
click at [581, 579] on input "___" at bounding box center [1034, 578] width 985 height 29
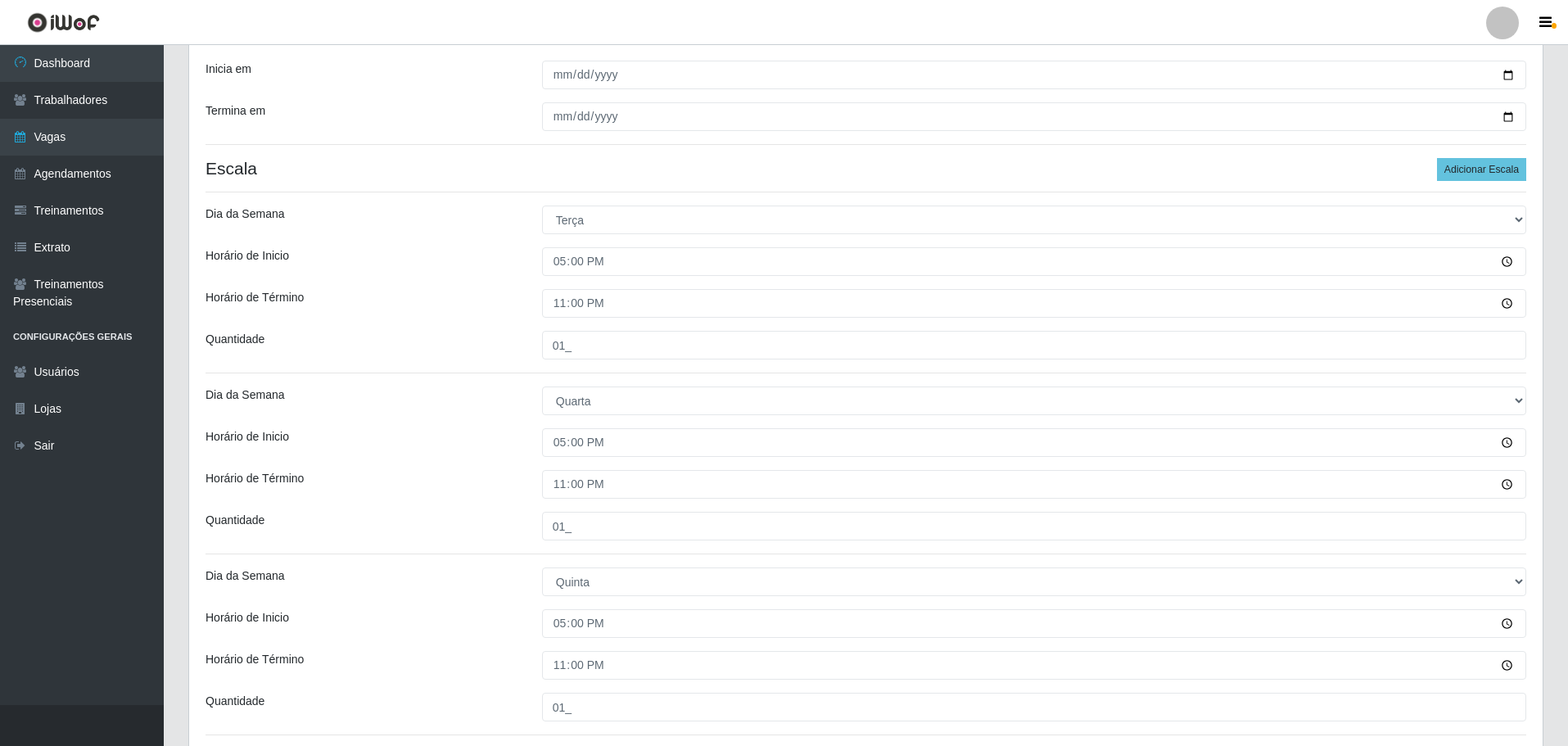
scroll to position [188, 0]
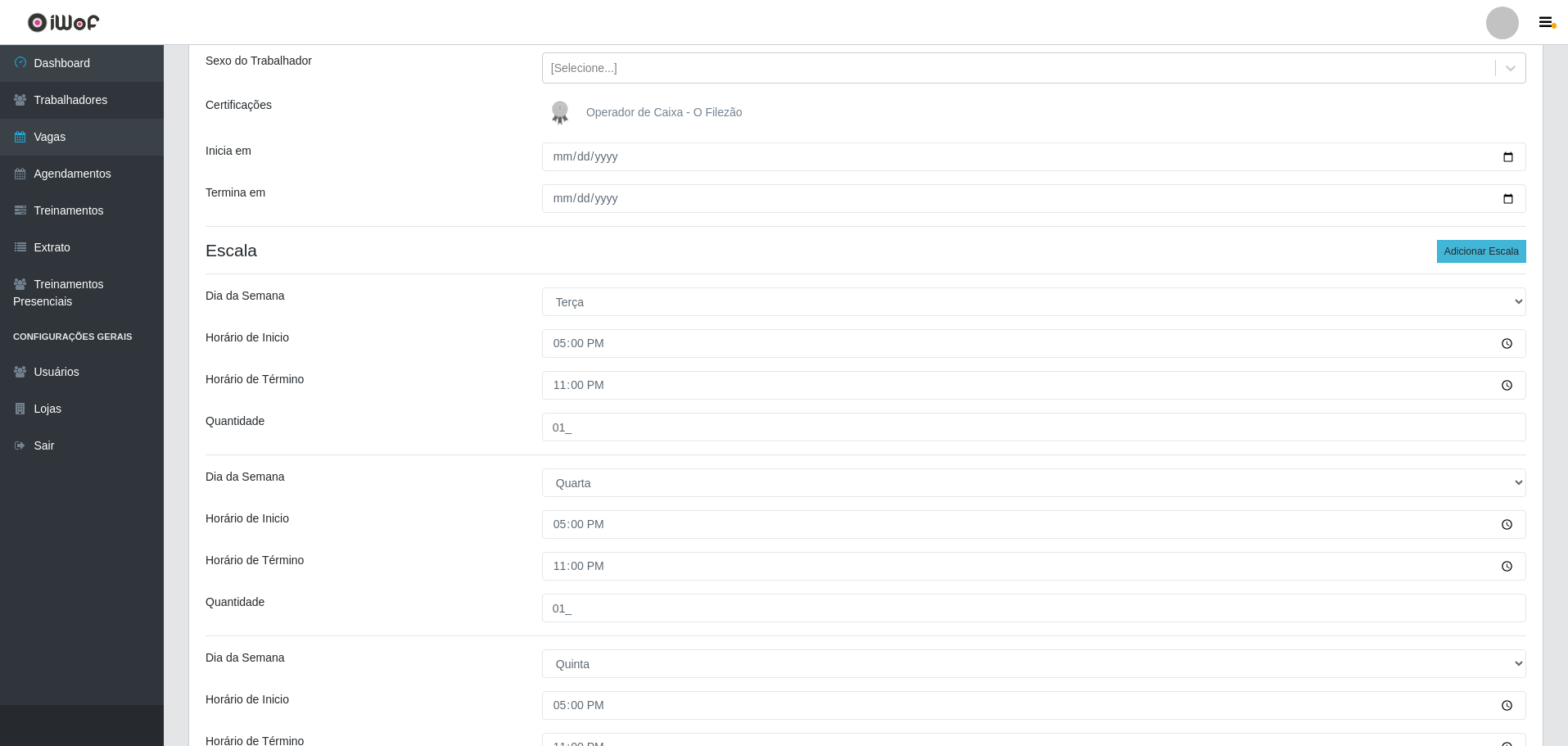
type input "01_"
click at [1507, 243] on button "Adicionar Escala" at bounding box center [1482, 251] width 90 height 23
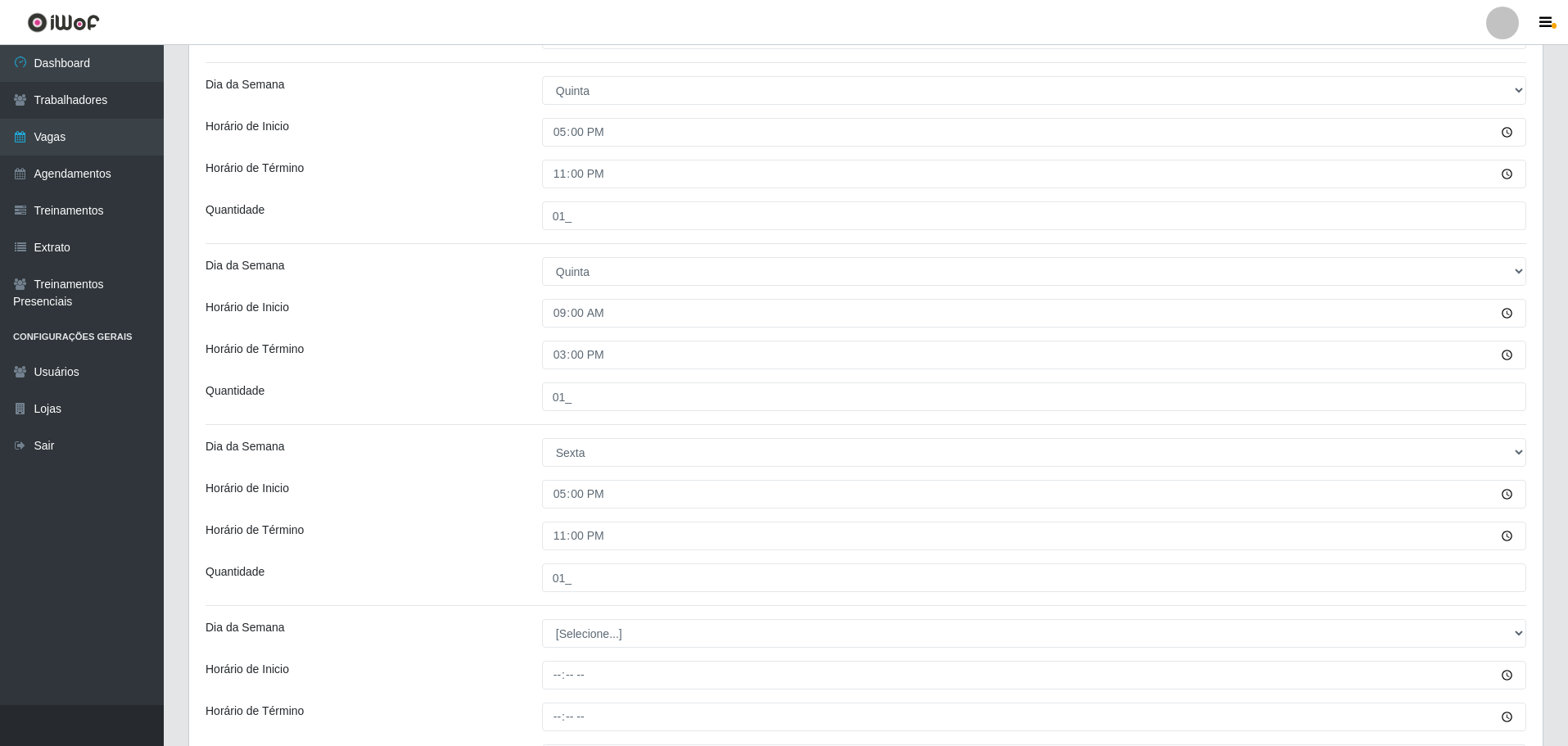
scroll to position [942, 0]
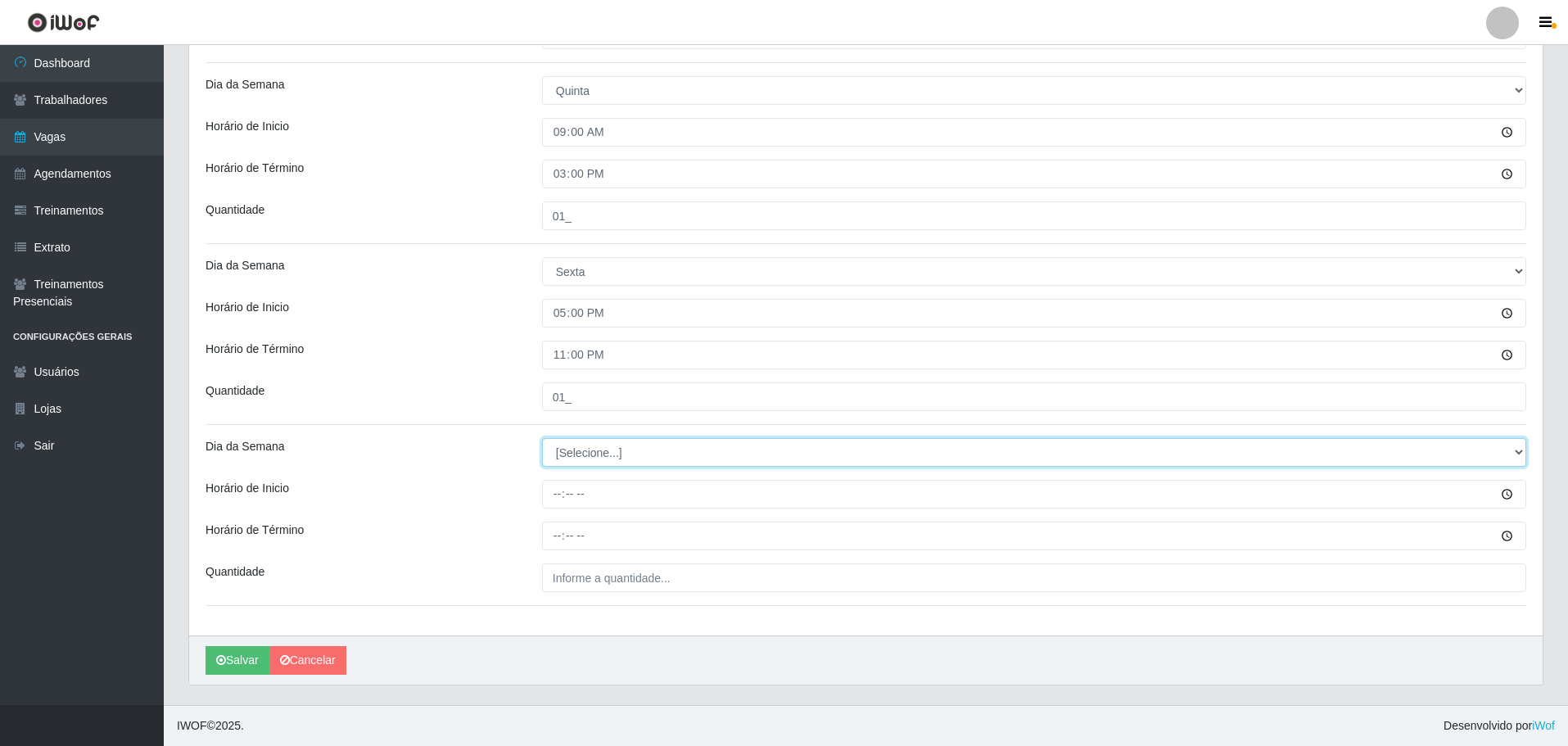
click at [569, 450] on select "[Selecione...] Segunda Terça Quarta Quinta Sexta Sábado Domingo" at bounding box center [1034, 453] width 985 height 29
select select "5"
click at [542, 438] on select "[Selecione...] Segunda Terça Quarta Quinta Sexta Sábado Domingo" at bounding box center [1034, 453] width 985 height 29
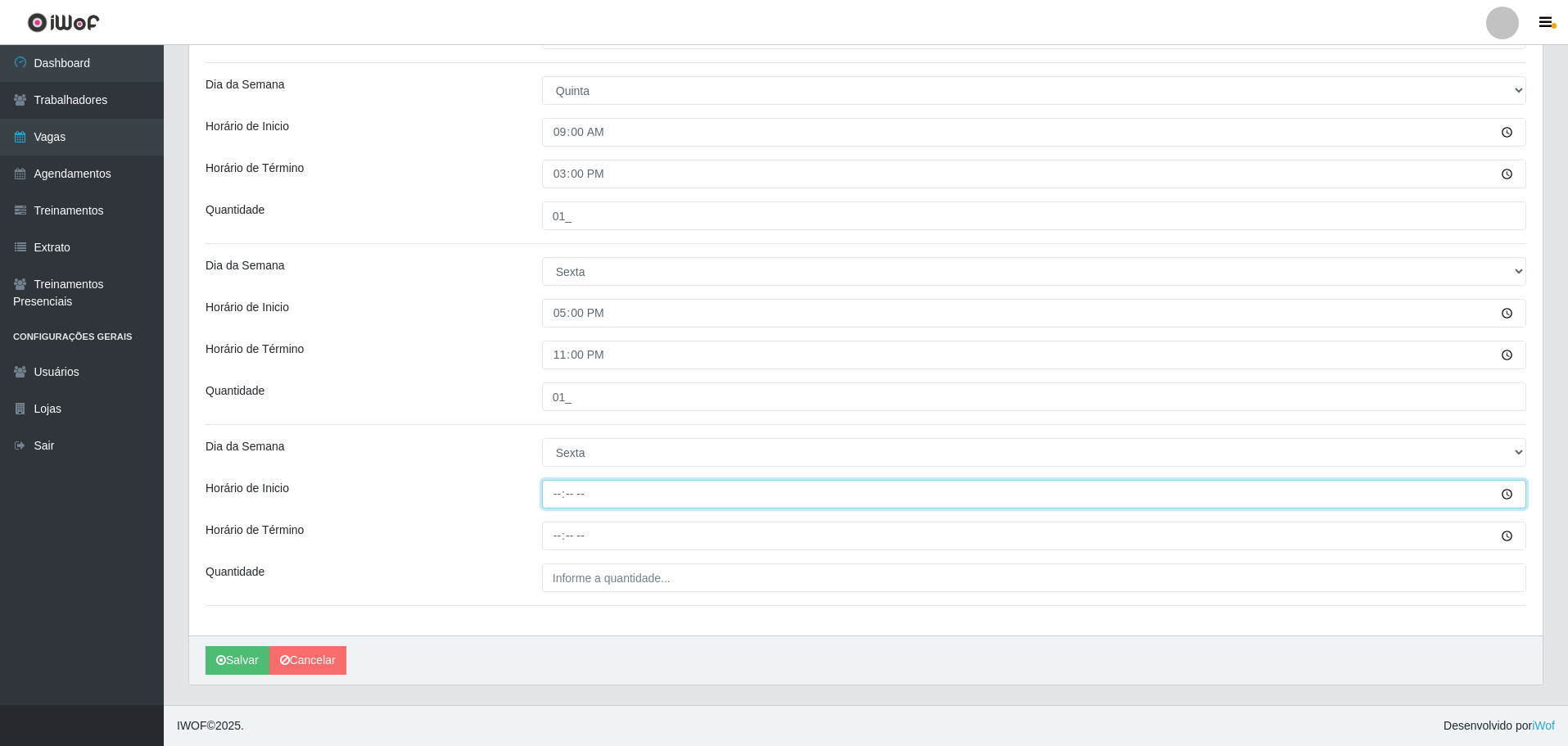
click at [554, 506] on input "Horário de Inicio" at bounding box center [1034, 494] width 985 height 29
type input "09:00"
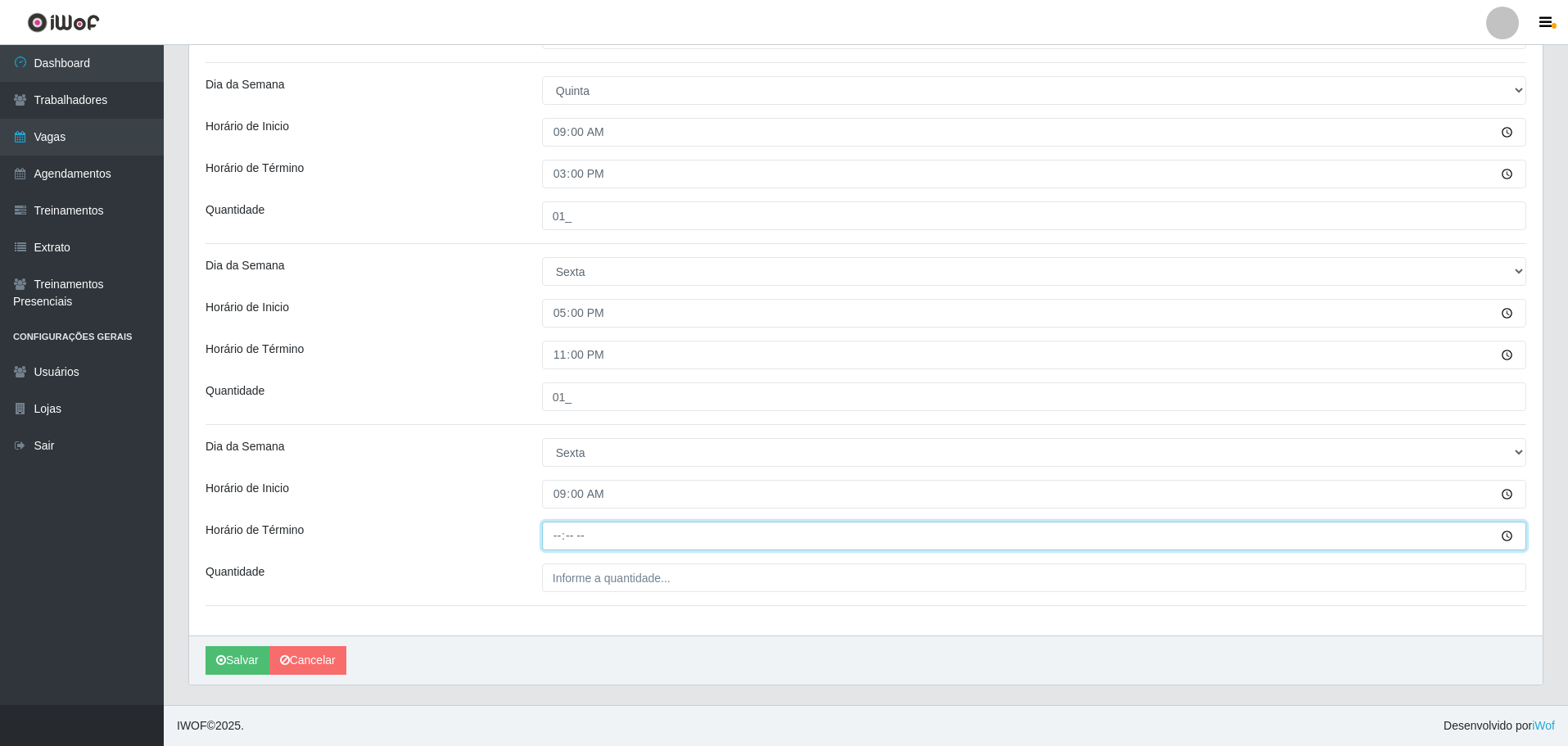
click at [557, 535] on input "Horário de Término" at bounding box center [1034, 535] width 985 height 29
type input "15:00"
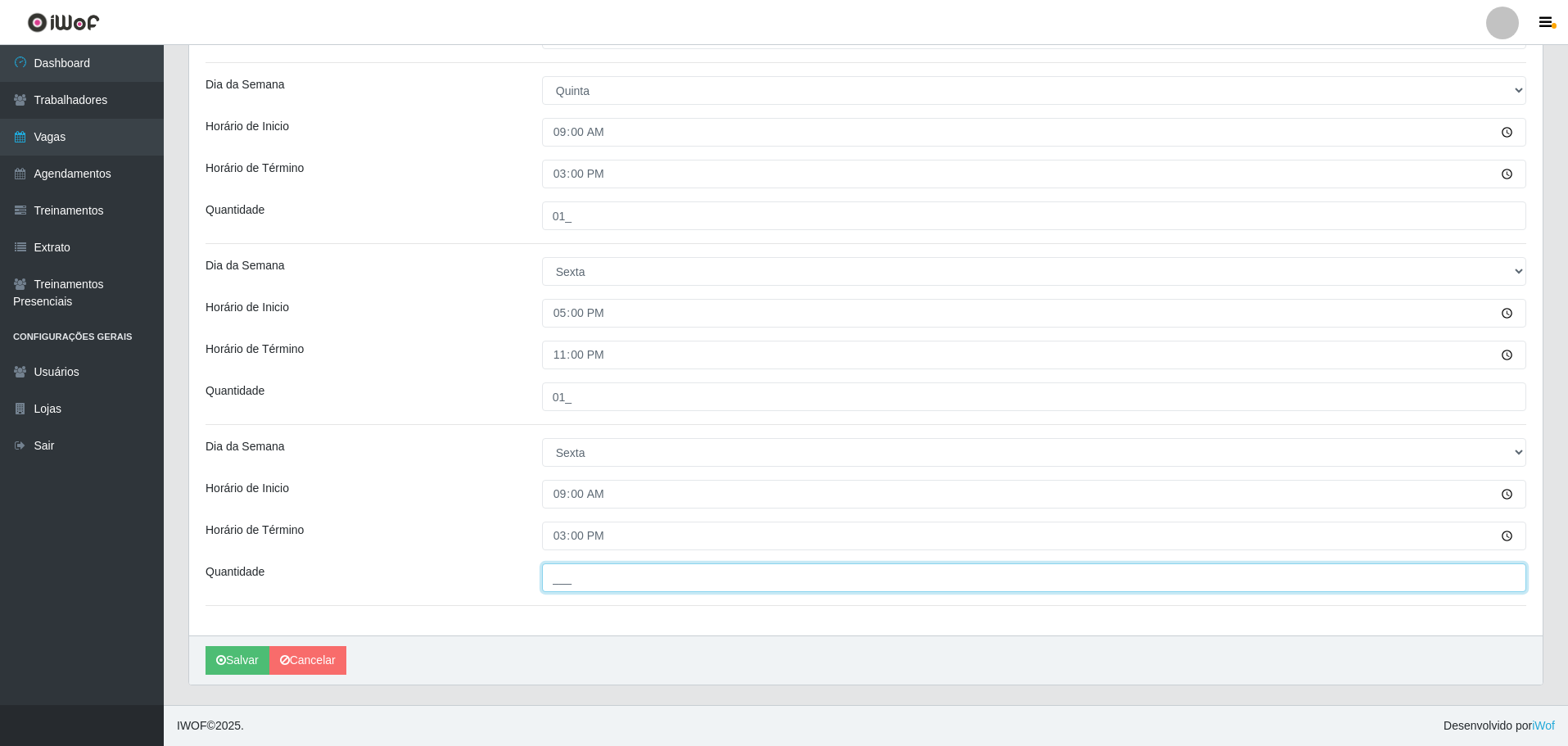
click at [585, 582] on input "___" at bounding box center [1034, 578] width 985 height 29
type input "01_"
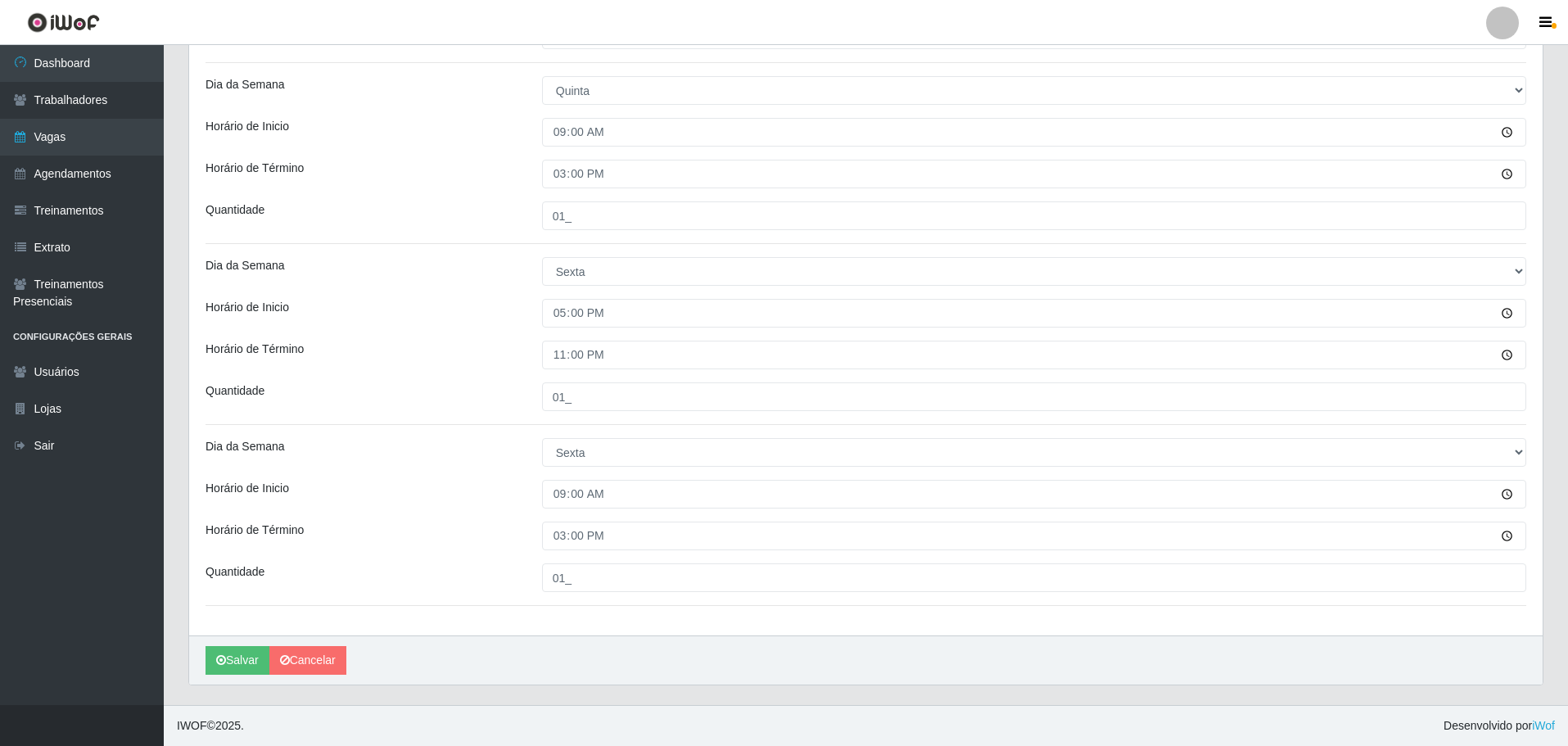
click at [239, 661] on button "Salvar" at bounding box center [237, 661] width 64 height 29
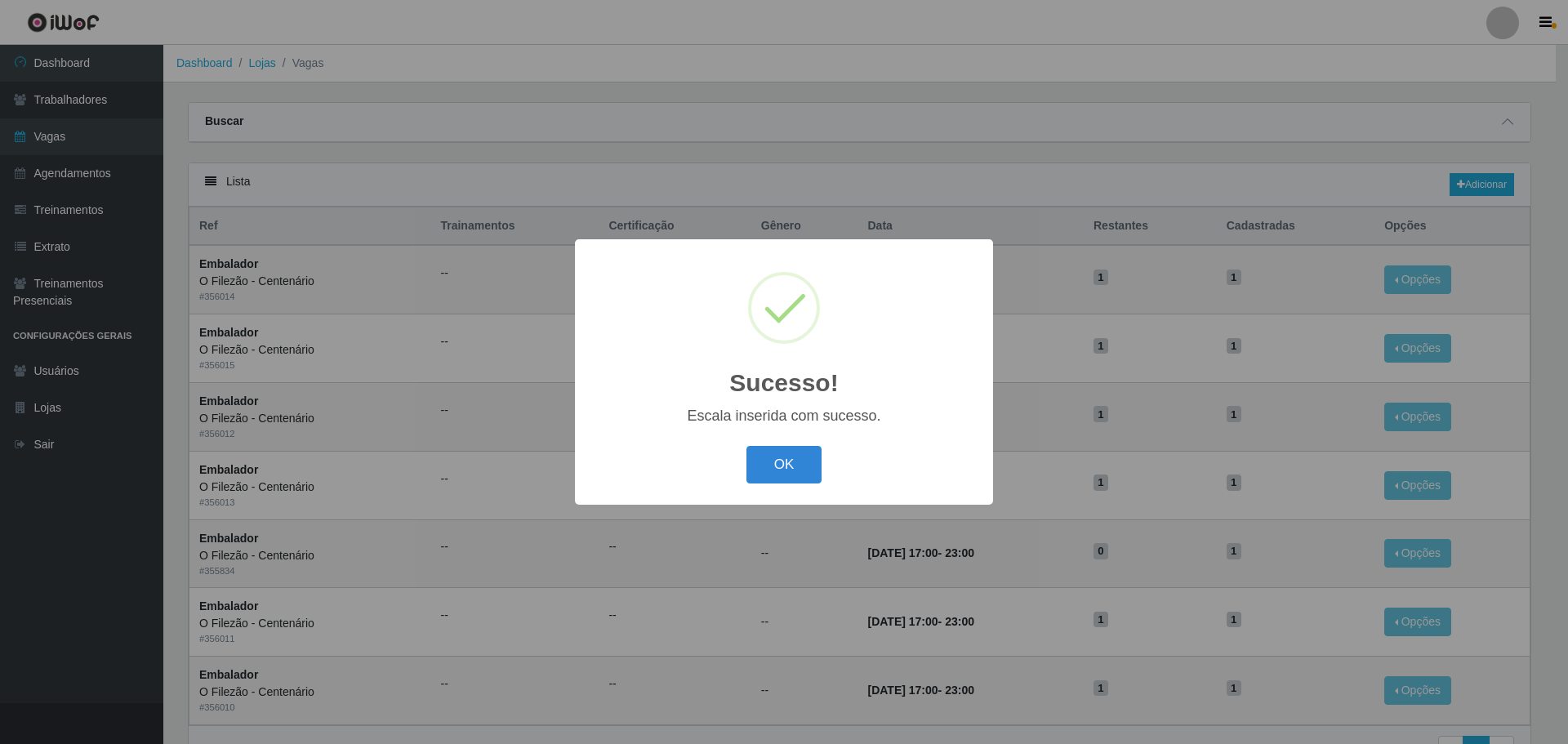
click at [803, 485] on div "OK Cancel" at bounding box center [784, 465] width 385 height 46
click at [798, 477] on button "OK" at bounding box center [784, 465] width 76 height 38
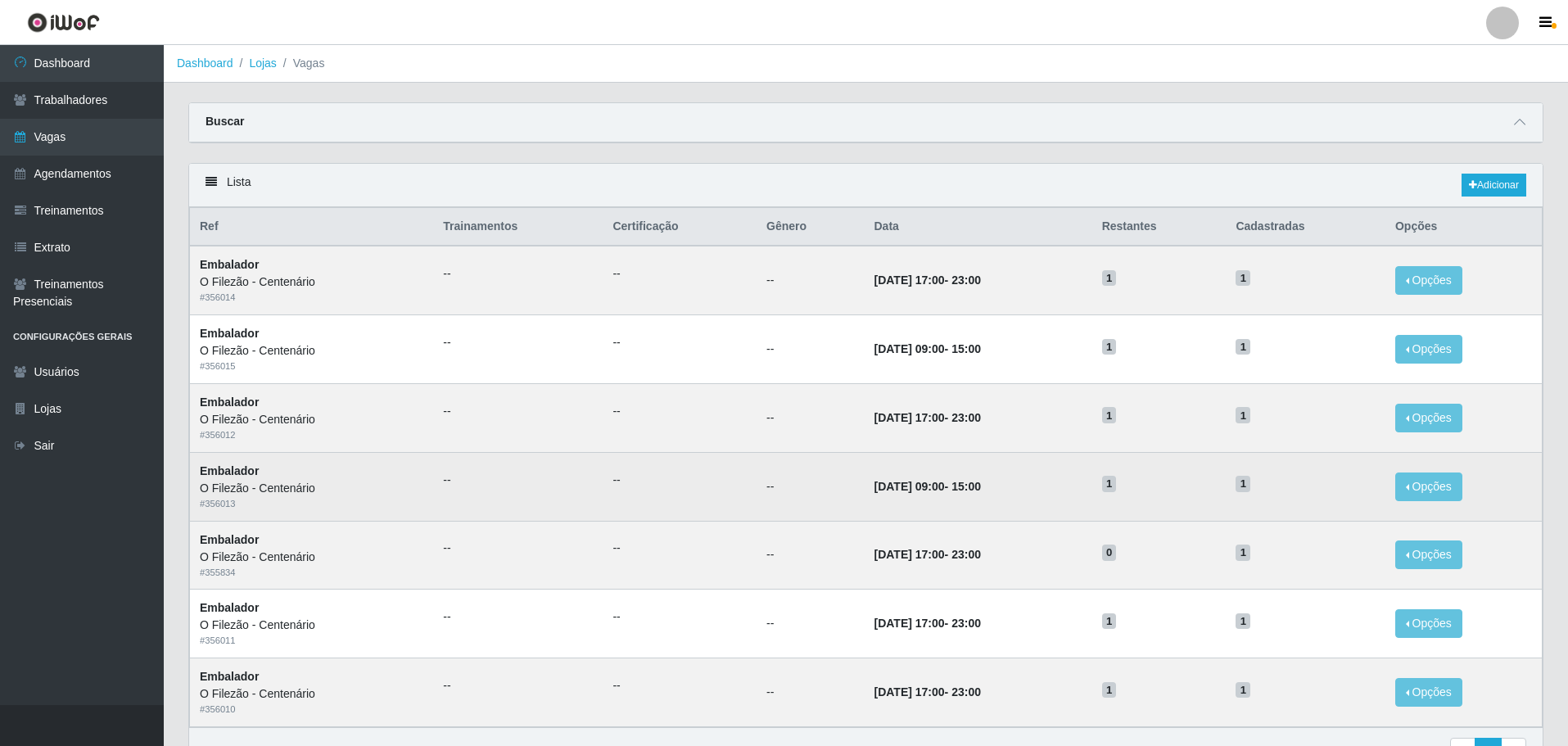
click at [518, 520] on td "--" at bounding box center [518, 486] width 170 height 69
click at [603, 494] on td "--" at bounding box center [680, 486] width 154 height 69
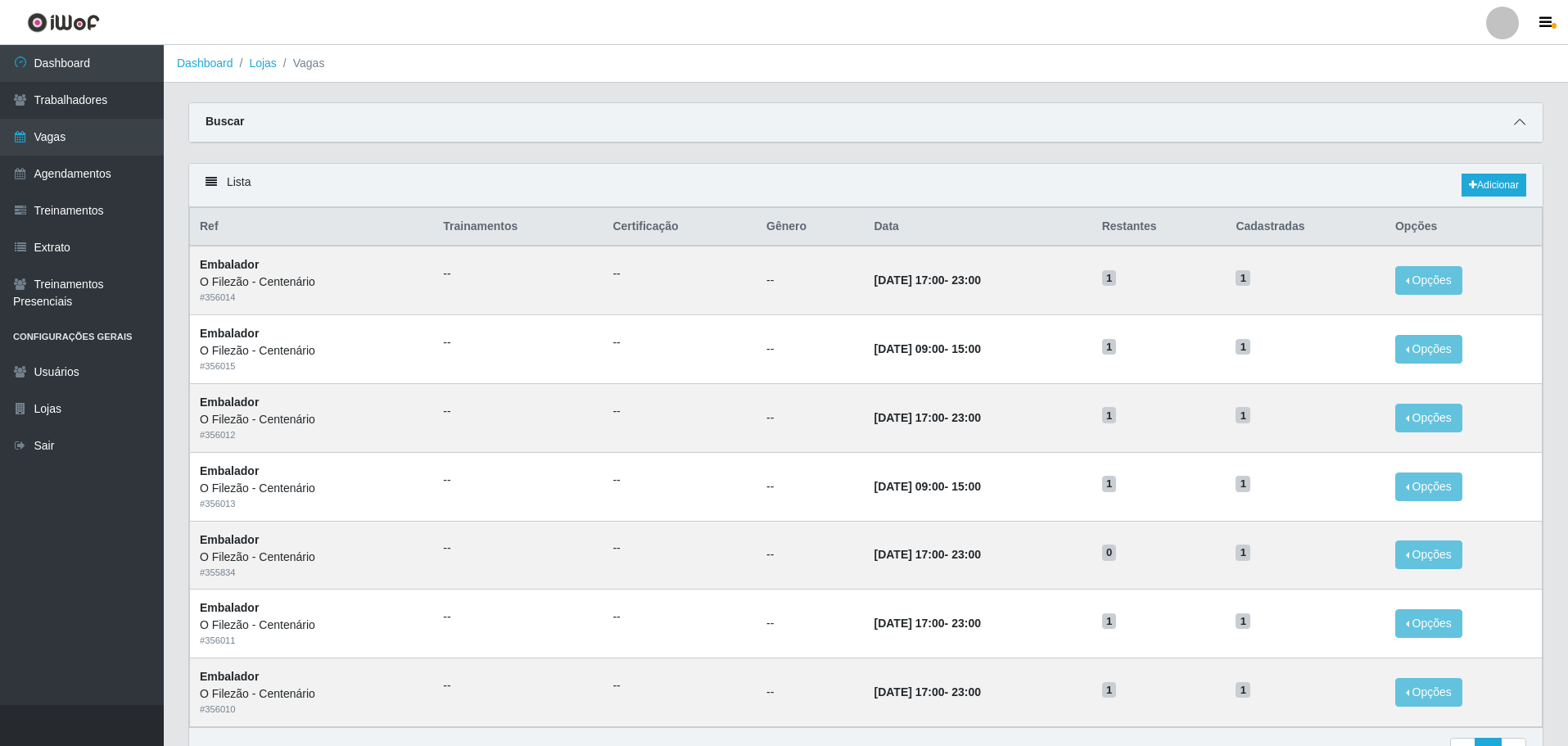
click at [1517, 120] on icon at bounding box center [1520, 122] width 12 height 12
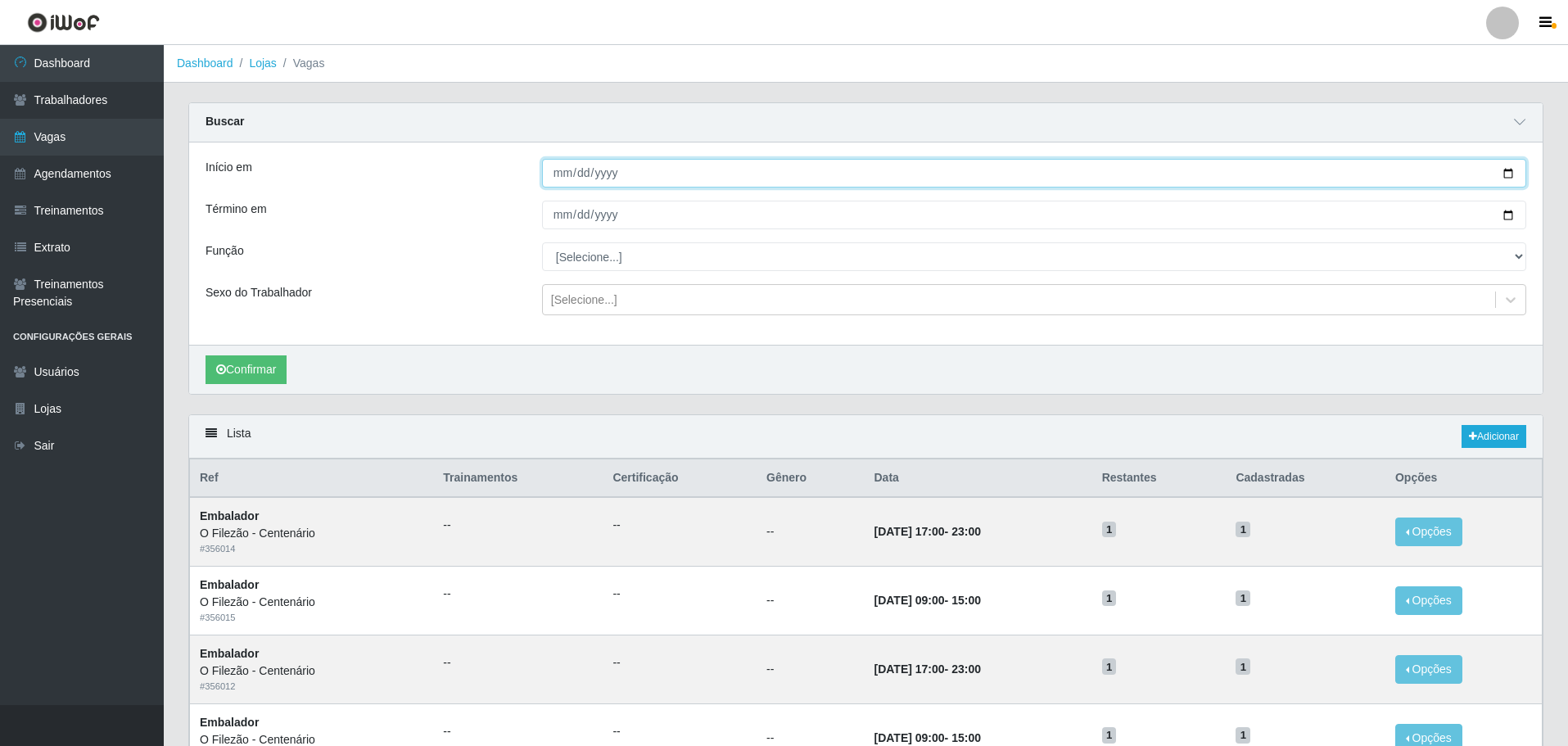
click at [1515, 171] on input "[DATE]" at bounding box center [1034, 173] width 985 height 29
type input "[DATE]"
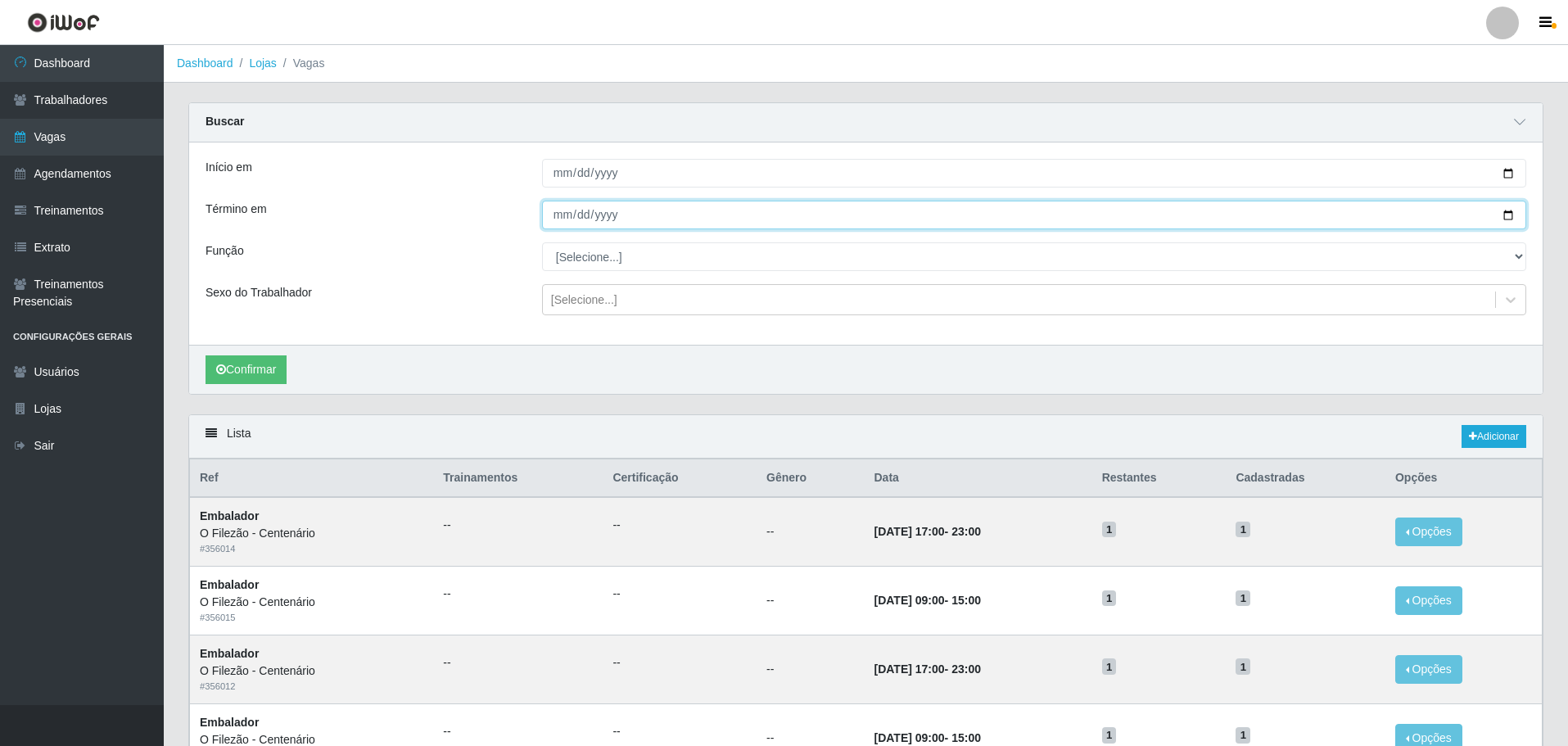
drag, startPoint x: 1511, startPoint y: 217, endPoint x: 1459, endPoint y: 222, distance: 52.2
click at [1511, 216] on input "[DATE]" at bounding box center [1034, 215] width 985 height 29
type input "[DATE]"
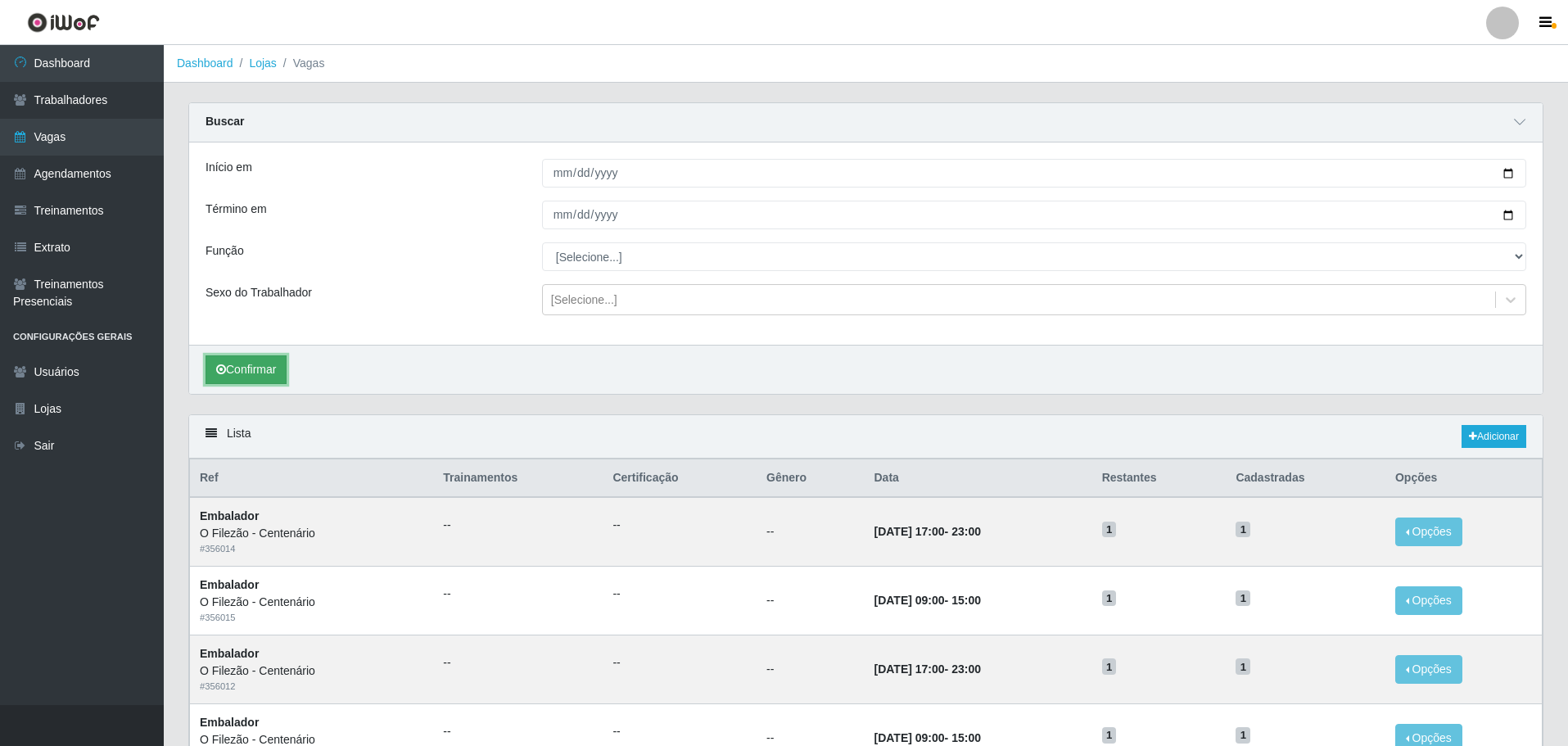
click at [215, 371] on button "Confirmar" at bounding box center [246, 370] width 81 height 29
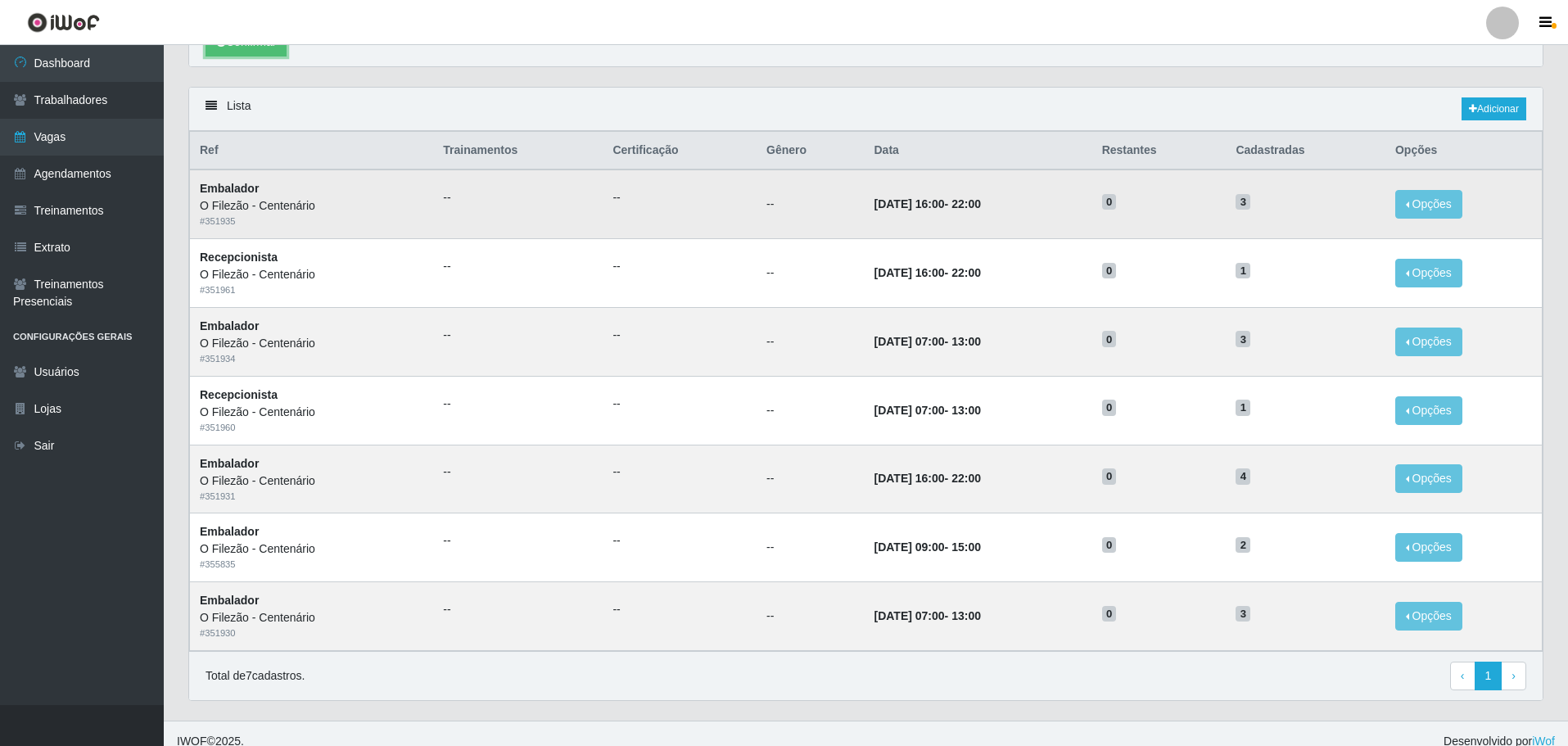
scroll to position [99, 0]
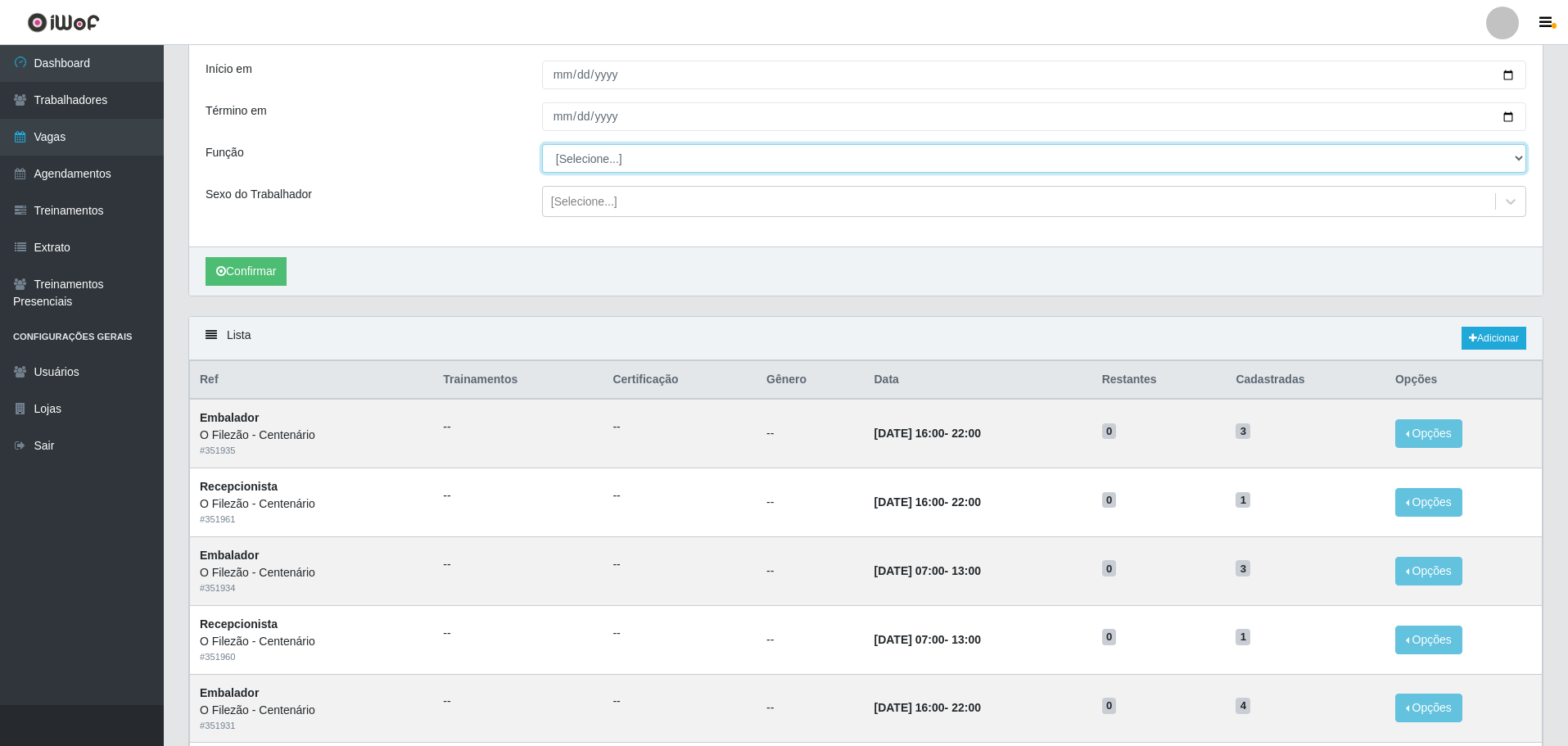
click at [612, 166] on select "[Selecione...] Auxiliar de Estacionamento Auxiliar de Estacionamento + Auxiliar…" at bounding box center [1034, 158] width 985 height 29
select select "1"
click at [542, 145] on select "[Selecione...] Auxiliar de Estacionamento Auxiliar de Estacionamento + Auxiliar…" at bounding box center [1034, 158] width 985 height 29
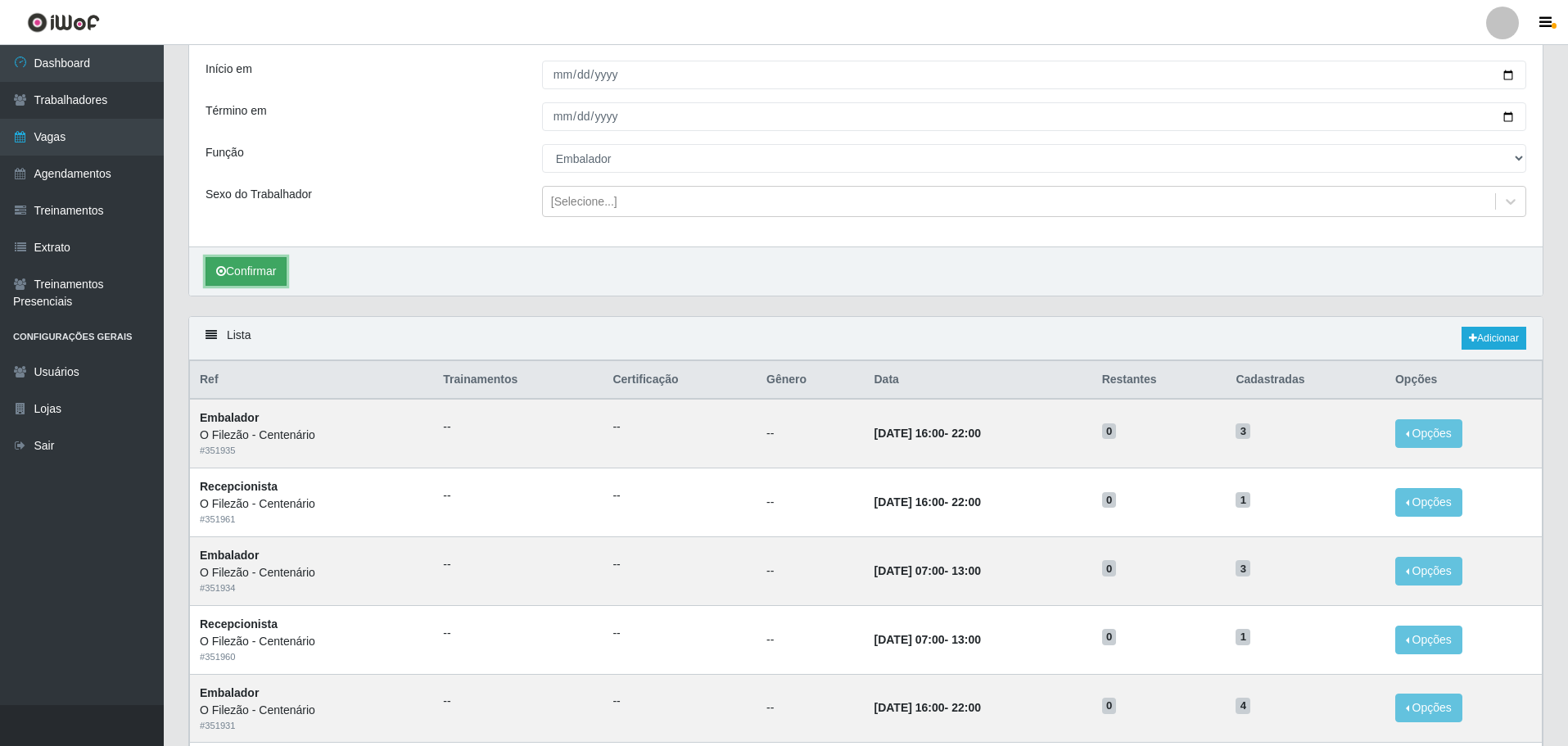
click at [252, 277] on button "Confirmar" at bounding box center [246, 271] width 81 height 29
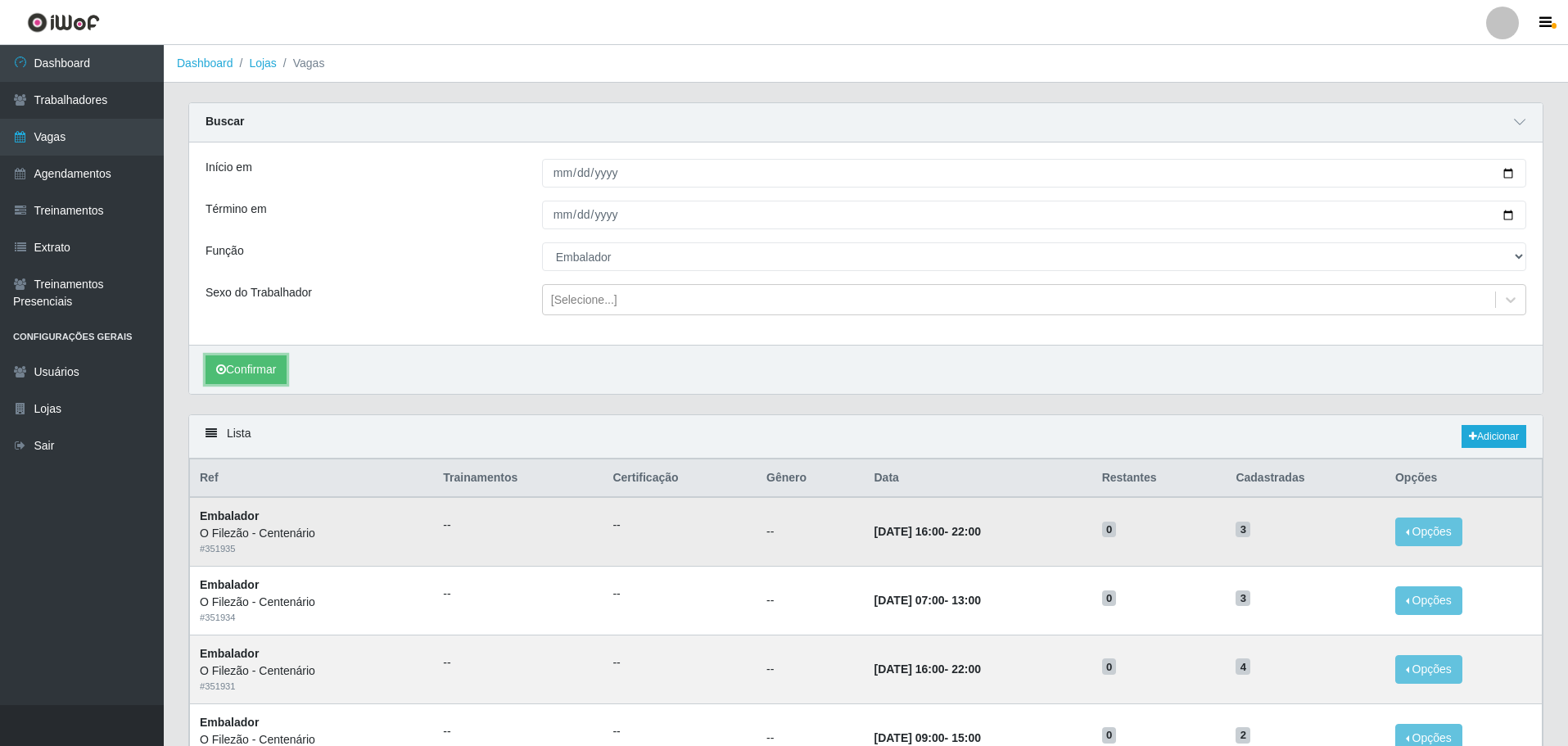
scroll to position [207, 0]
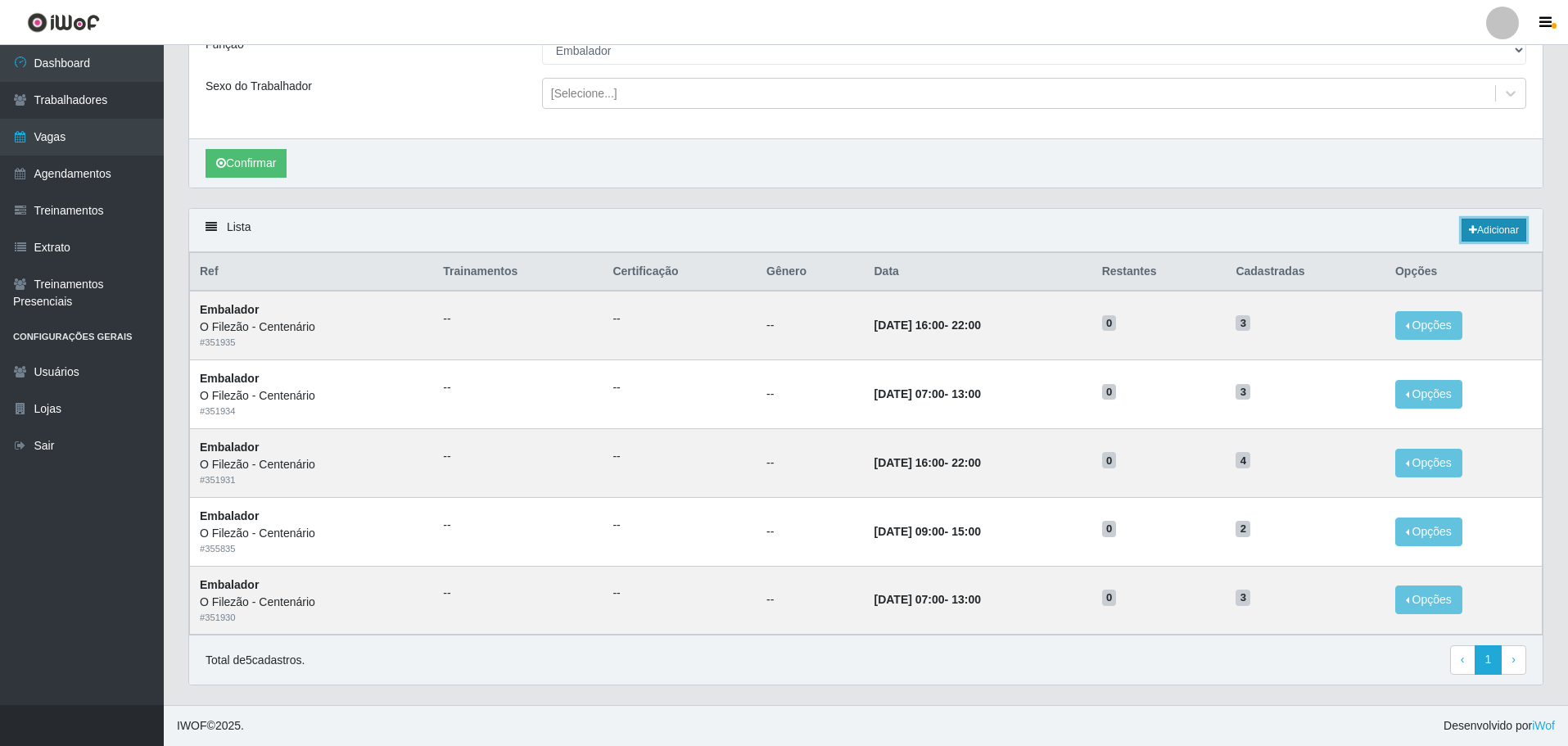
click at [1503, 230] on link "Adicionar" at bounding box center [1494, 230] width 65 height 23
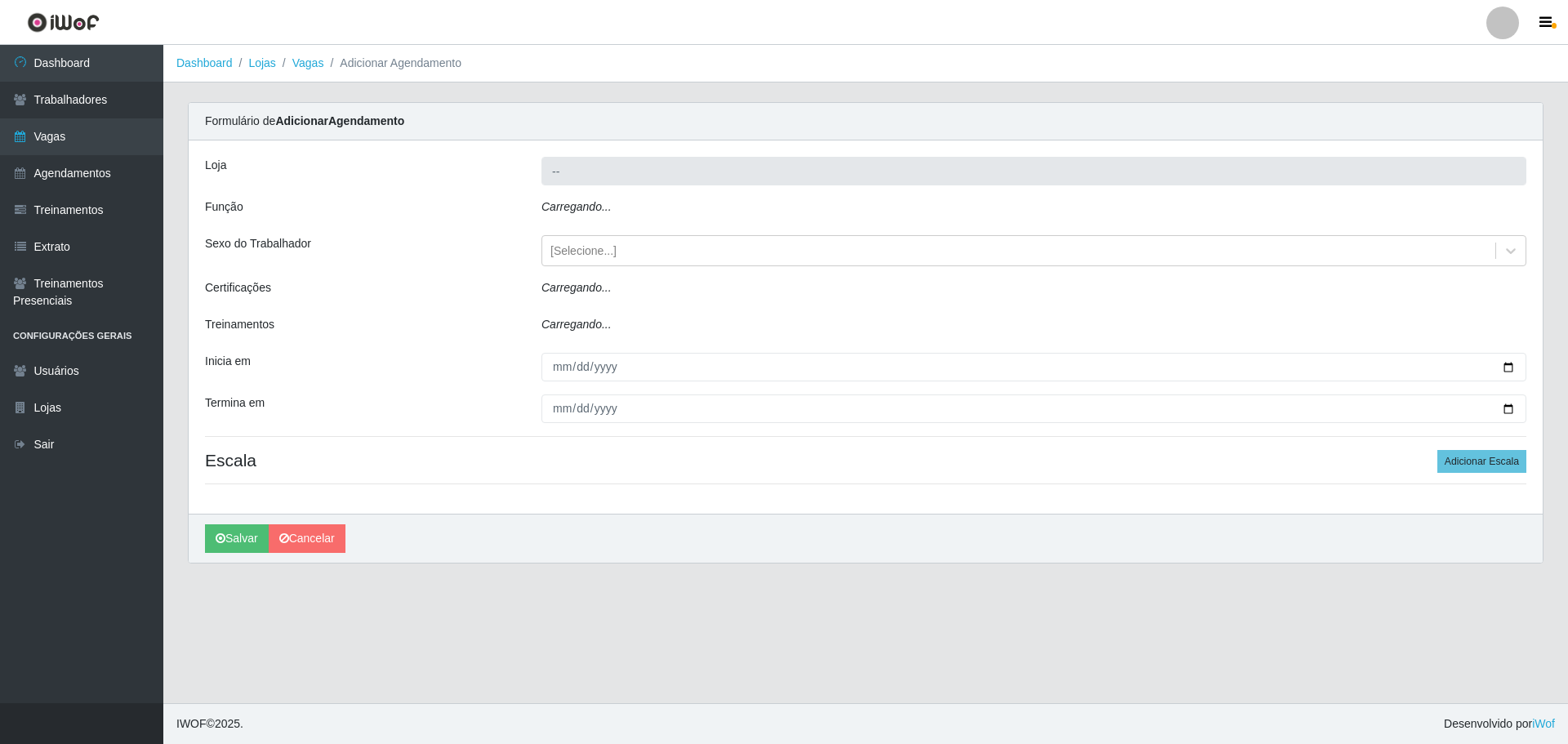
type input "O Filezão - Centenário"
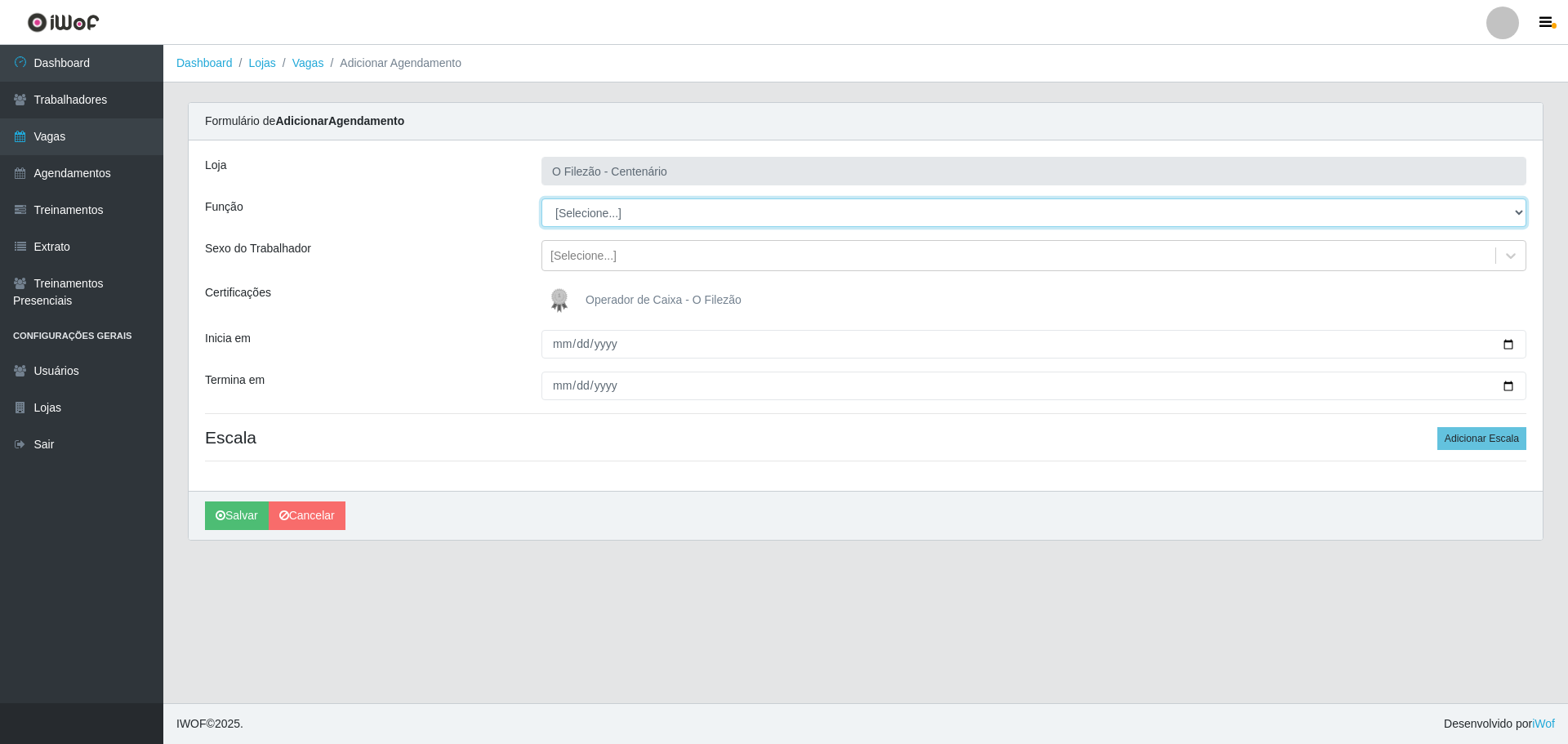
click at [626, 227] on select "[Selecione...] Auxiliar de Estacionamento Auxiliar de Estacionamento + Auxiliar…" at bounding box center [1033, 212] width 984 height 29
select select "1"
click at [541, 198] on select "[Selecione...] Auxiliar de Estacionamento Auxiliar de Estacionamento + Auxiliar…" at bounding box center [1033, 212] width 984 height 29
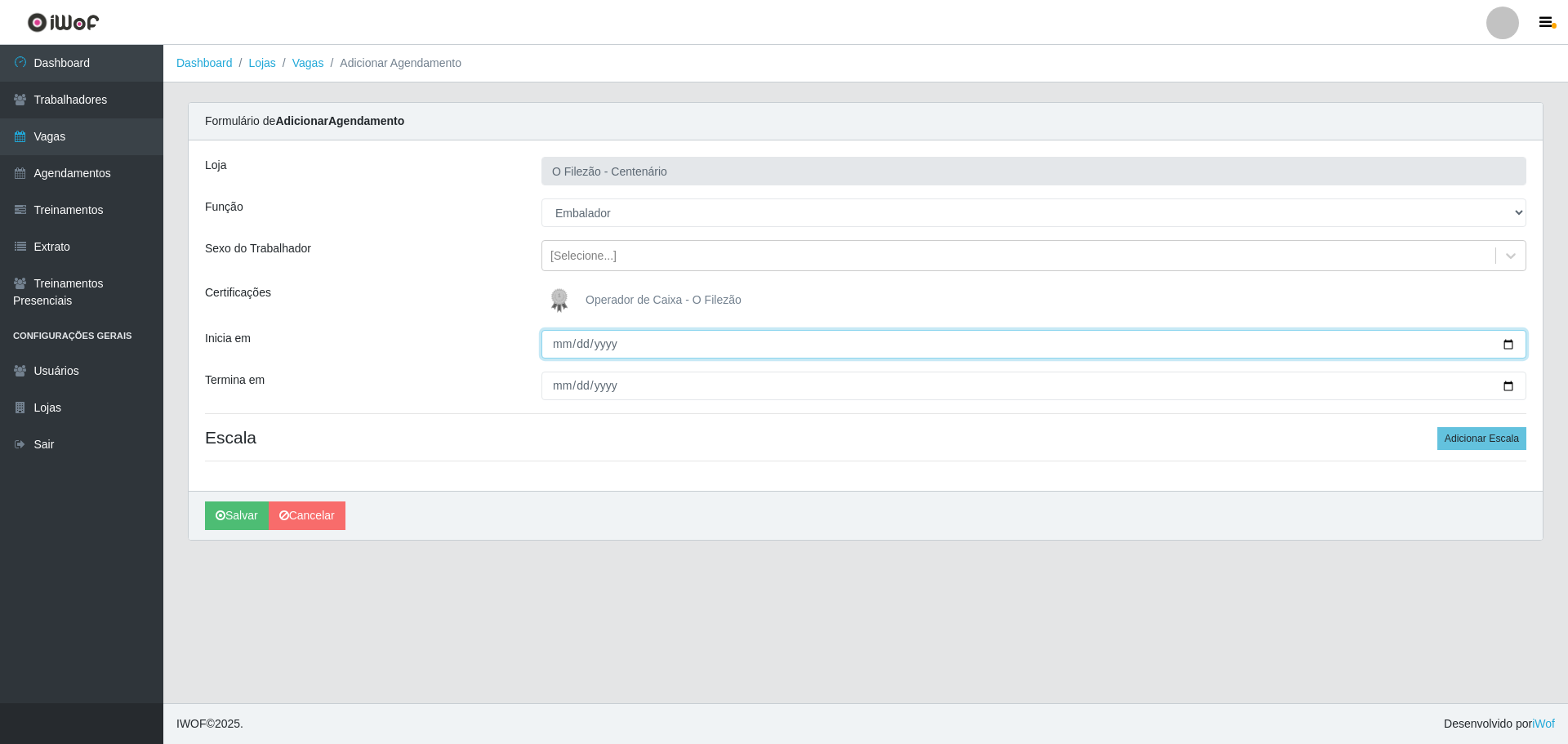
click at [1499, 344] on input "Inicia em" at bounding box center [1033, 344] width 984 height 29
click at [1508, 341] on input "Inicia em" at bounding box center [1033, 344] width 984 height 29
type input "[DATE]"
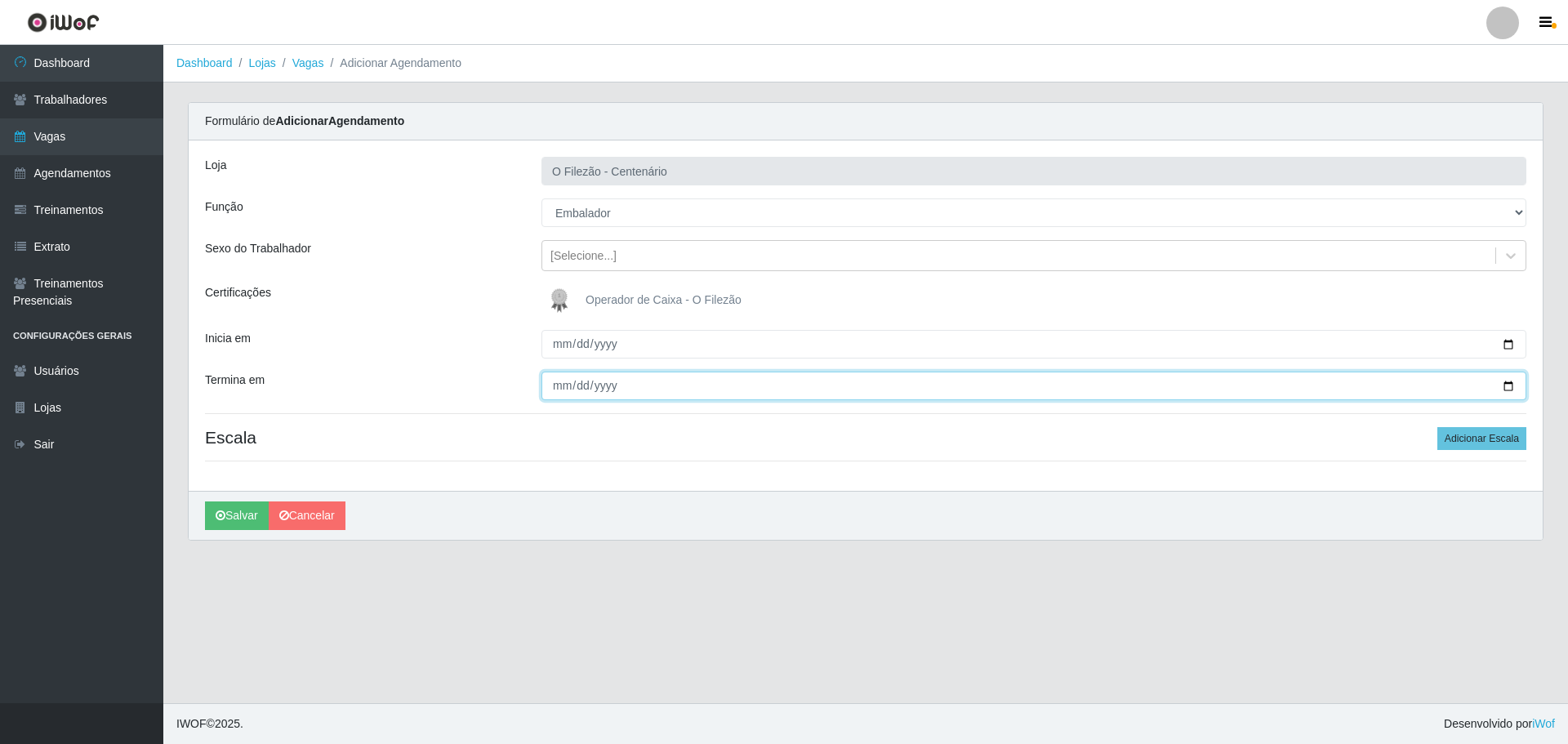
click at [1510, 385] on input "Termina em" at bounding box center [1033, 386] width 984 height 29
type input "[DATE]"
click at [1494, 418] on div "Loja O Filezão - Centenário Função [Selecione...] Auxiliar de Estacionamento Au…" at bounding box center [865, 316] width 1354 height 351
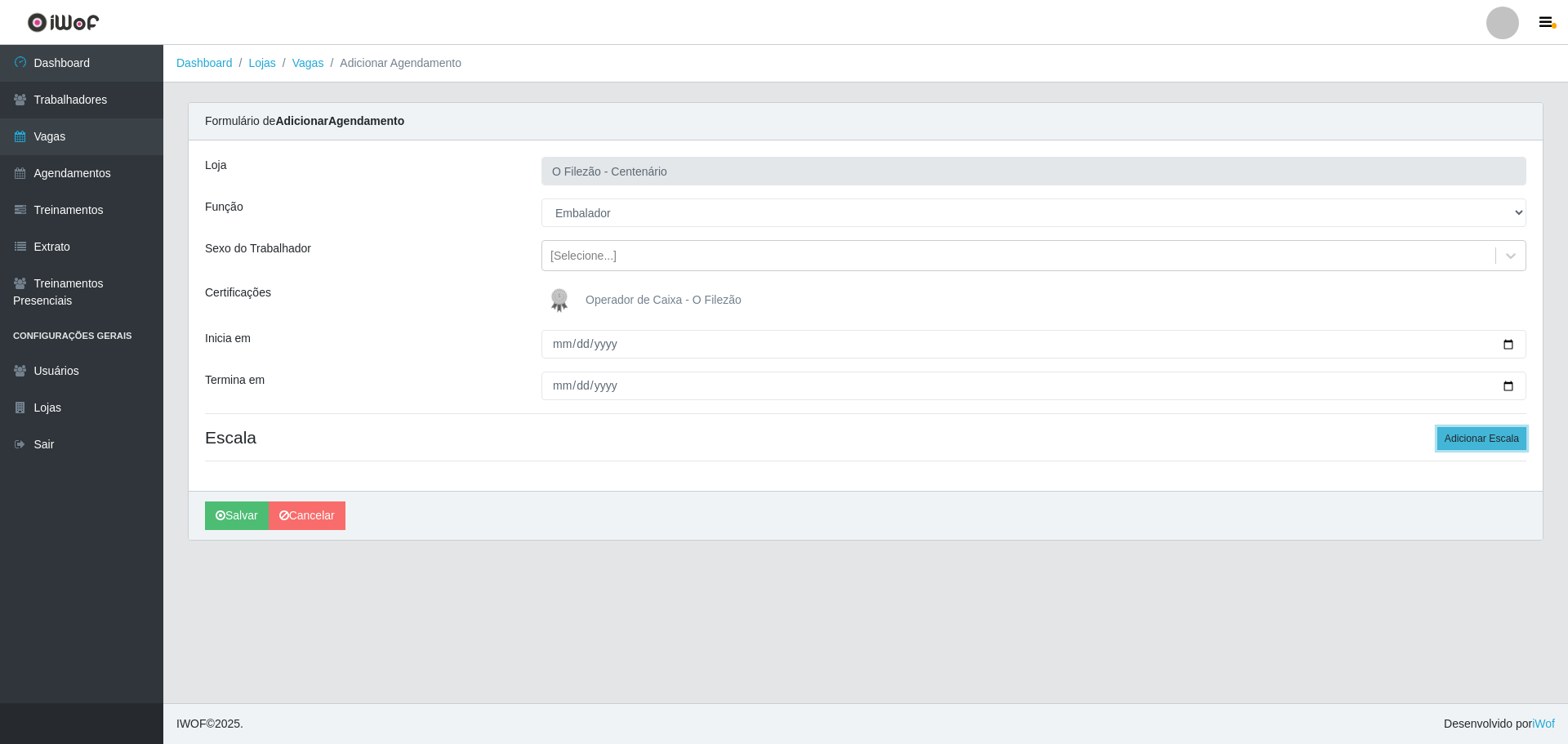
click at [1491, 427] on button "Adicionar Escala" at bounding box center [1482, 439] width 89 height 23
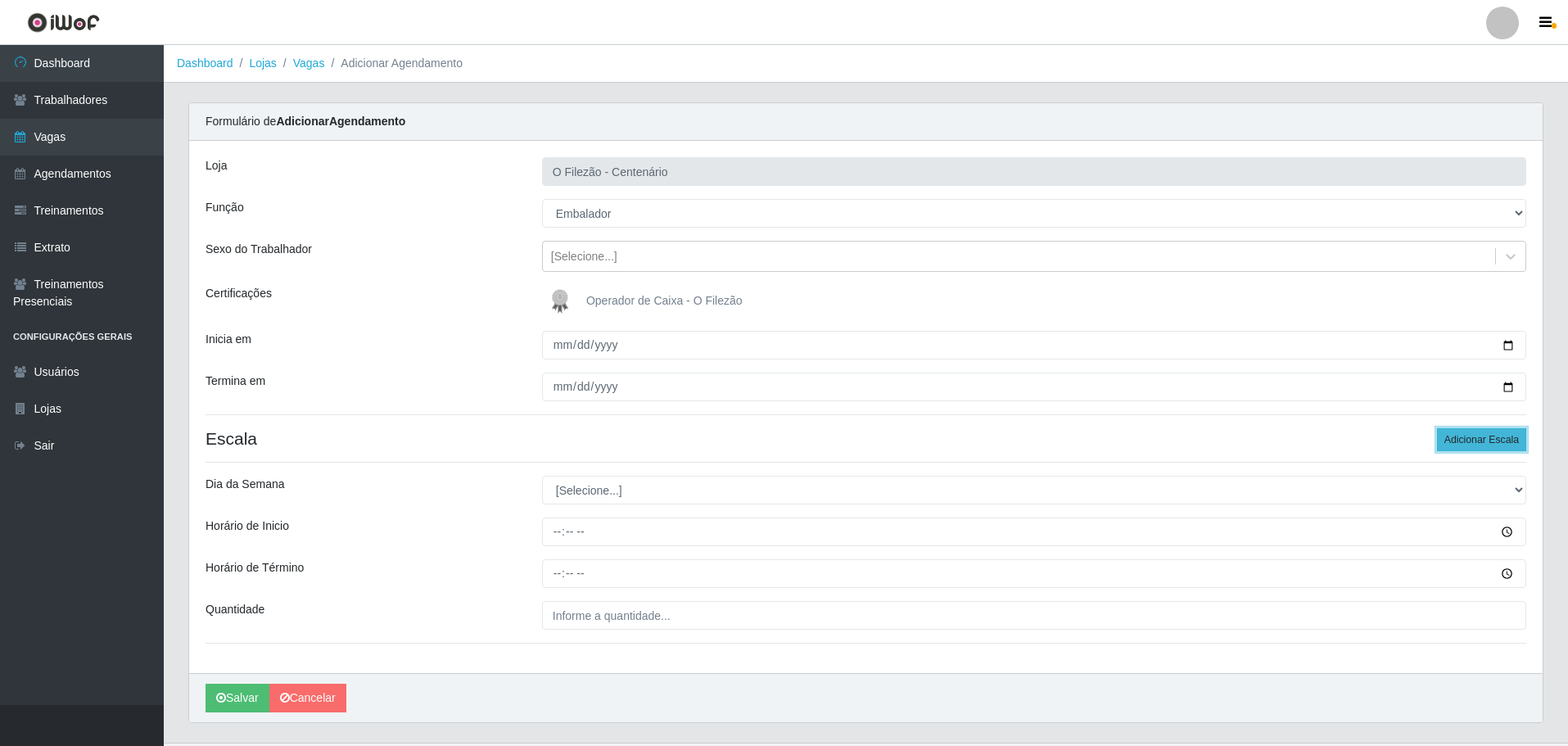
click at [1491, 433] on button "Adicionar Escala" at bounding box center [1482, 440] width 90 height 23
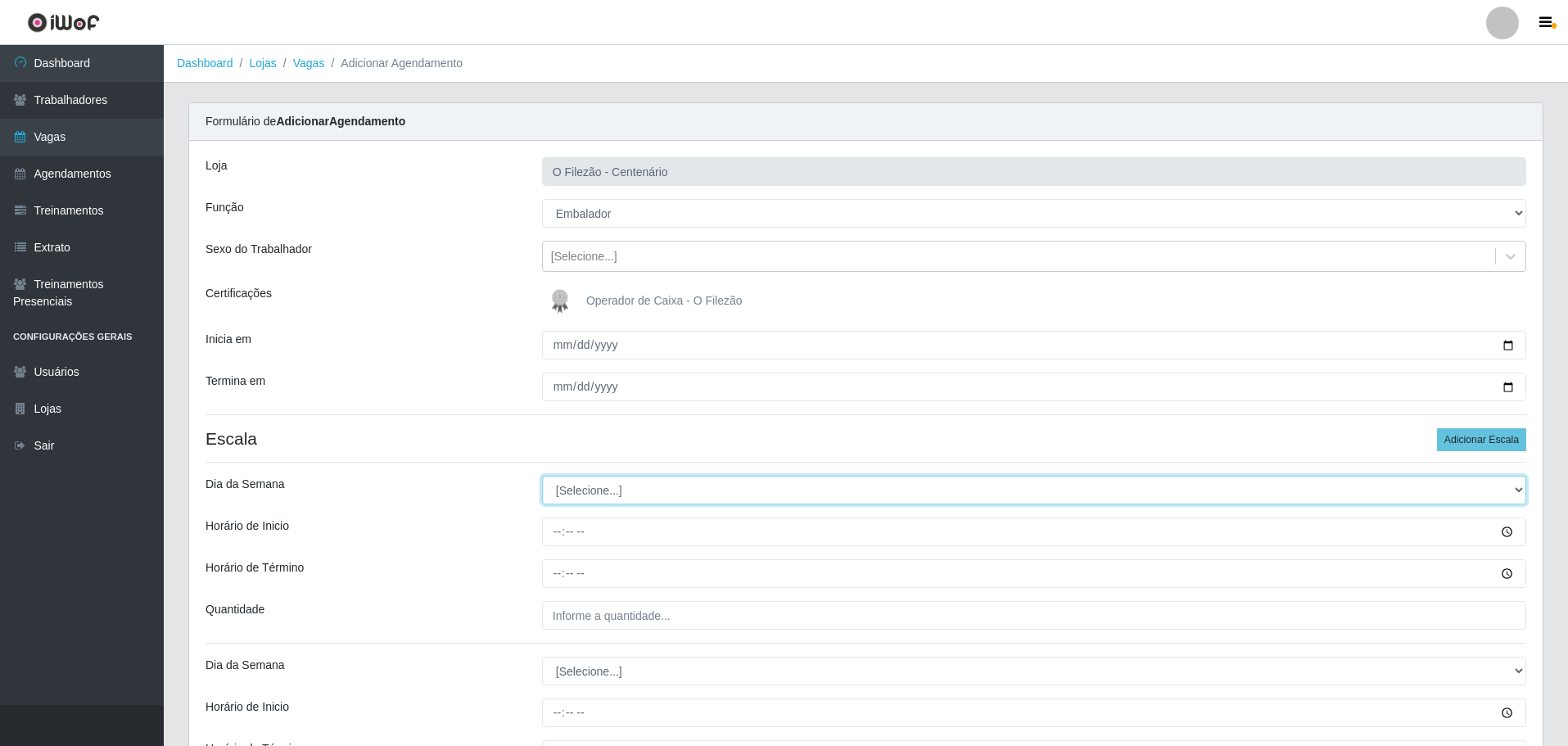
click at [617, 491] on select "[Selecione...] Segunda Terça Quarta Quinta Sexta Sábado Domingo" at bounding box center [1034, 490] width 985 height 29
select select "0"
click at [542, 476] on select "[Selecione...] Segunda Terça Quarta Quinta Sexta Sábado Domingo" at bounding box center [1034, 490] width 985 height 29
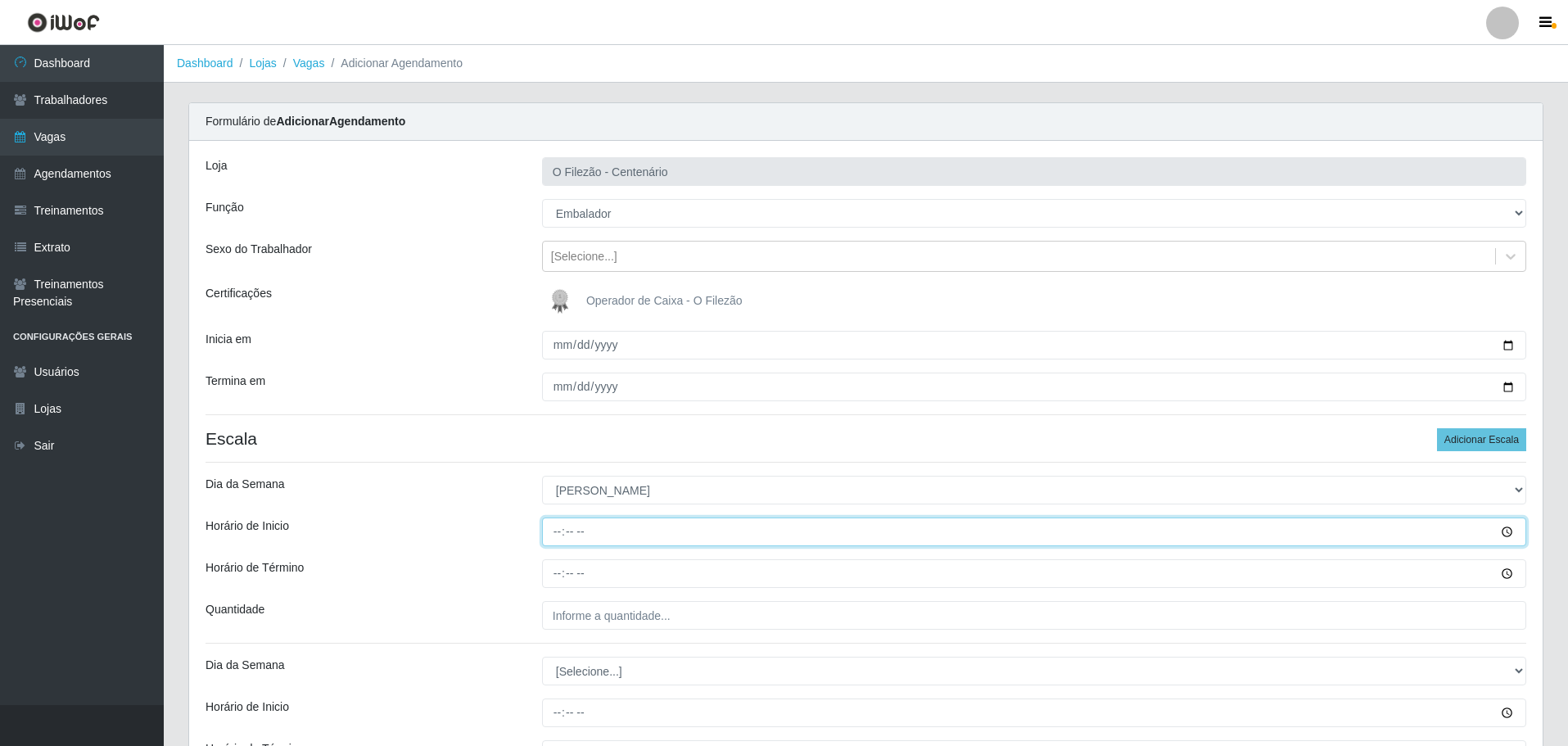
click at [559, 540] on input "Horário de Inicio" at bounding box center [1034, 531] width 985 height 29
type input "16:00"
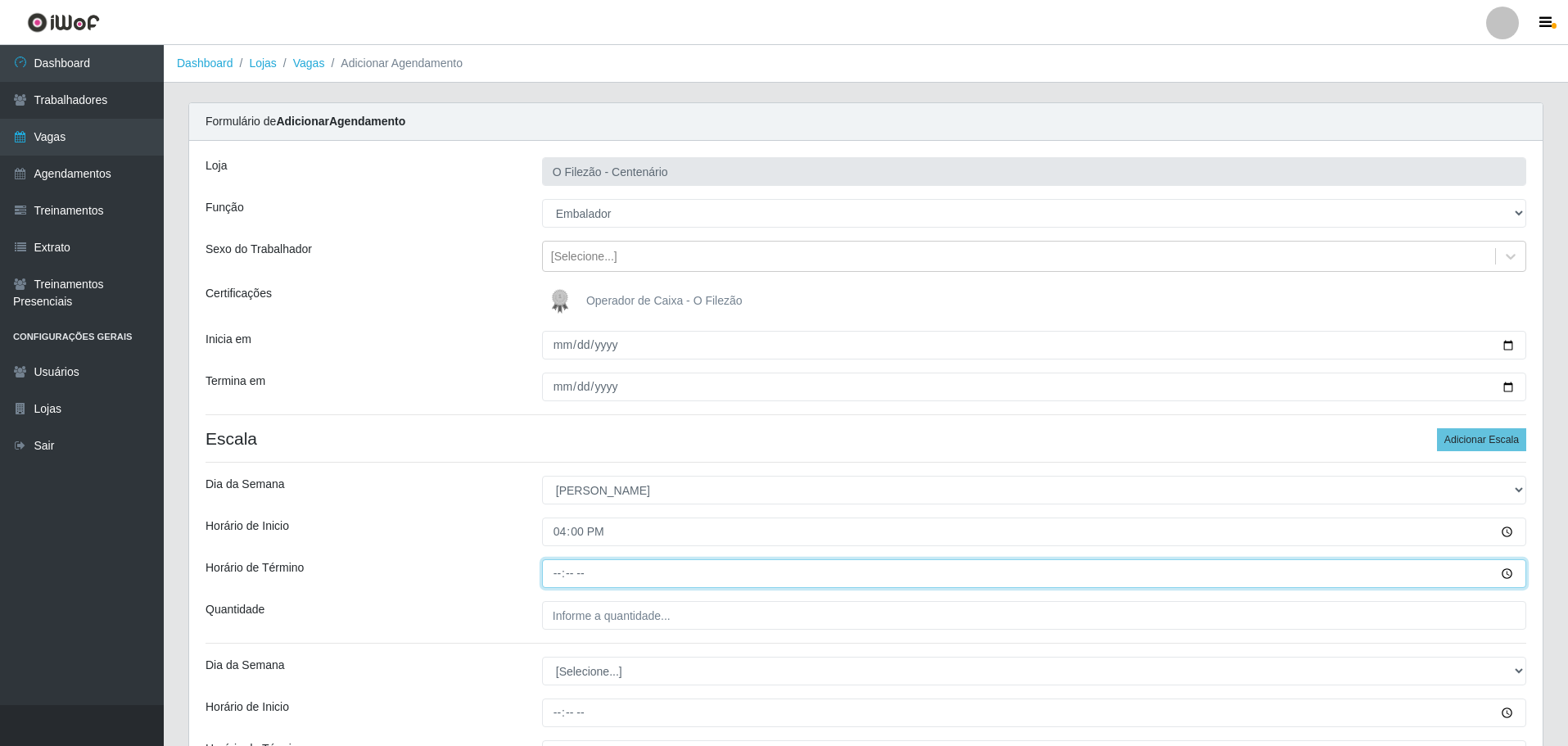
click at [561, 570] on input "Horário de Término" at bounding box center [1034, 574] width 985 height 29
type input "22:00"
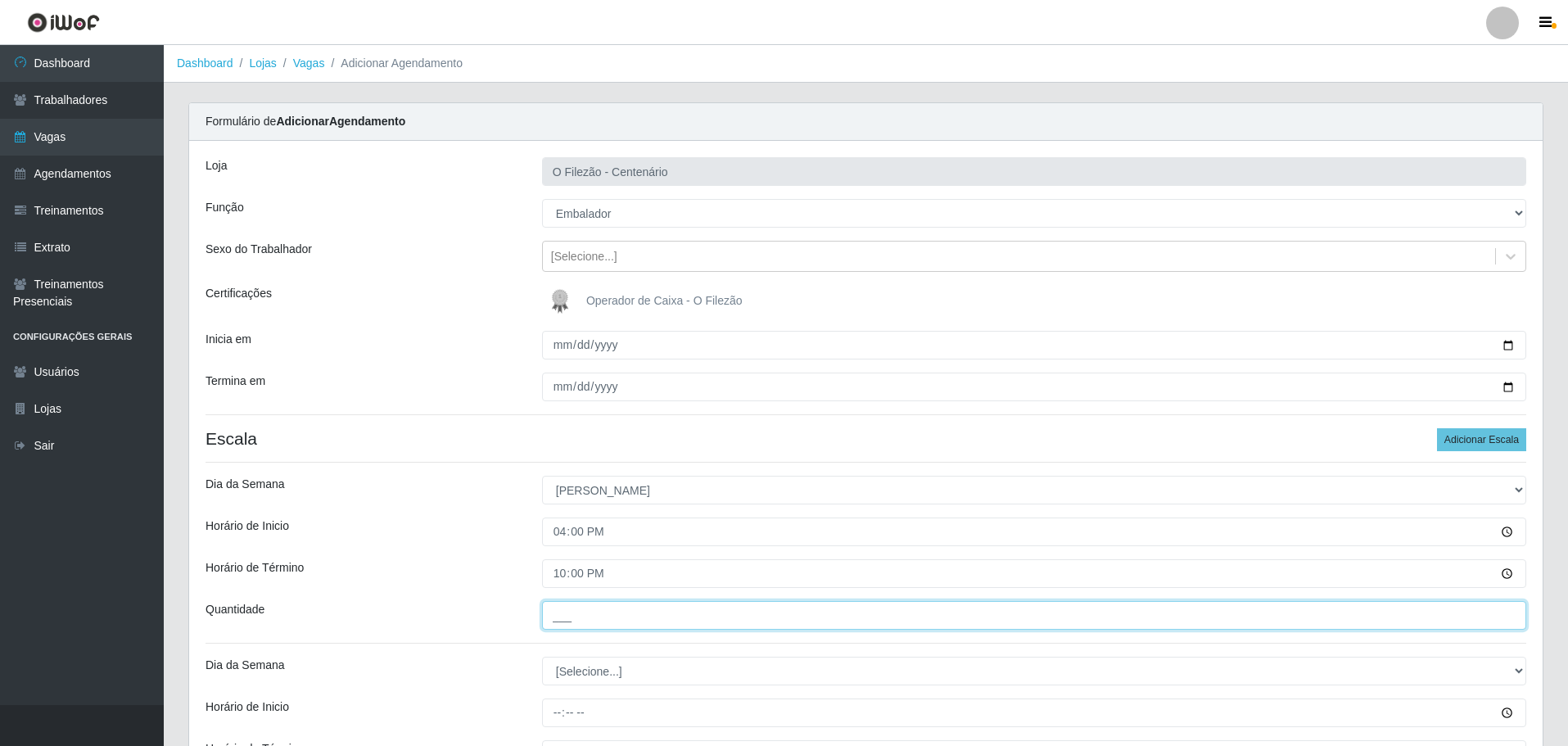
click at [569, 615] on input "___" at bounding box center [1034, 615] width 985 height 29
type input "01_"
click at [460, 586] on div "Horário de Término" at bounding box center [361, 574] width 336 height 29
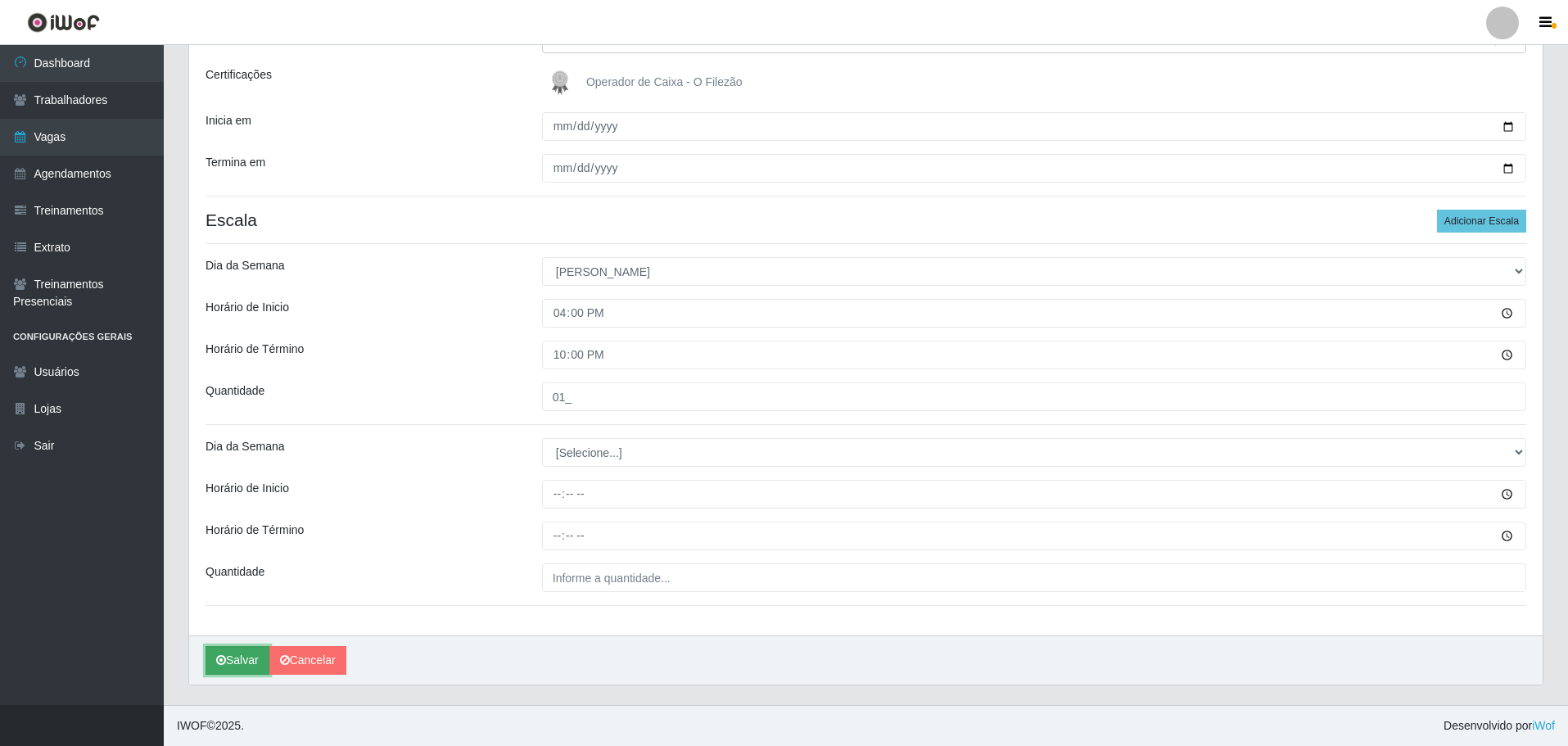
click at [247, 663] on button "Salvar" at bounding box center [237, 661] width 64 height 29
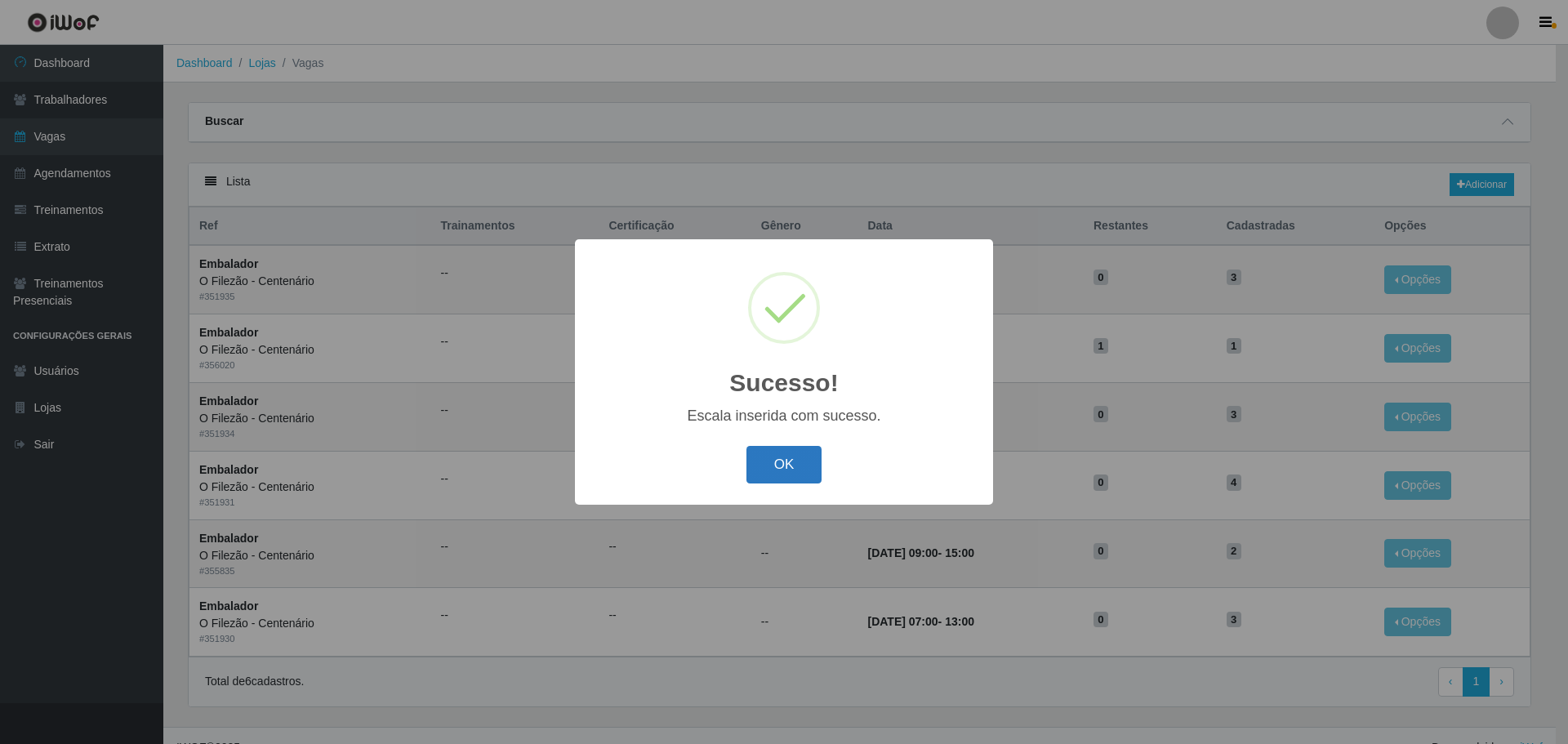
click at [800, 460] on button "OK" at bounding box center [784, 465] width 76 height 38
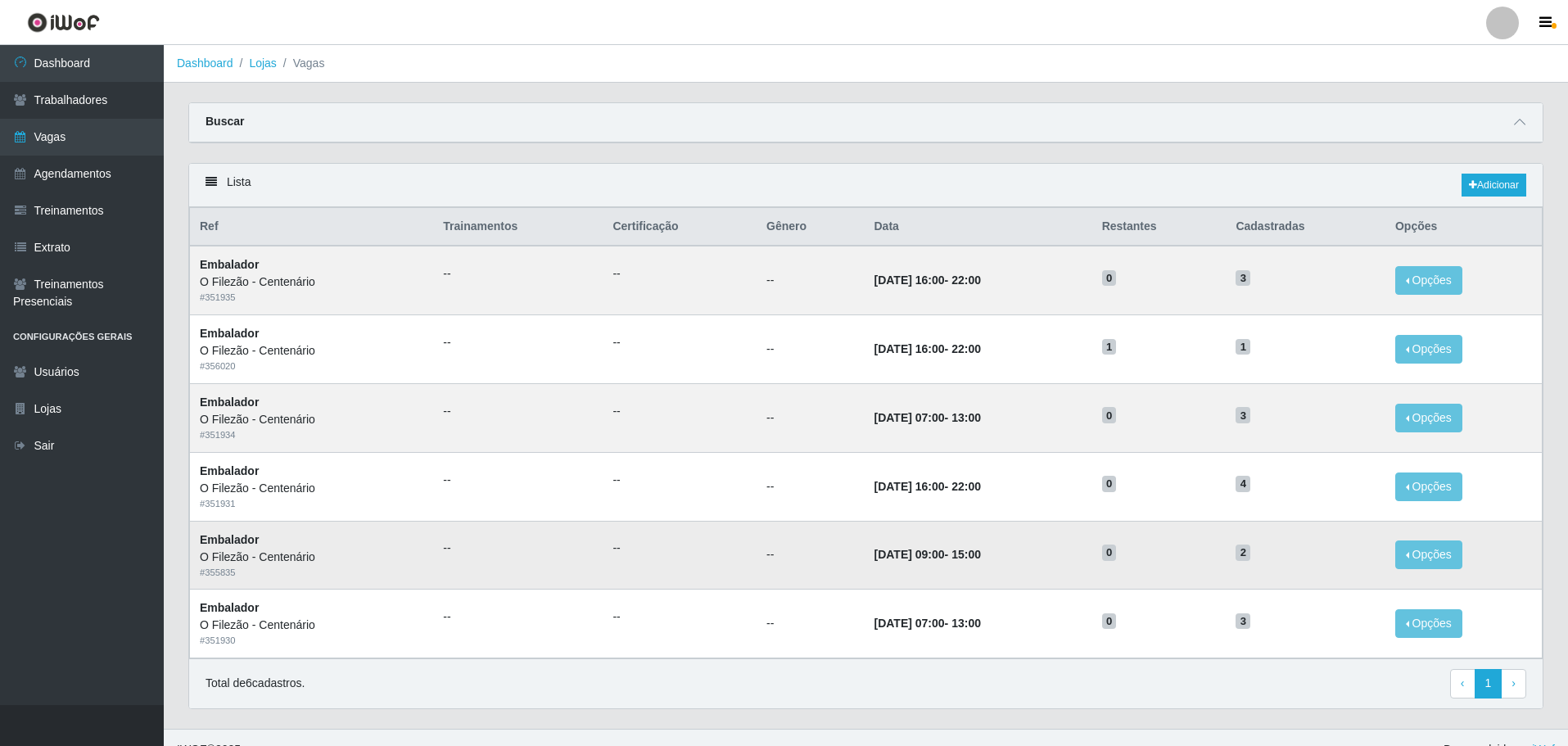
click at [645, 559] on td "--" at bounding box center [680, 555] width 154 height 69
